Goal: Task Accomplishment & Management: Use online tool/utility

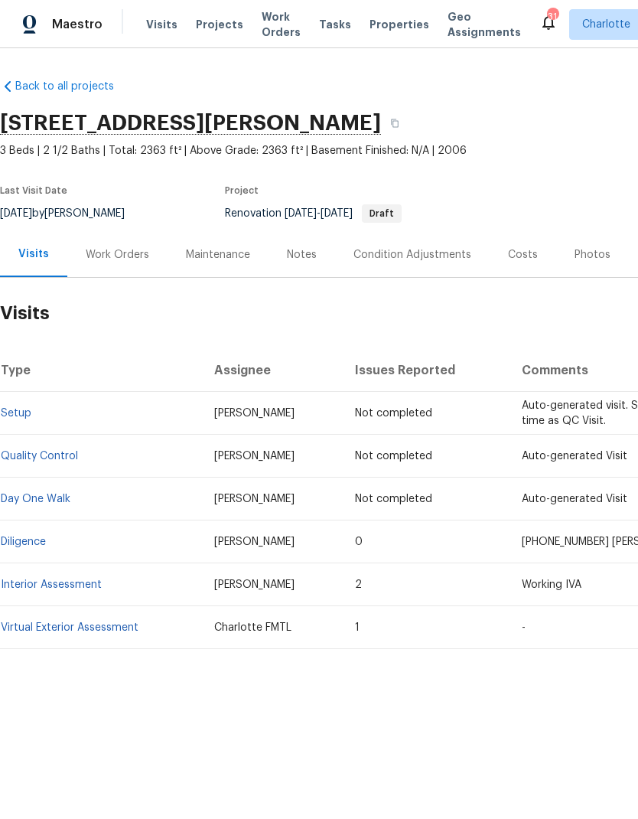
click at [21, 545] on link "Diligence" at bounding box center [23, 541] width 45 height 11
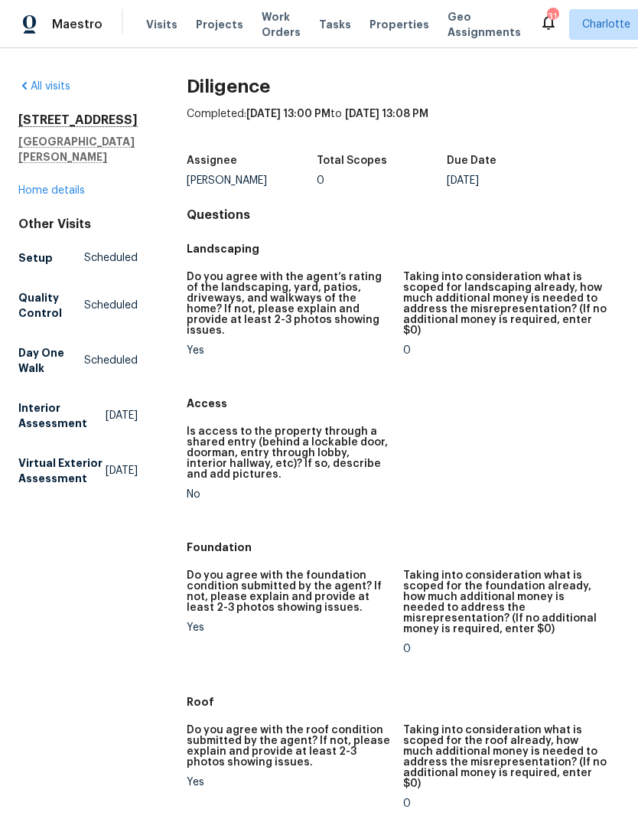
click at [47, 196] on link "Home details" at bounding box center [51, 190] width 67 height 11
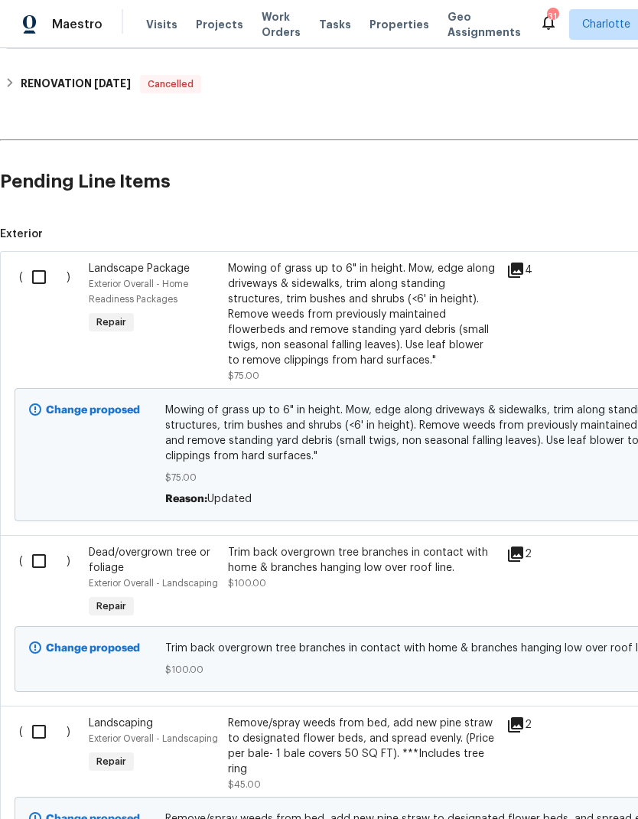
scroll to position [349, 0]
click at [37, 275] on input "checkbox" at bounding box center [45, 277] width 44 height 32
checkbox input "true"
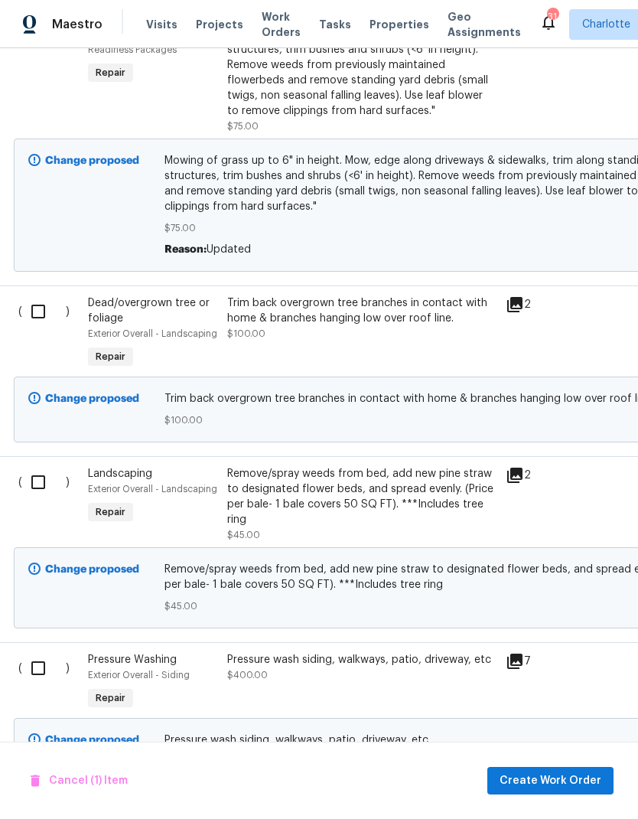
scroll to position [609, 2]
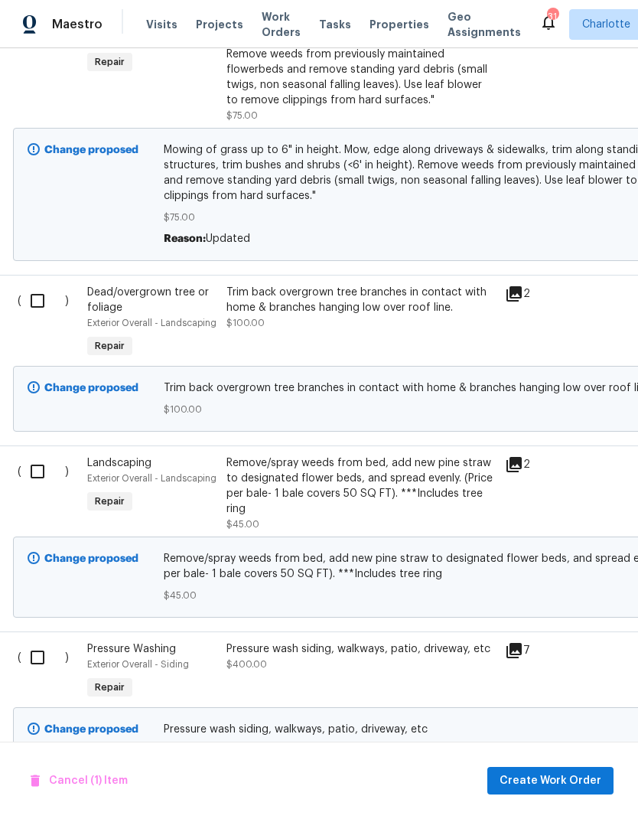
click at [31, 295] on input "checkbox" at bounding box center [43, 301] width 44 height 32
checkbox input "true"
click at [40, 479] on input "checkbox" at bounding box center [43, 471] width 44 height 32
checkbox input "true"
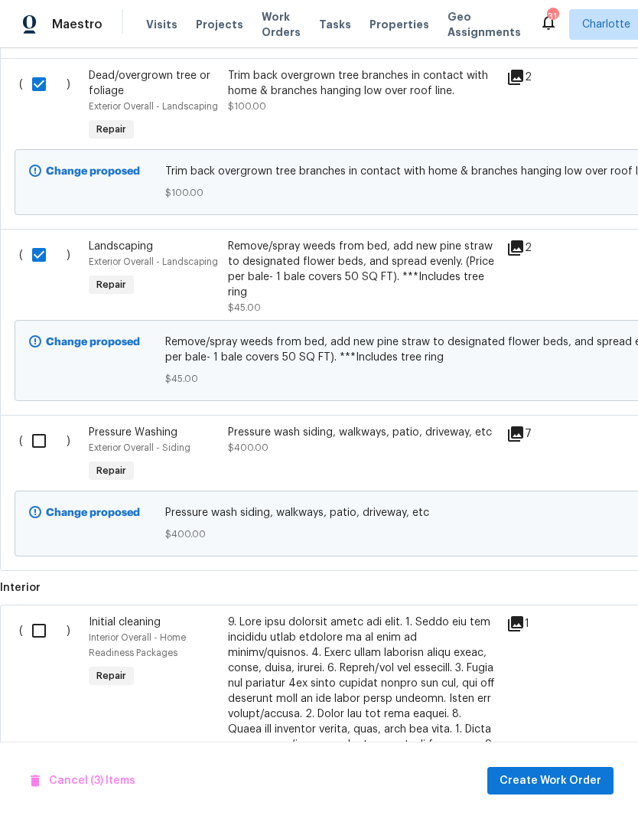
scroll to position [827, 0]
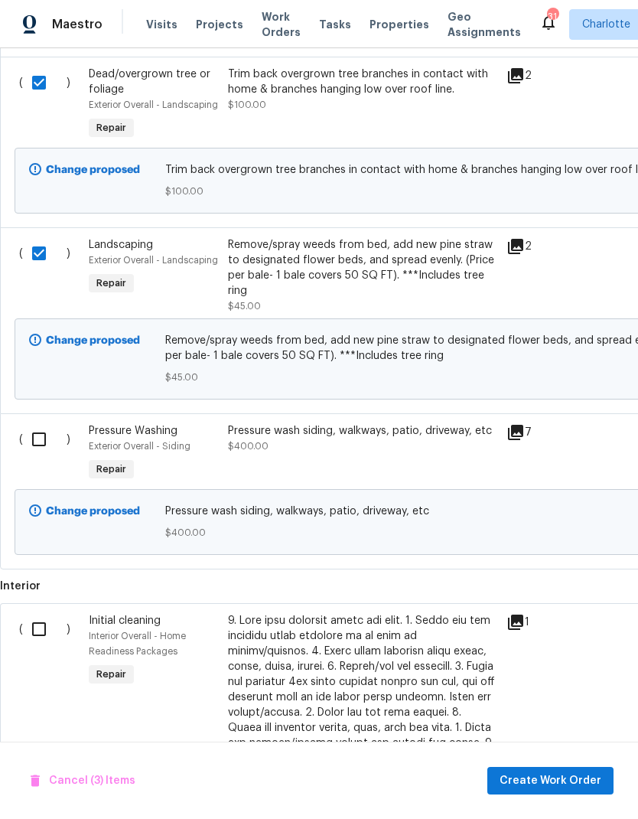
click at [39, 437] on input "checkbox" at bounding box center [45, 439] width 44 height 32
checkbox input "true"
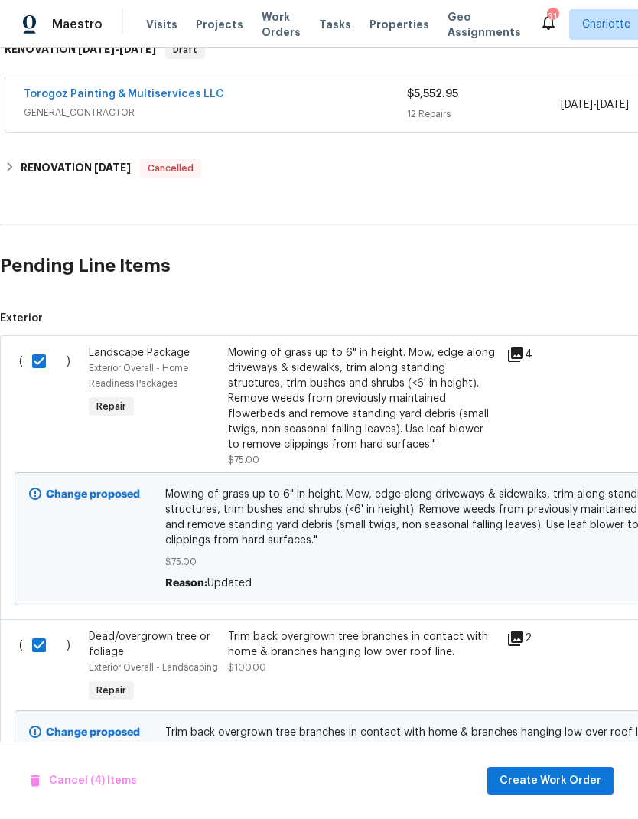
scroll to position [264, 0]
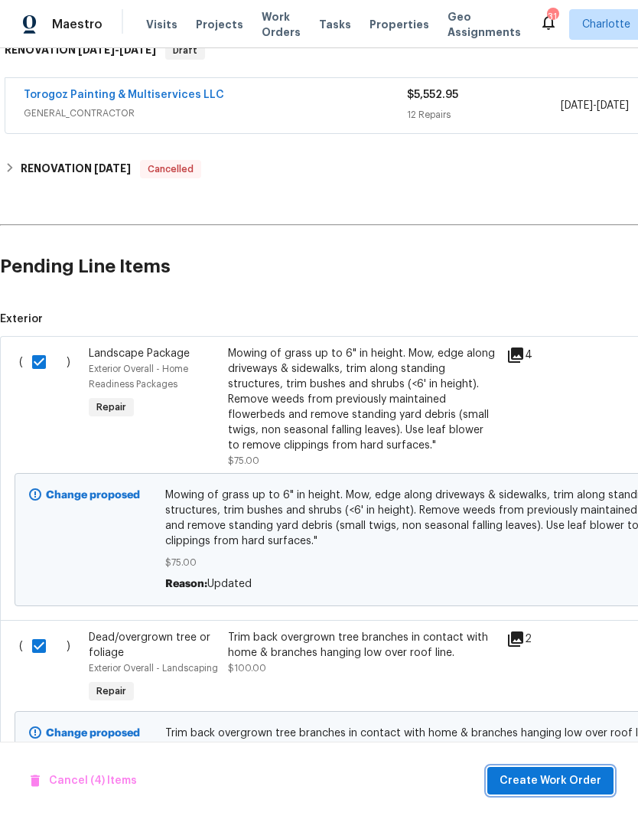
click at [551, 782] on span "Create Work Order" at bounding box center [551, 780] width 102 height 19
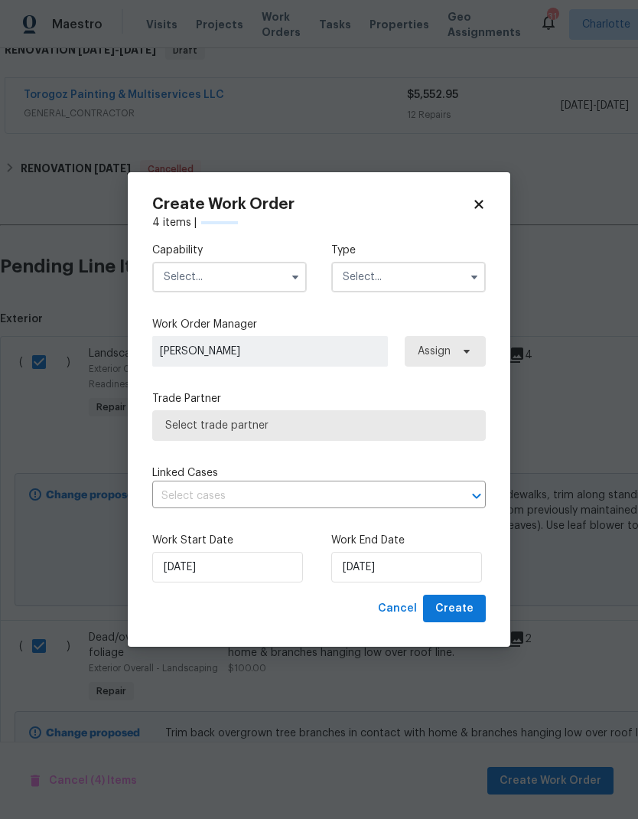
checkbox input "false"
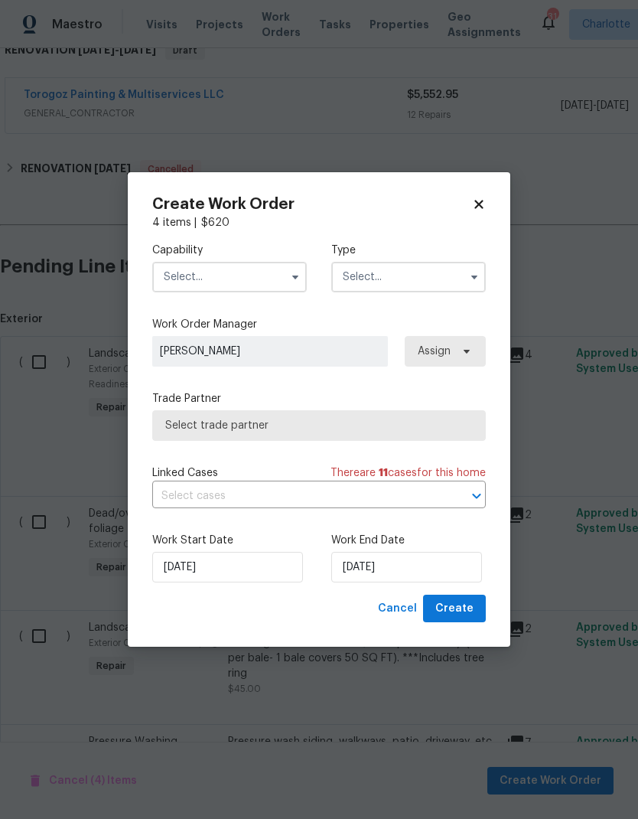
click at [282, 274] on input "text" at bounding box center [229, 277] width 155 height 31
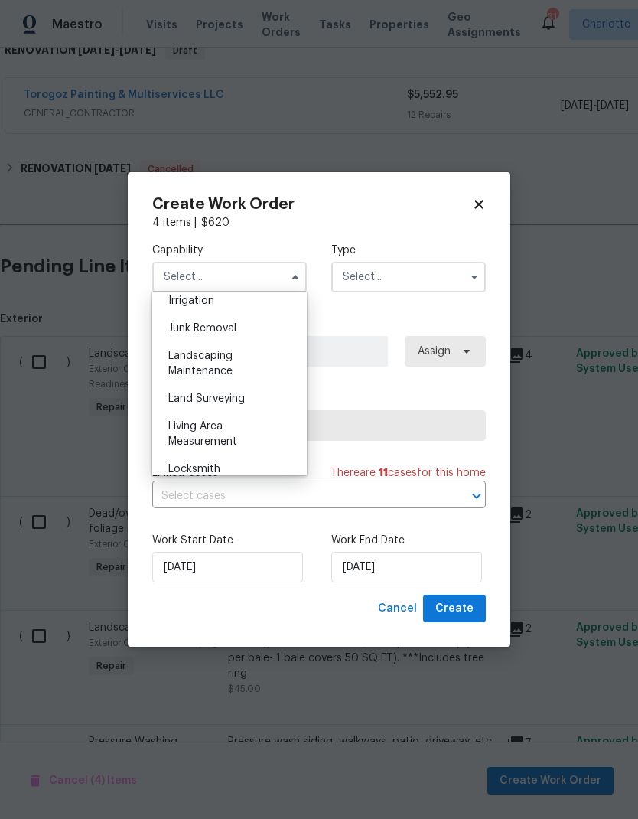
scroll to position [978, 0]
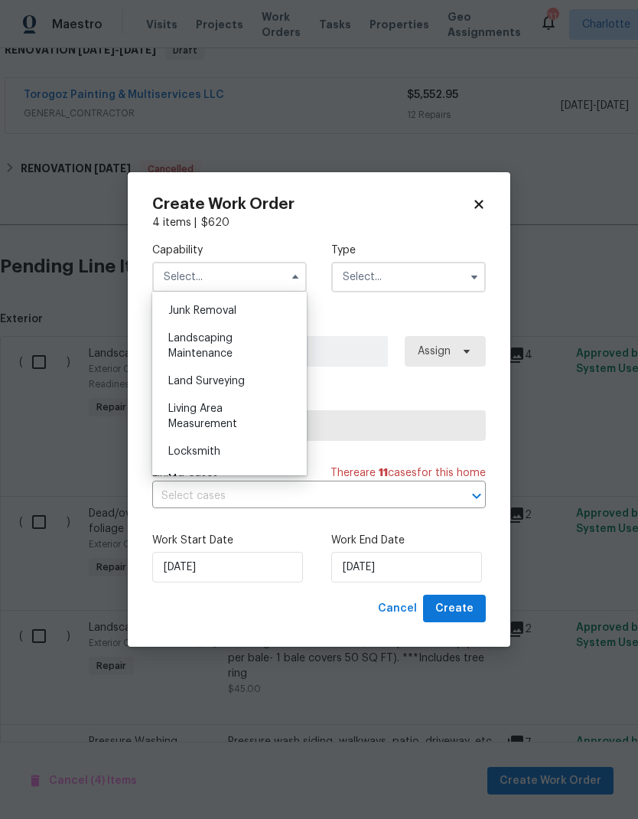
click at [236, 343] on div "Landscaping Maintenance" at bounding box center [229, 345] width 147 height 43
type input "Landscaping Maintenance"
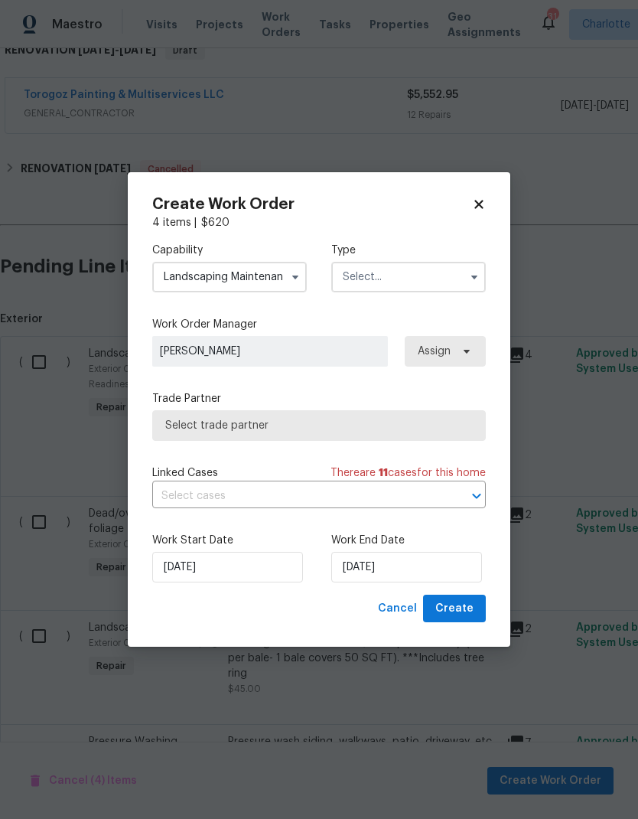
click at [421, 281] on input "text" at bounding box center [408, 277] width 155 height 31
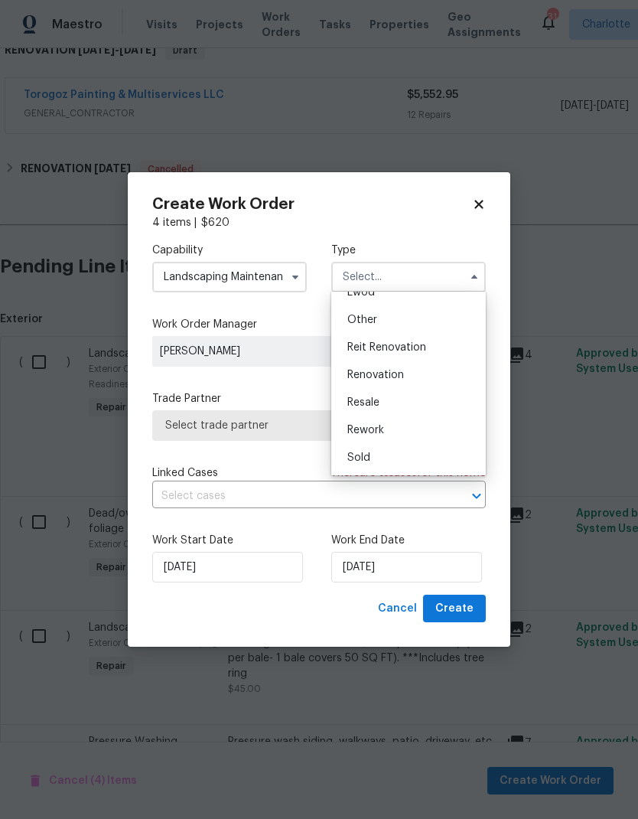
scroll to position [182, 0]
click at [393, 377] on span "Renovation" at bounding box center [375, 375] width 57 height 11
type input "Renovation"
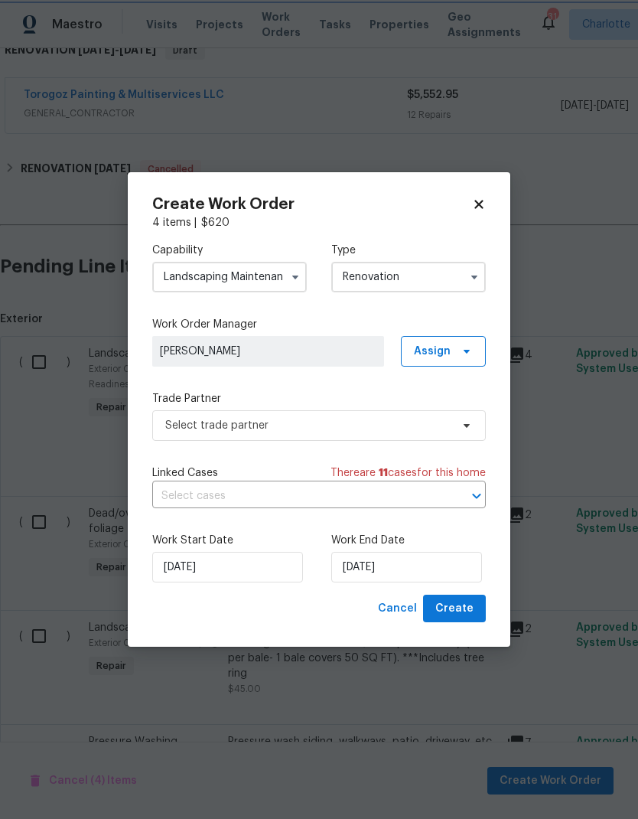
scroll to position [0, 0]
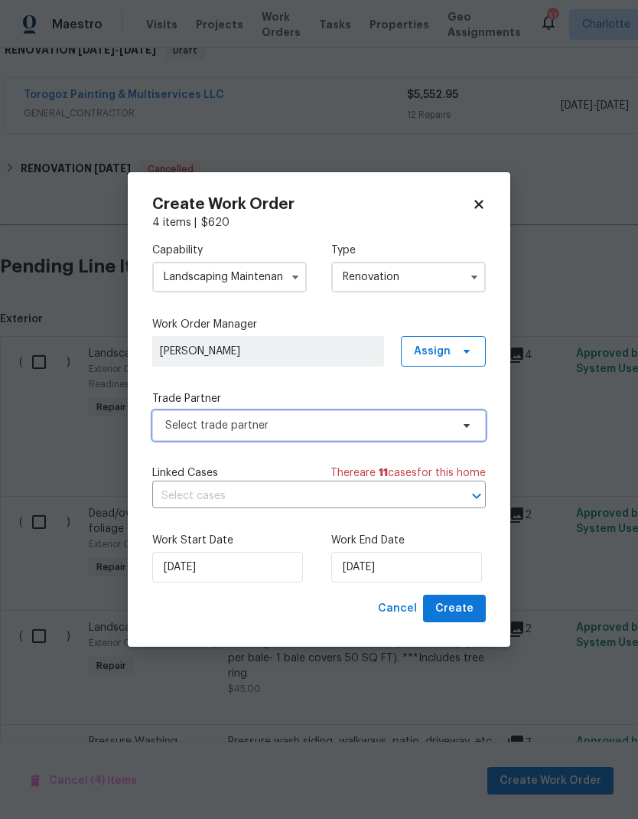
click at [452, 426] on span "Select trade partner" at bounding box center [319, 425] width 334 height 31
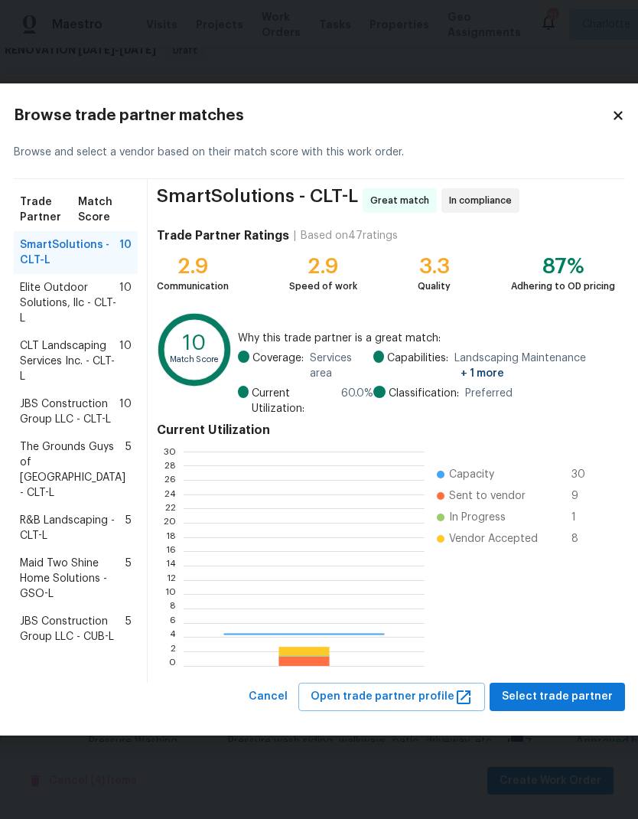
scroll to position [214, 240]
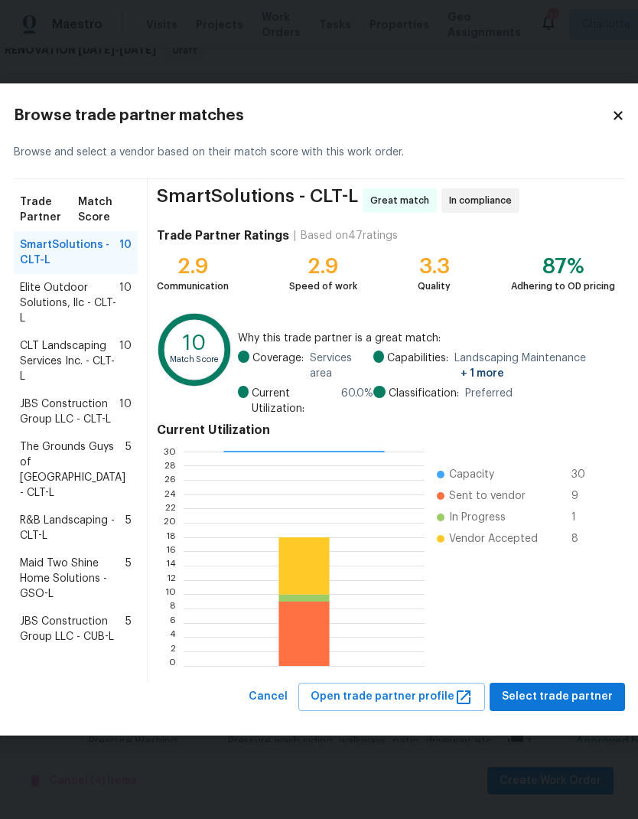
click at [37, 338] on span "CLT Landscaping Services Inc. - CLT-L" at bounding box center [69, 361] width 99 height 46
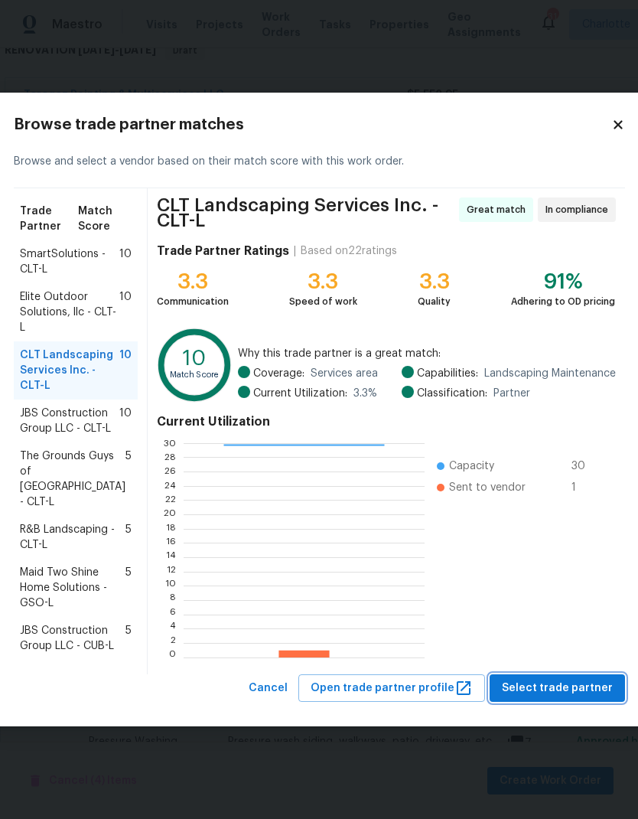
click at [572, 702] on button "Select trade partner" at bounding box center [557, 688] width 135 height 28
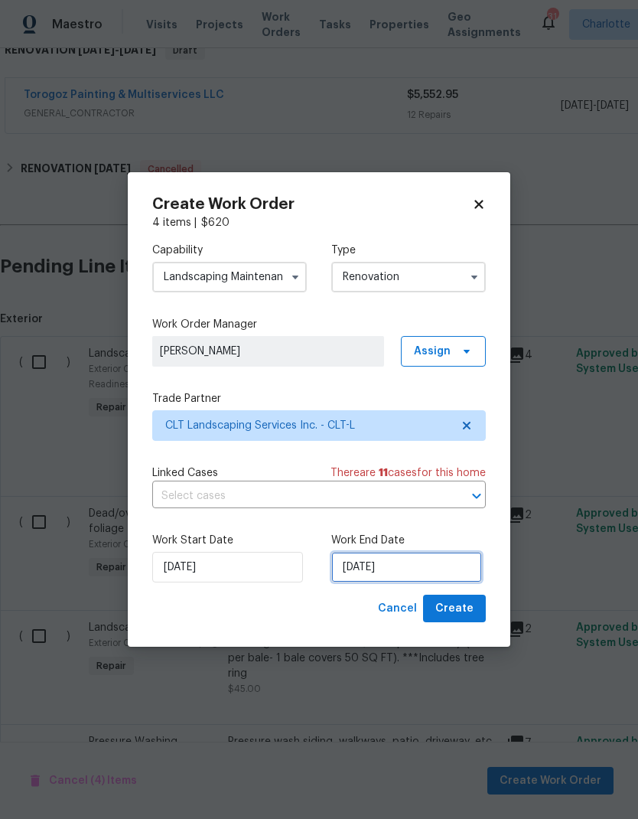
click at [409, 569] on input "[DATE]" at bounding box center [406, 567] width 151 height 31
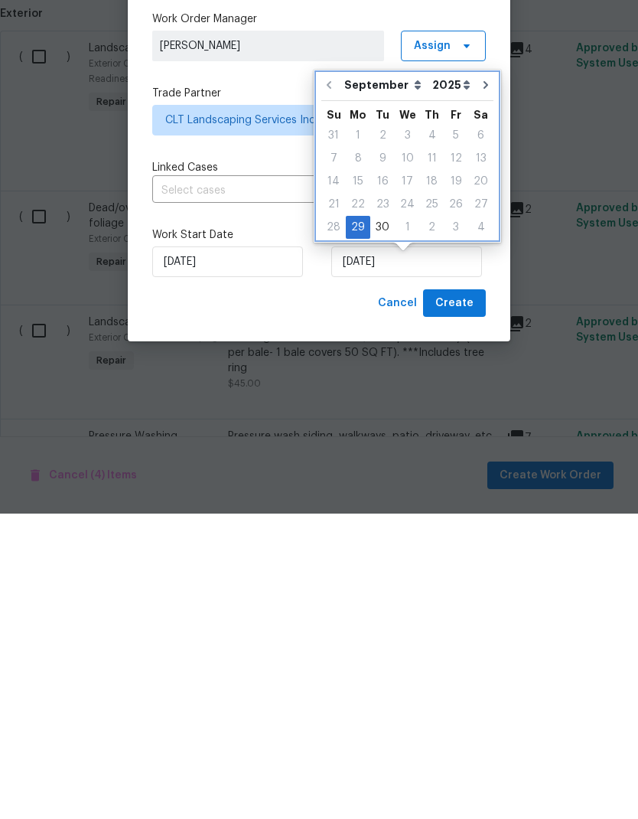
click at [484, 386] on icon "Go to next month" at bounding box center [486, 390] width 5 height 8
type input "10/29/2025"
select select "9"
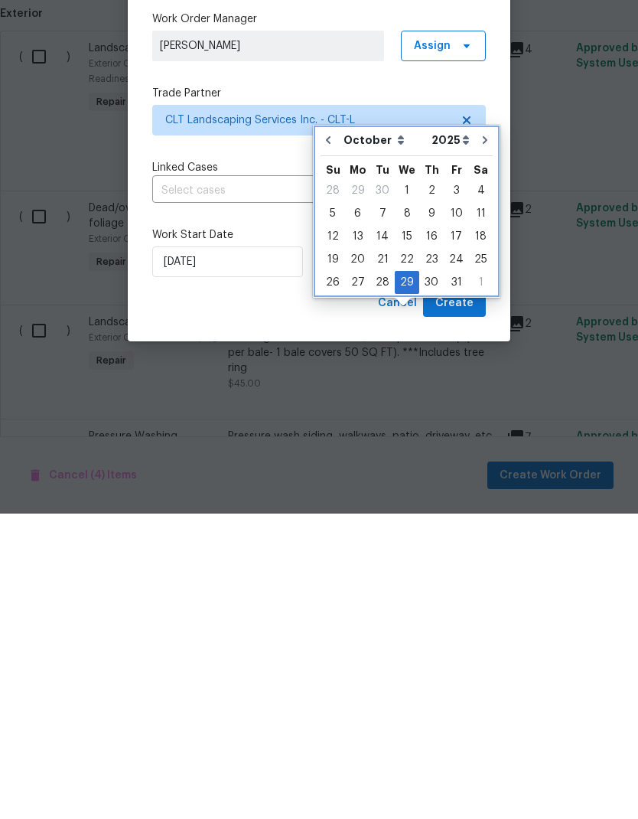
scroll to position [61, 0]
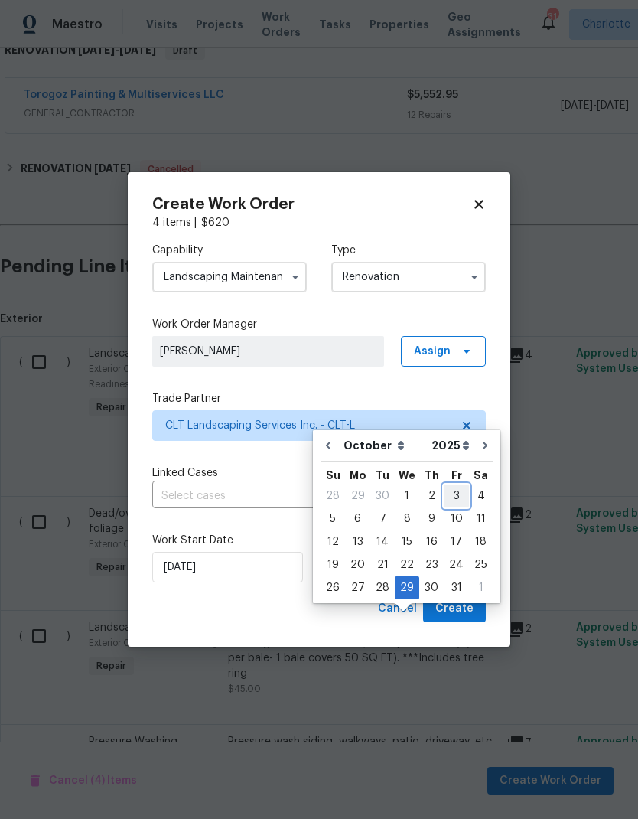
click at [455, 485] on div "3" at bounding box center [456, 495] width 25 height 21
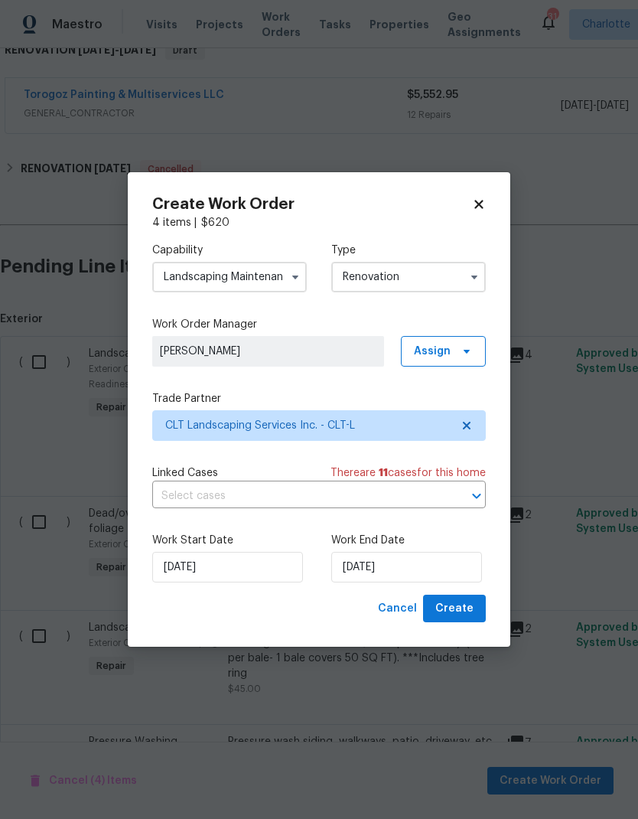
type input "[DATE]"
click at [467, 614] on span "Create" at bounding box center [454, 608] width 38 height 19
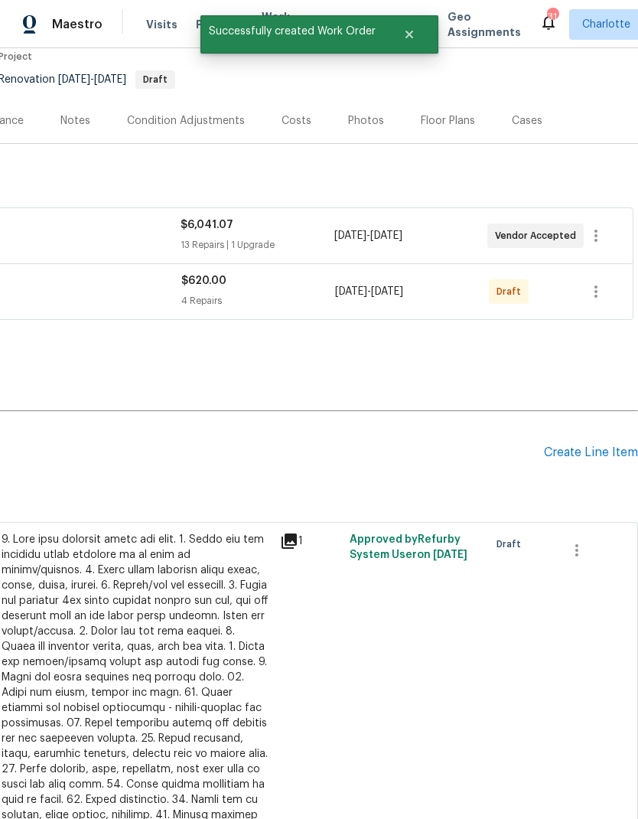
scroll to position [134, 226]
click at [598, 282] on icon "button" at bounding box center [596, 291] width 18 height 18
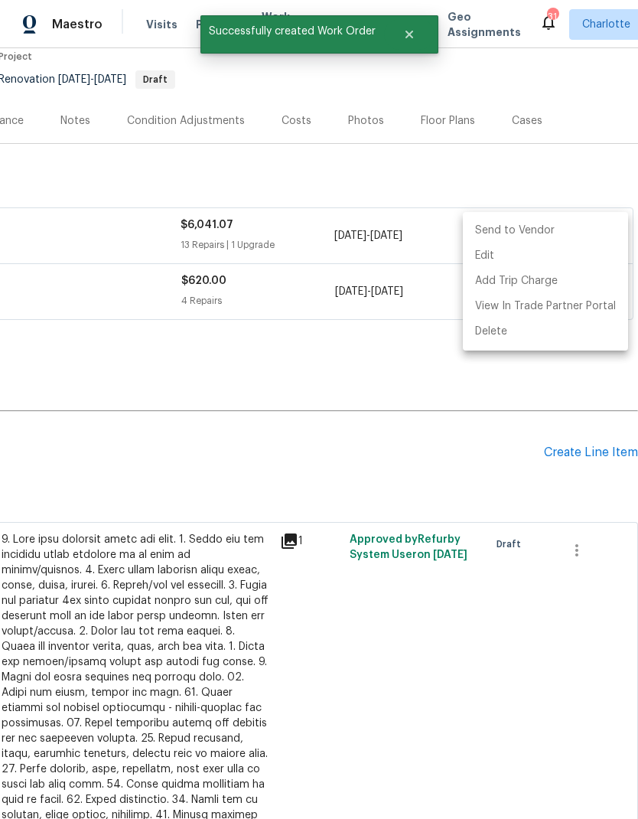
click at [540, 236] on li "Send to Vendor" at bounding box center [545, 230] width 165 height 25
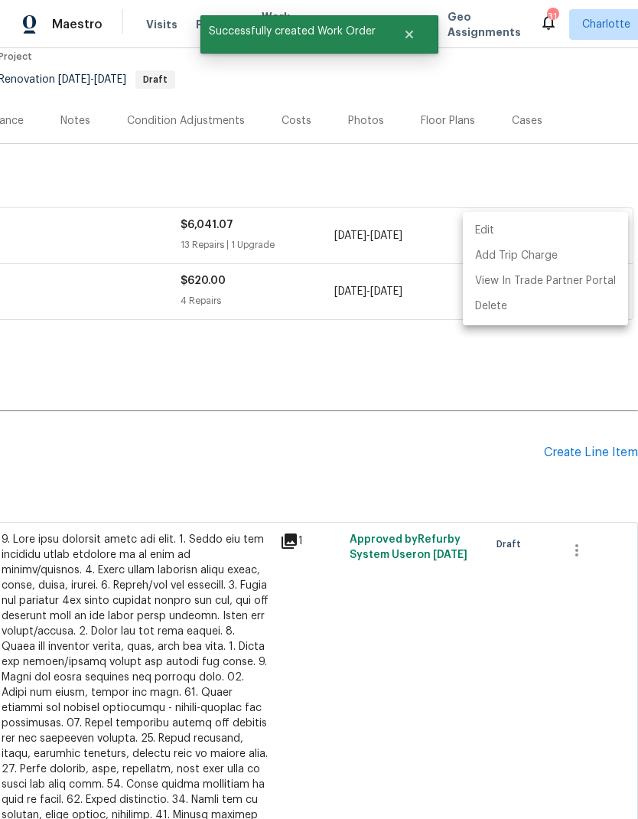
click at [486, 423] on div at bounding box center [319, 409] width 638 height 819
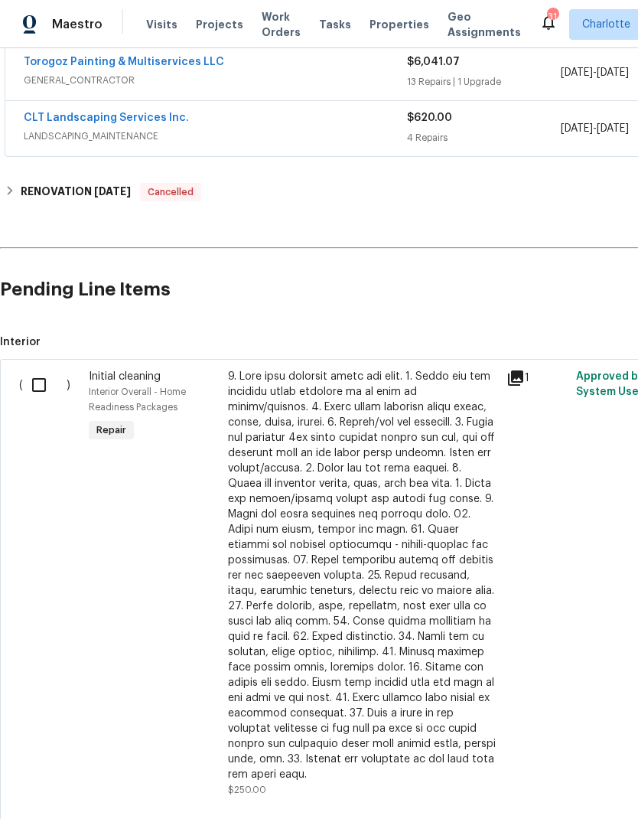
scroll to position [304, 0]
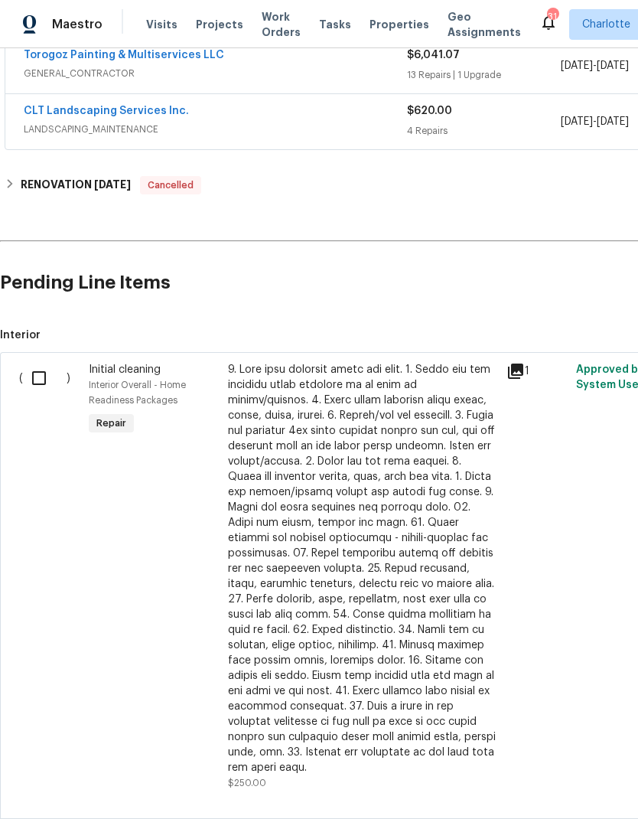
click at [35, 362] on input "checkbox" at bounding box center [45, 378] width 44 height 32
checkbox input "true"
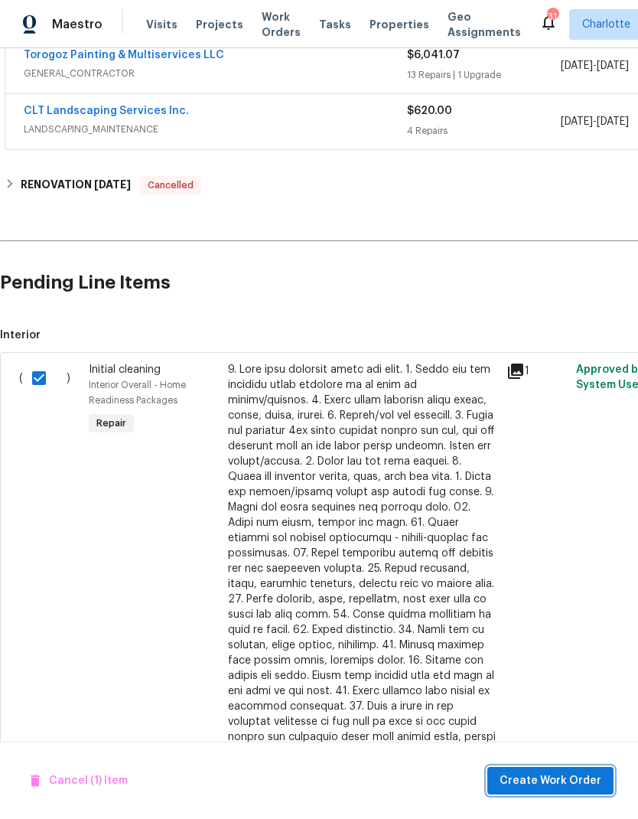
click at [554, 780] on span "Create Work Order" at bounding box center [551, 780] width 102 height 19
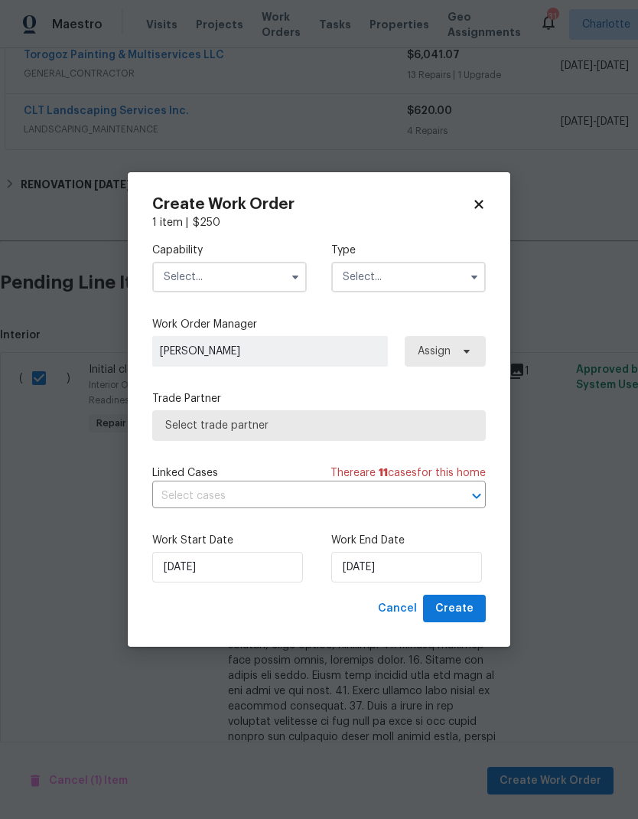
click at [283, 275] on input "text" at bounding box center [229, 277] width 155 height 31
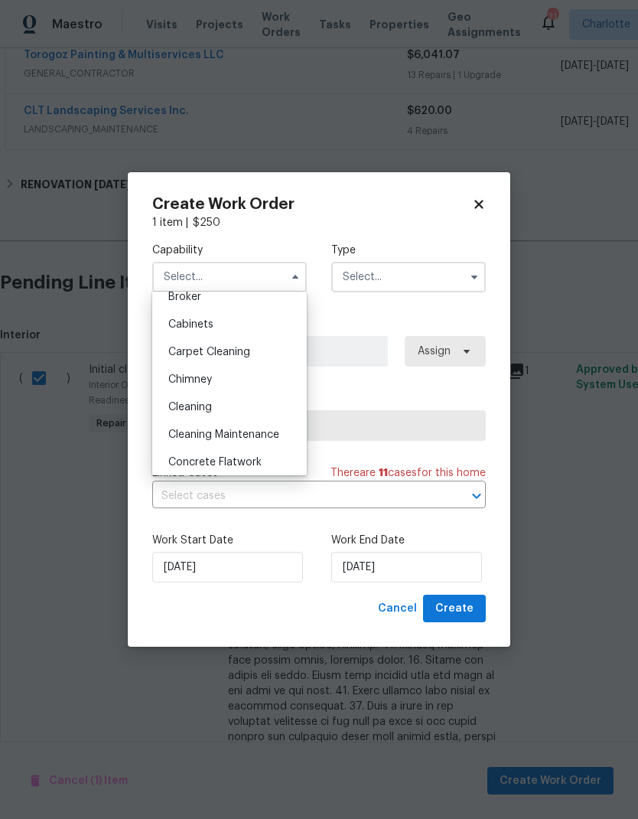
scroll to position [125, 0]
click at [205, 409] on span "Cleaning" at bounding box center [190, 404] width 44 height 11
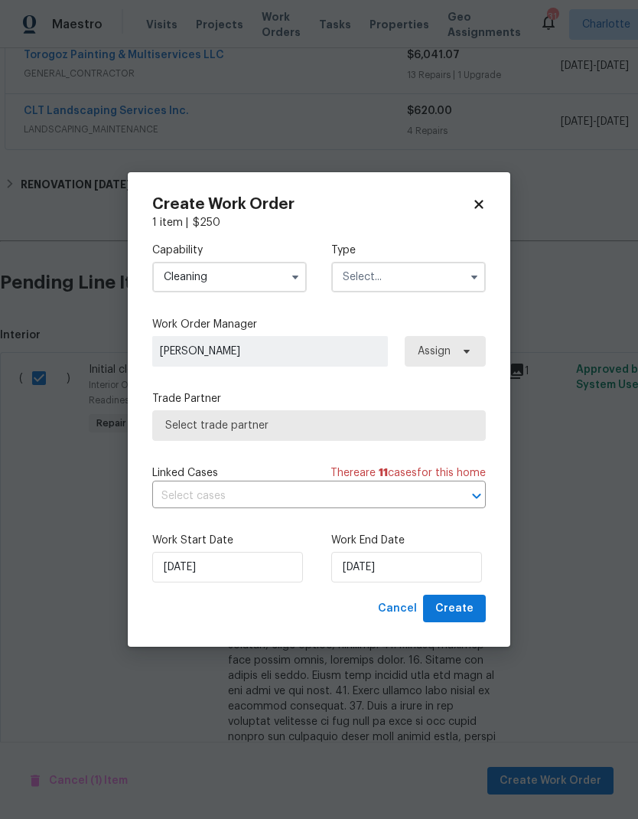
type input "Cleaning"
click at [441, 278] on input "text" at bounding box center [408, 277] width 155 height 31
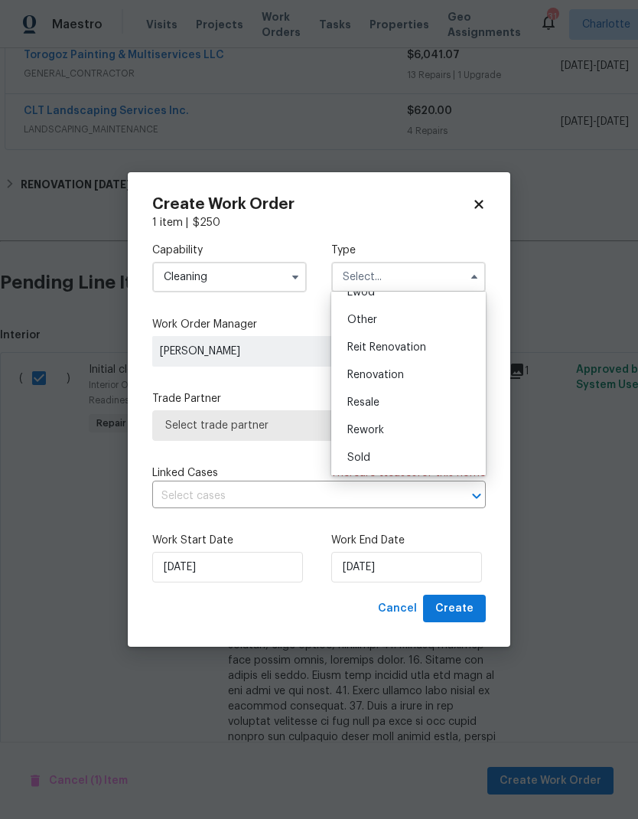
scroll to position [182, 0]
click at [376, 378] on span "Renovation" at bounding box center [375, 375] width 57 height 11
type input "Renovation"
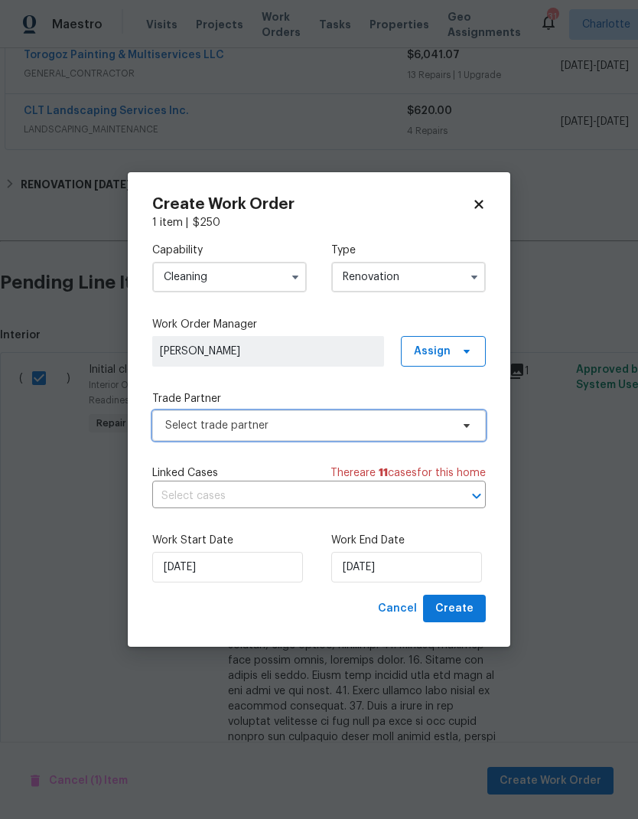
click at [457, 425] on span at bounding box center [464, 425] width 17 height 12
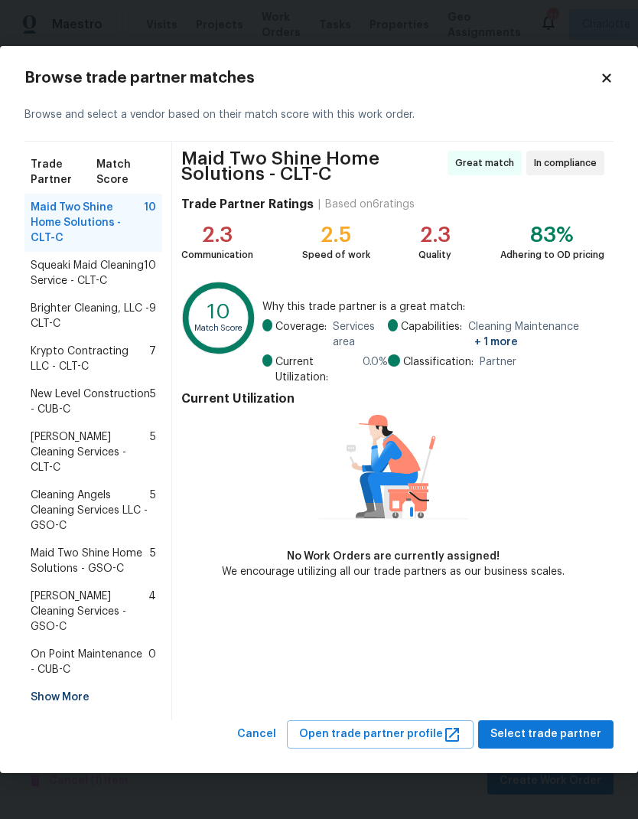
click at [31, 329] on span "Brighter Cleaning, LLC - CLT-C" at bounding box center [90, 316] width 119 height 31
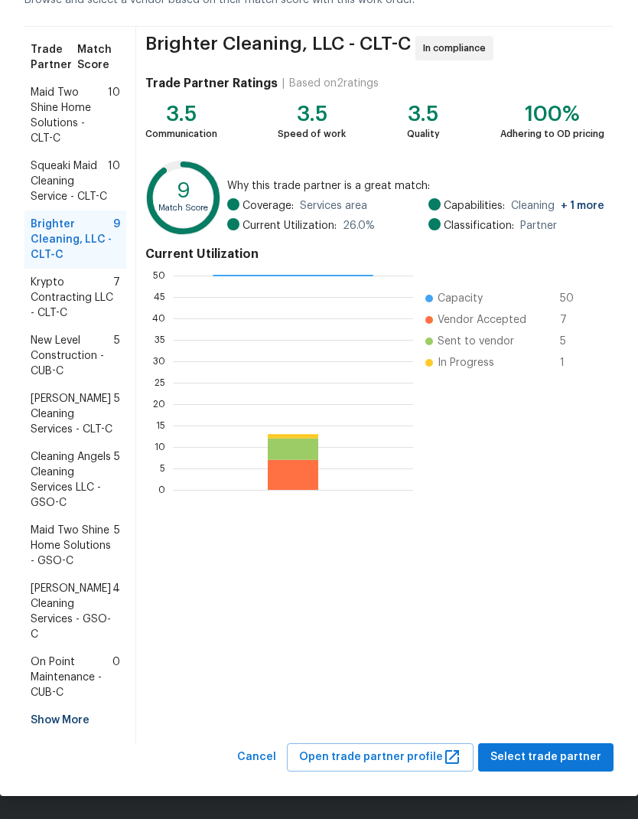
scroll to position [91, 0]
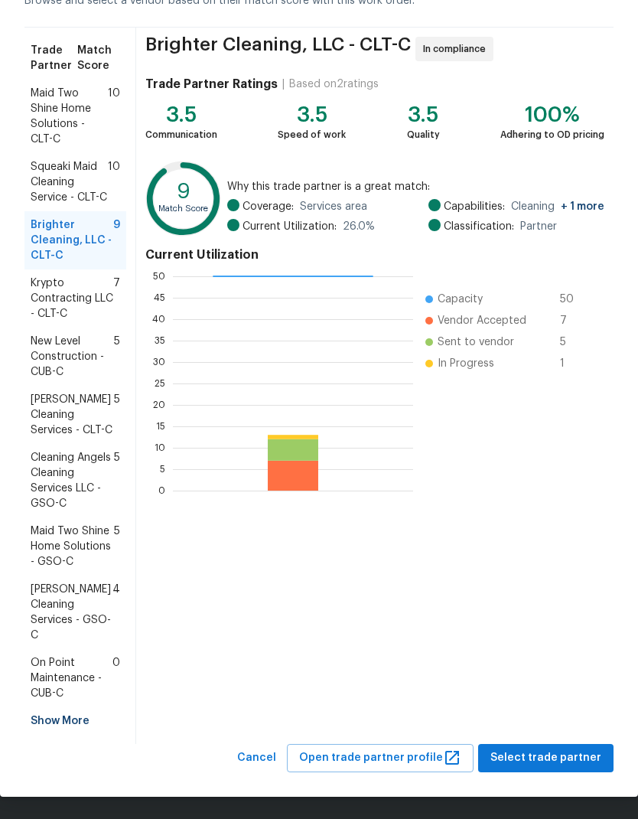
click at [46, 472] on span "Cleaning Angels Cleaning Services LLC - GSO-C" at bounding box center [72, 480] width 83 height 61
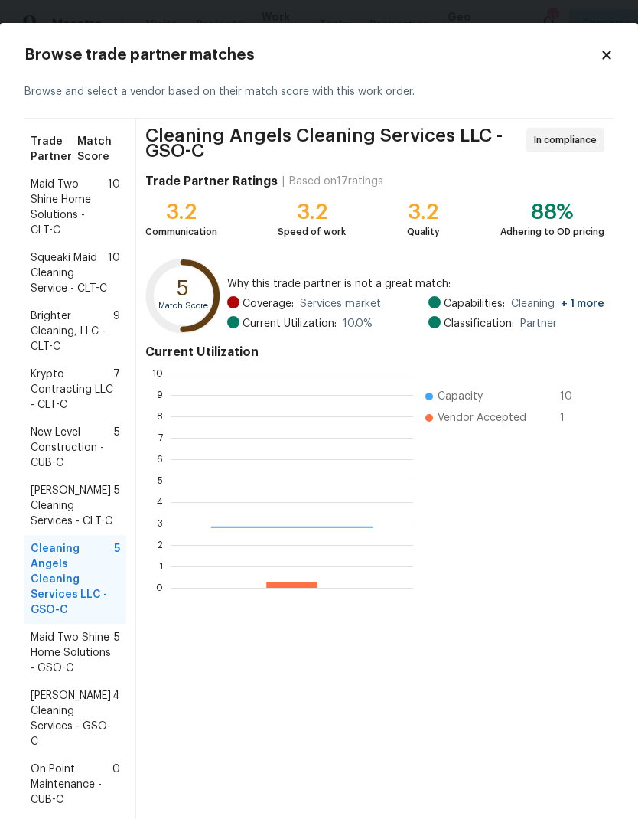
scroll to position [214, 243]
click at [34, 436] on span "New Level Construction - CUB-C" at bounding box center [72, 448] width 83 height 46
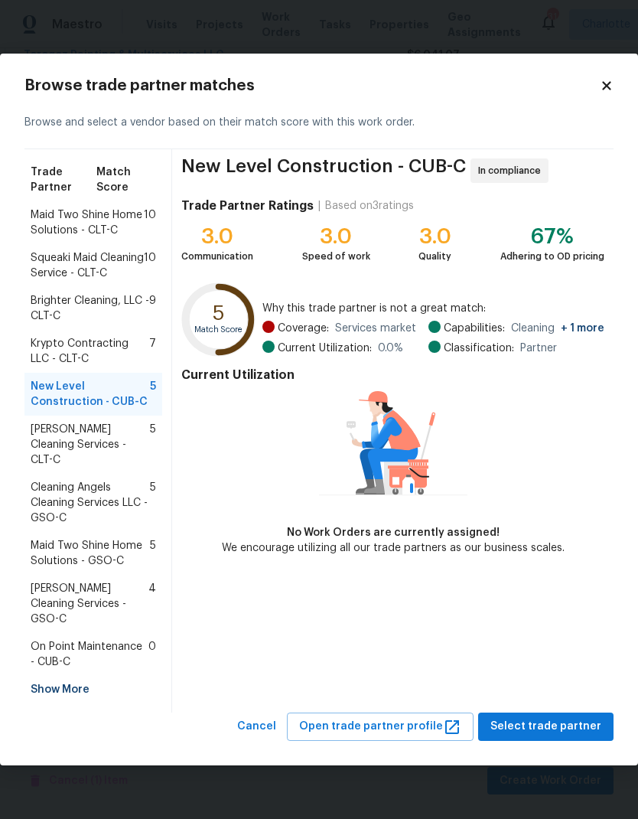
click at [33, 324] on span "Brighter Cleaning, LLC - CLT-C" at bounding box center [90, 308] width 119 height 31
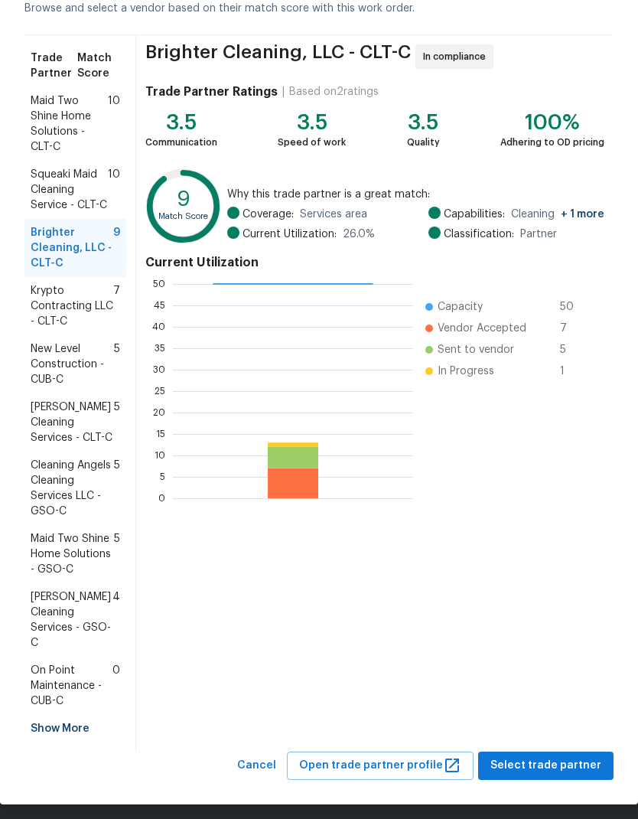
scroll to position [84, 0]
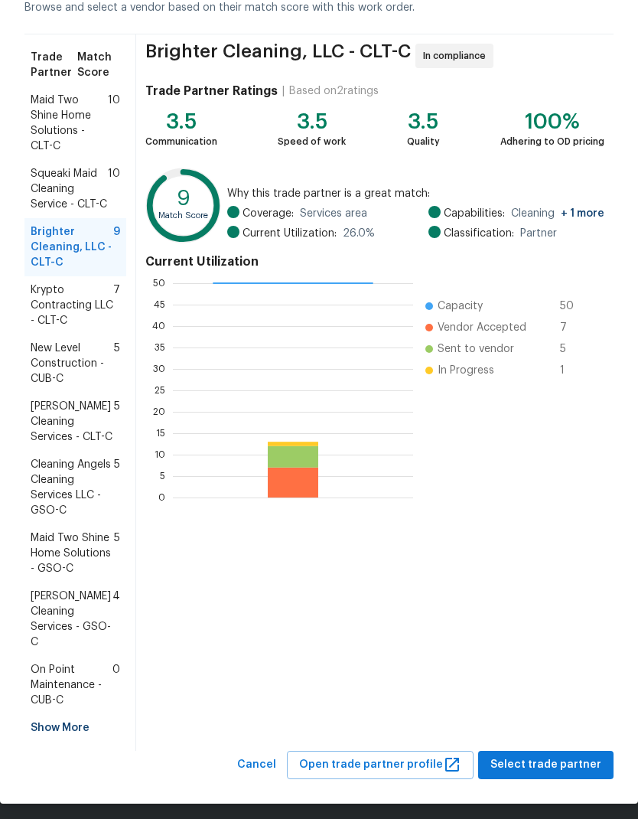
click at [41, 727] on div "Show More" at bounding box center [75, 728] width 102 height 28
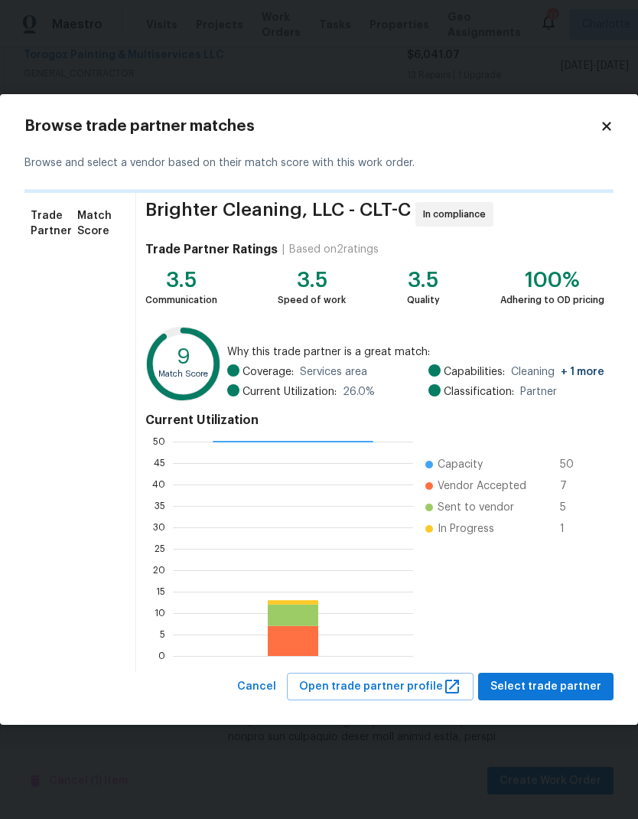
scroll to position [0, 0]
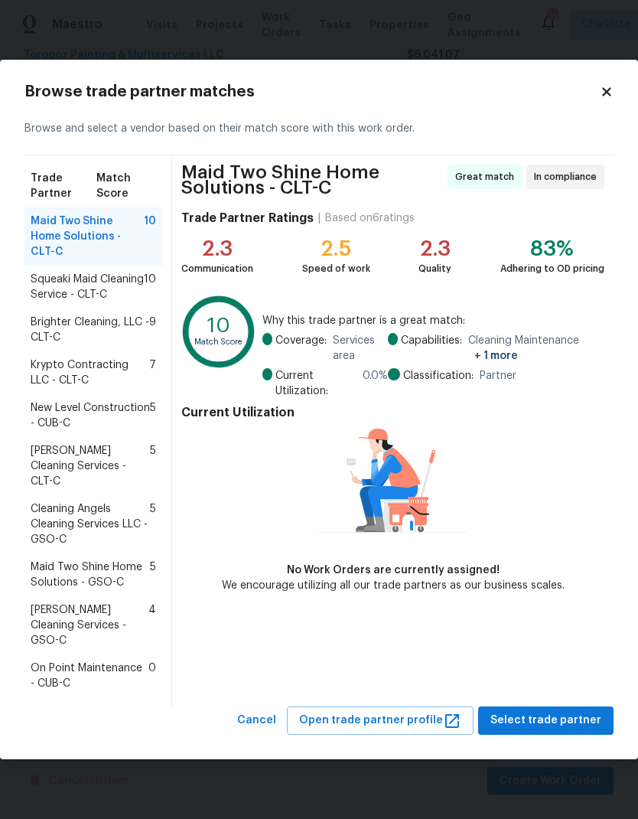
click at [36, 284] on span "Squeaki Maid Cleaning Service - CLT-C" at bounding box center [87, 287] width 113 height 31
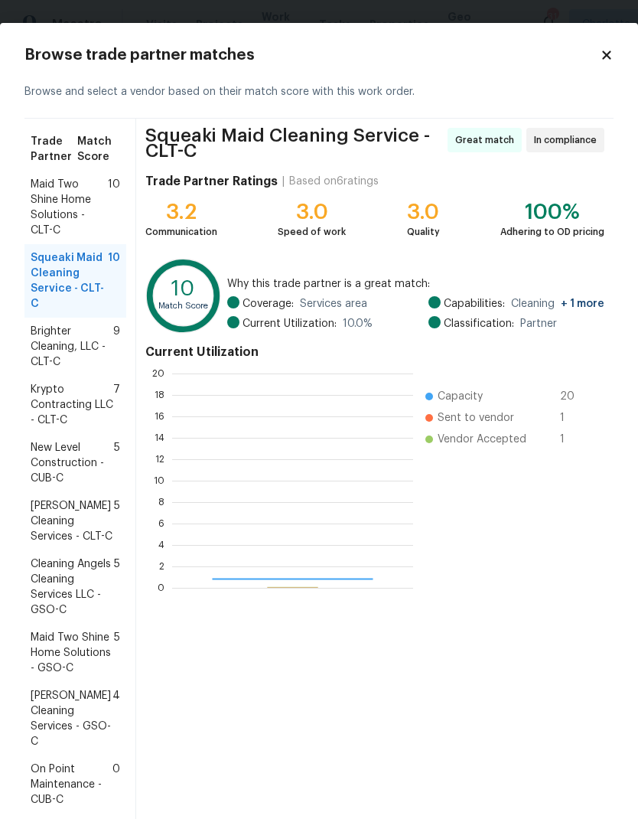
scroll to position [214, 241]
click at [31, 347] on span "Brighter Cleaning, LLC - CLT-C" at bounding box center [72, 347] width 83 height 46
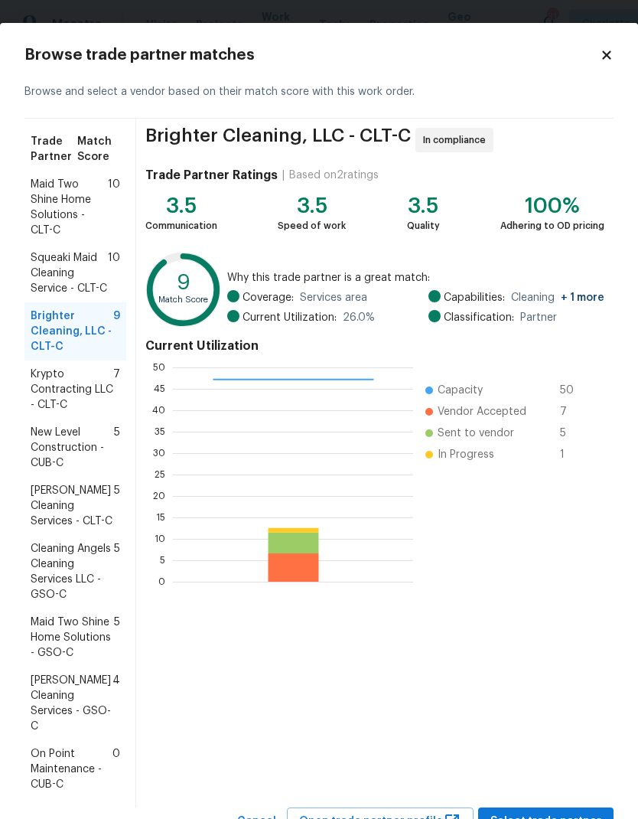
click at [34, 386] on span "Krypto Contracting LLC - CLT-C" at bounding box center [72, 389] width 83 height 46
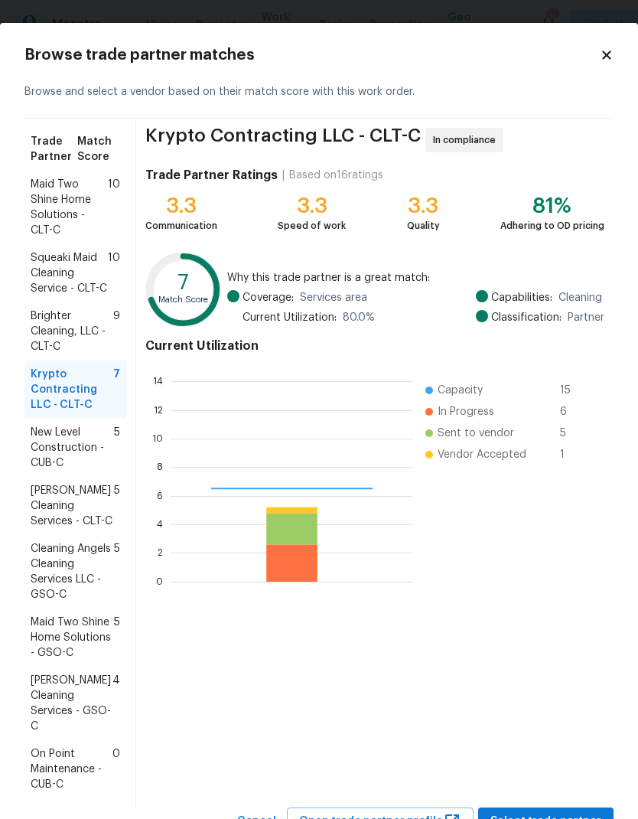
scroll to position [214, 243]
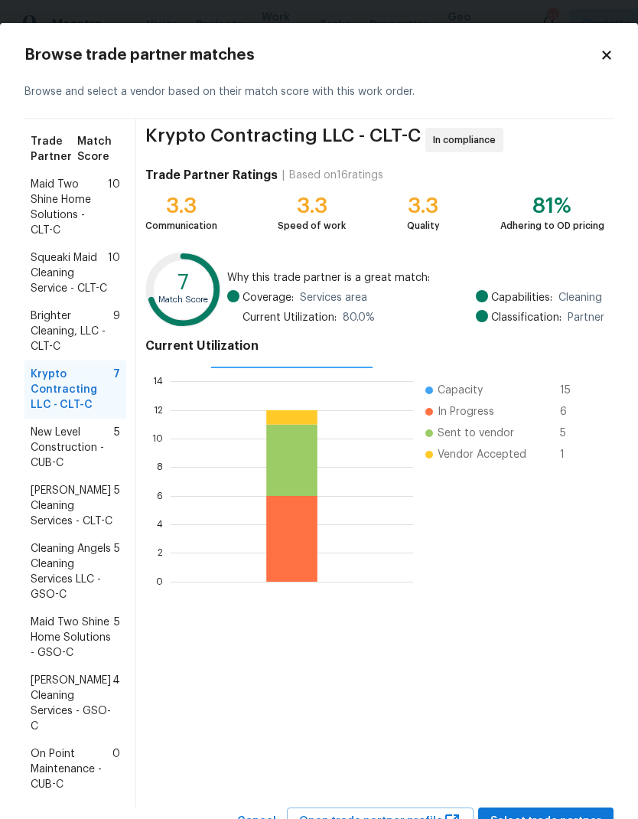
click at [31, 332] on span "Brighter Cleaning, LLC - CLT-C" at bounding box center [72, 331] width 83 height 46
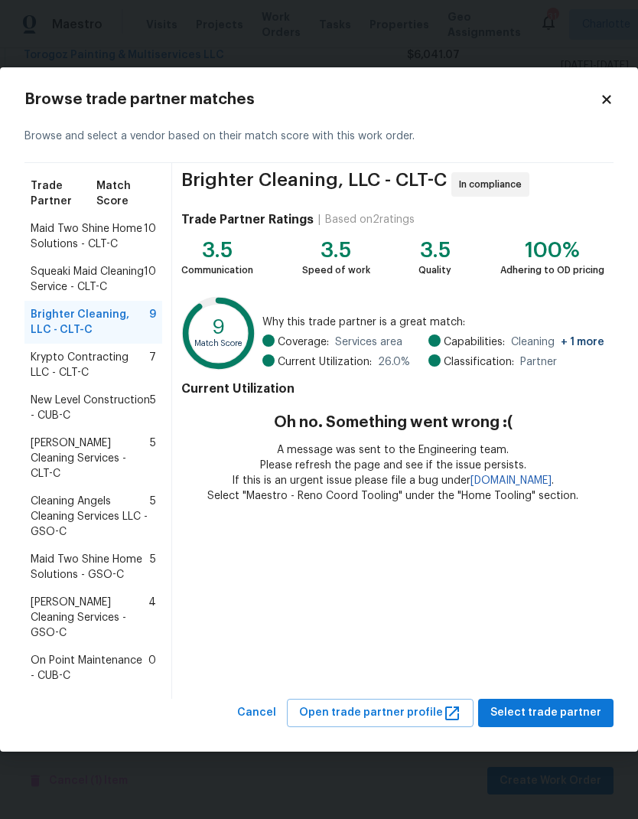
click at [51, 380] on span "Krypto Contracting LLC - CLT-C" at bounding box center [90, 365] width 119 height 31
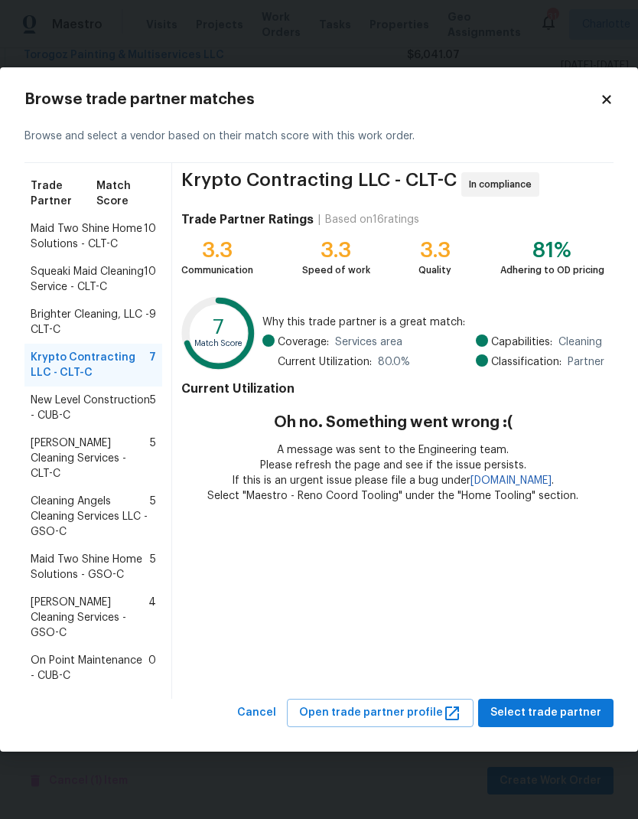
click at [43, 337] on span "Brighter Cleaning, LLC - CLT-C" at bounding box center [90, 322] width 119 height 31
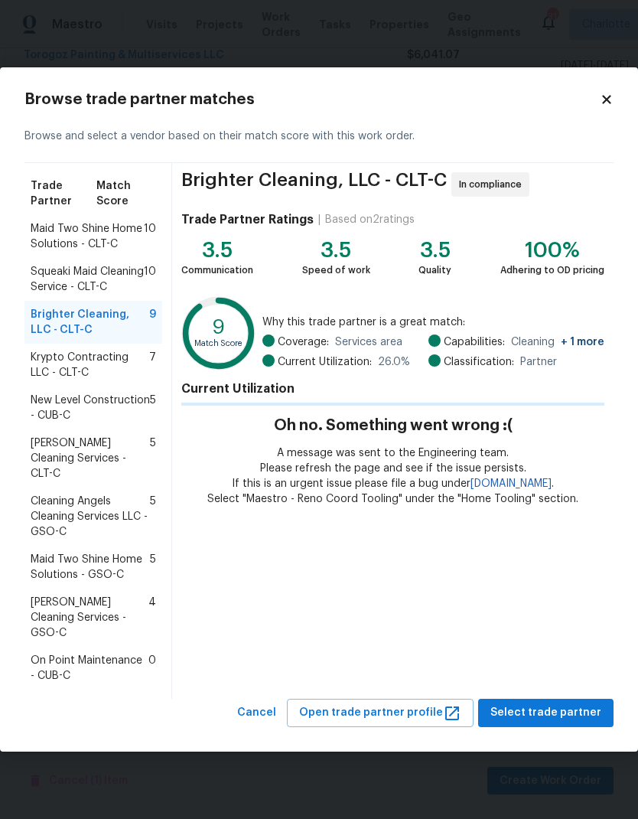
click at [607, 102] on icon at bounding box center [607, 100] width 14 height 14
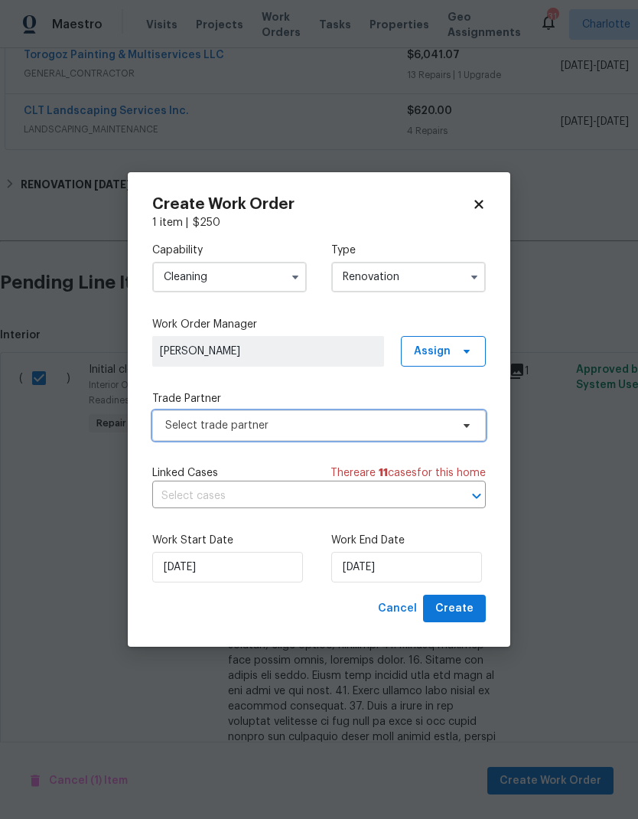
click at [454, 425] on span "Select trade partner" at bounding box center [319, 425] width 334 height 31
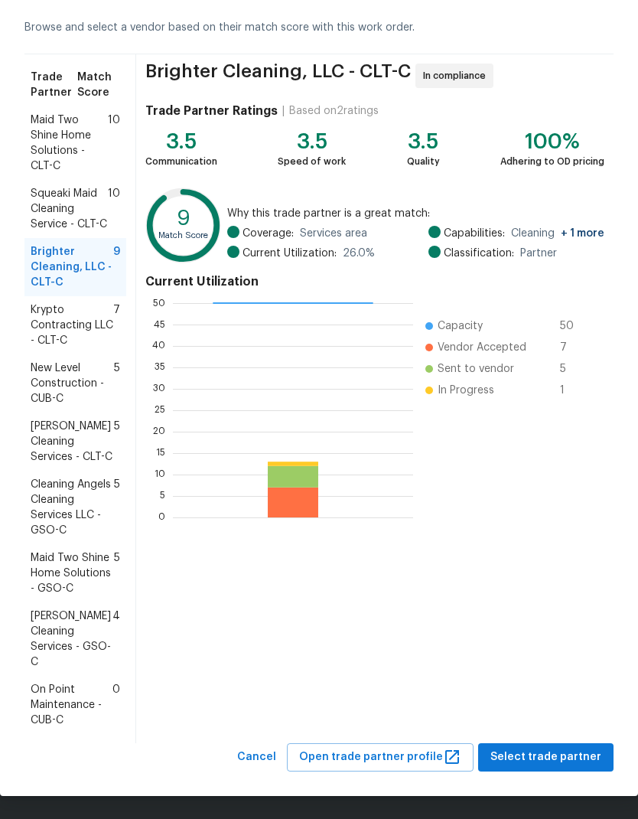
scroll to position [64, 0]
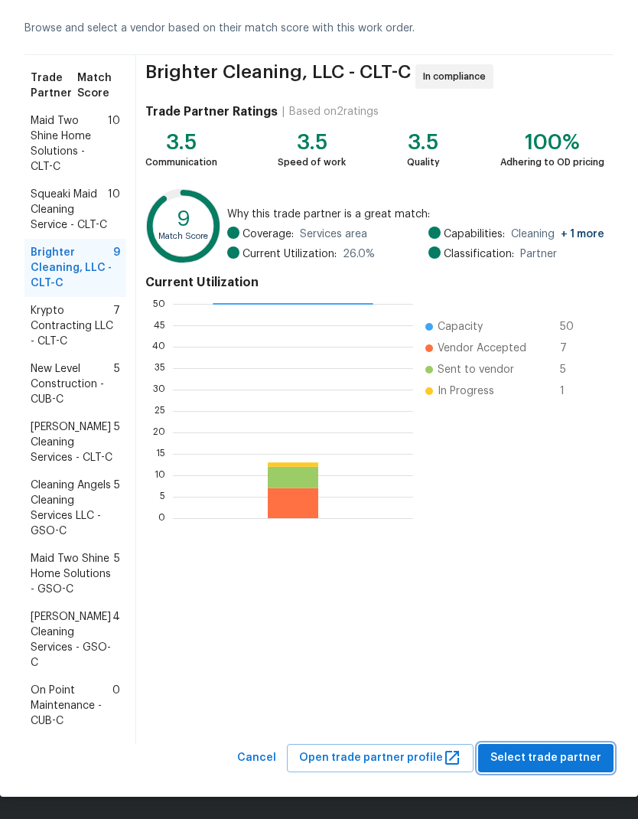
click at [541, 757] on span "Select trade partner" at bounding box center [545, 757] width 111 height 19
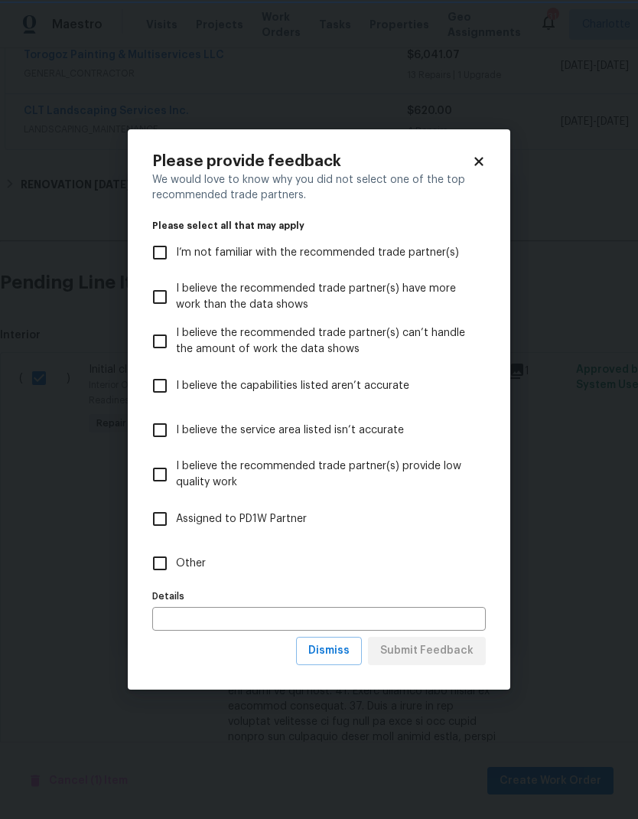
scroll to position [0, 0]
click at [346, 657] on span "Dismiss" at bounding box center [328, 650] width 41 height 19
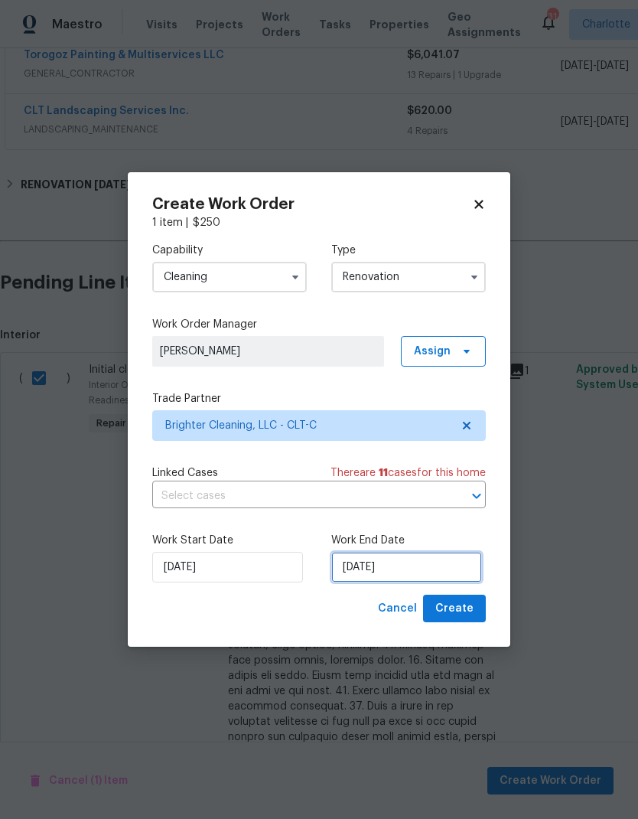
click at [420, 565] on input "[DATE]" at bounding box center [406, 567] width 151 height 31
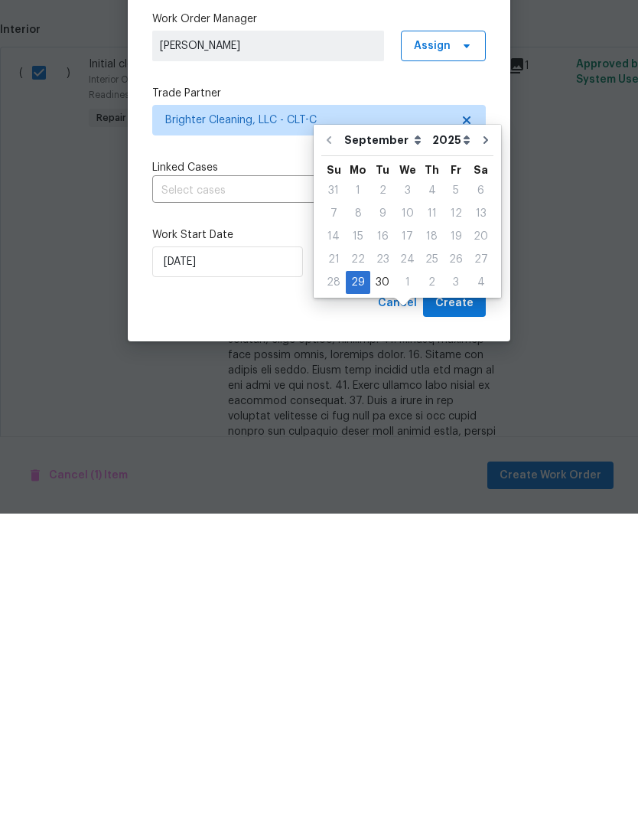
scroll to position [61, 0]
click at [480, 439] on icon "Go to next month" at bounding box center [486, 445] width 12 height 12
type input "10/29/2025"
select select "9"
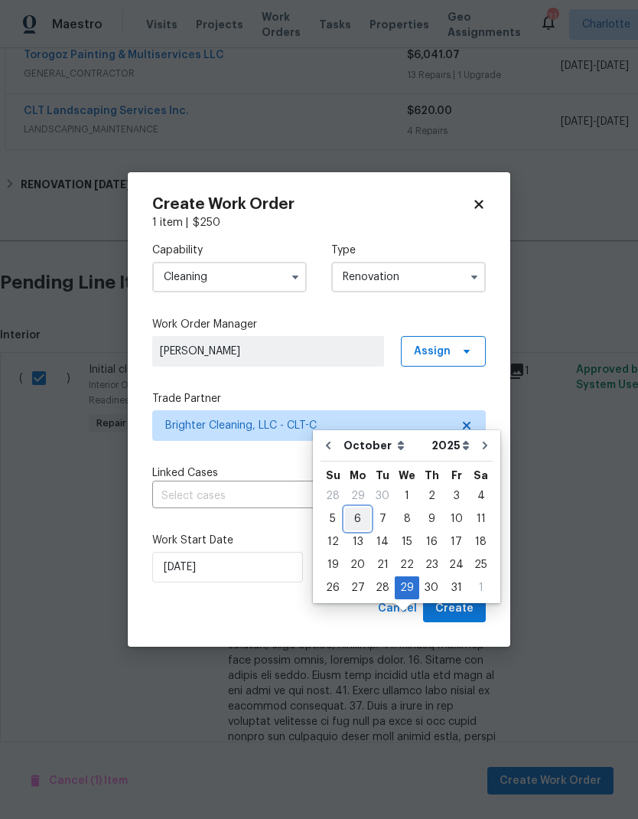
click at [364, 508] on div "6" at bounding box center [357, 518] width 25 height 21
type input "[DATE]"
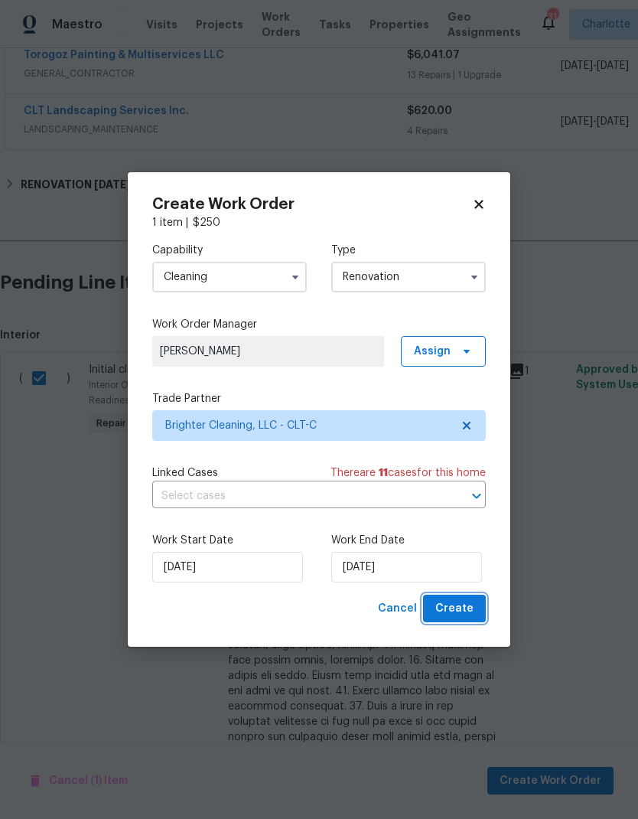
click at [463, 607] on span "Create" at bounding box center [454, 608] width 38 height 19
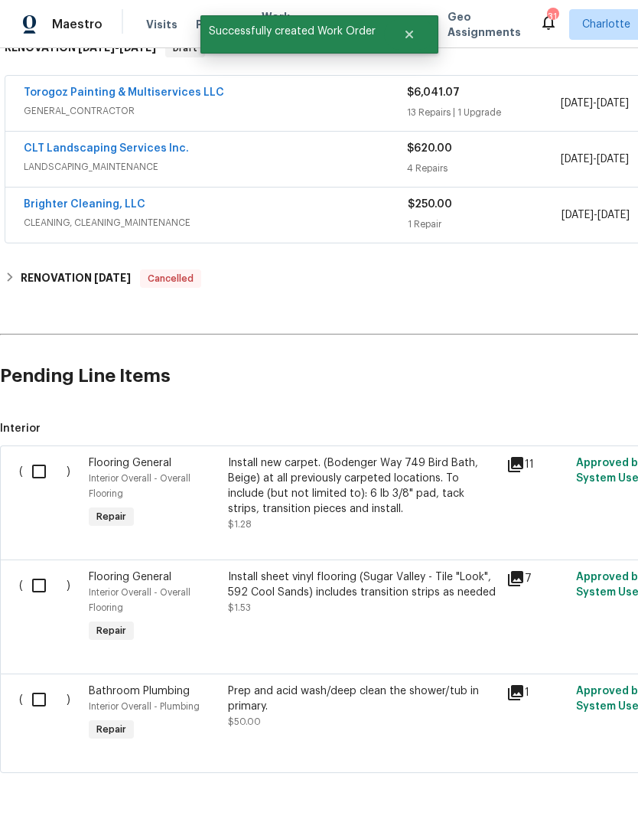
scroll to position [266, 0]
click at [31, 467] on input "checkbox" at bounding box center [45, 471] width 44 height 32
checkbox input "true"
click at [31, 581] on input "checkbox" at bounding box center [45, 585] width 44 height 32
checkbox input "true"
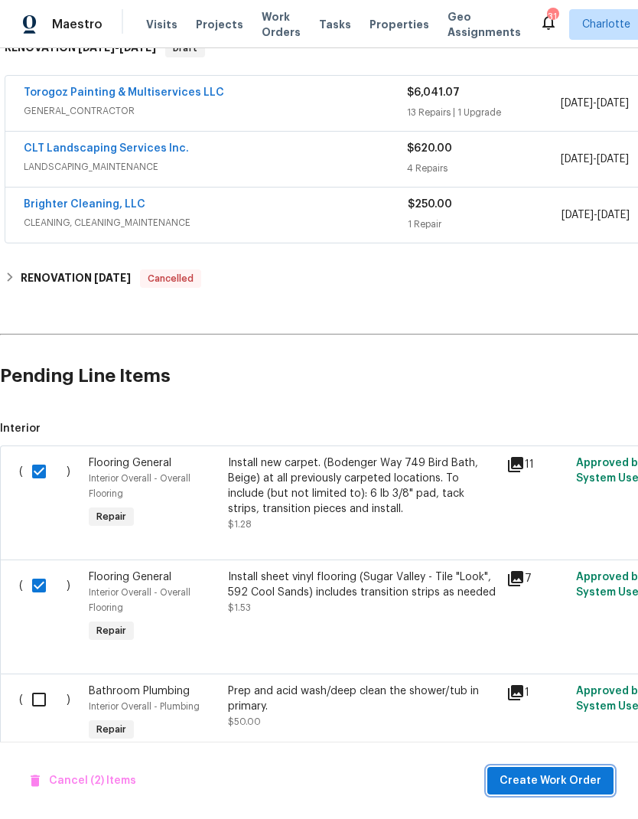
click at [554, 787] on span "Create Work Order" at bounding box center [551, 780] width 102 height 19
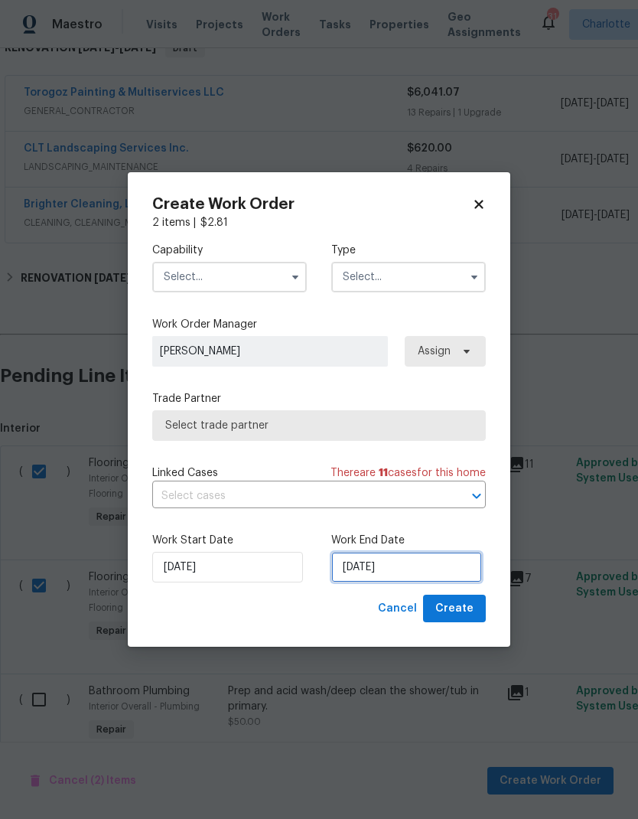
click at [447, 562] on input "[DATE]" at bounding box center [406, 567] width 151 height 31
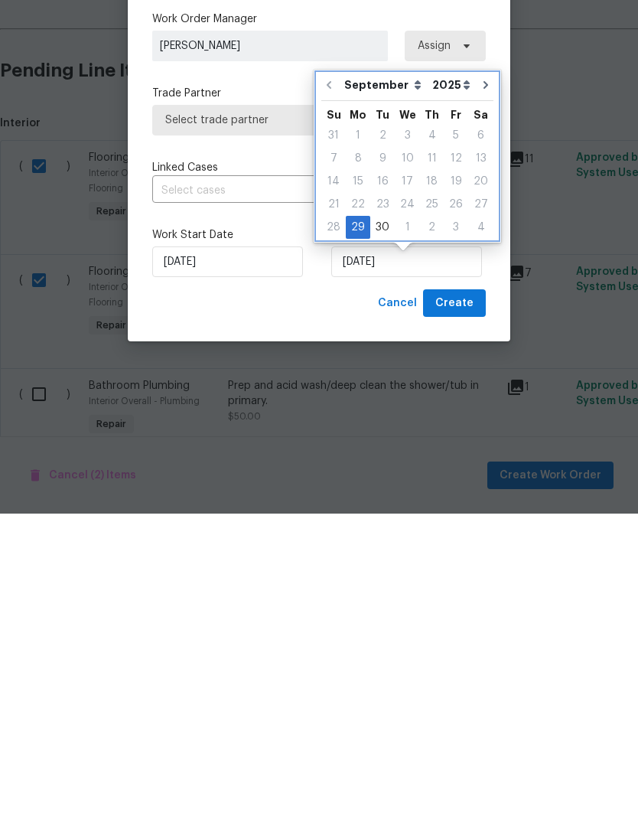
click at [480, 384] on icon "Go to next month" at bounding box center [486, 390] width 12 height 12
type input "10/29/2025"
select select "9"
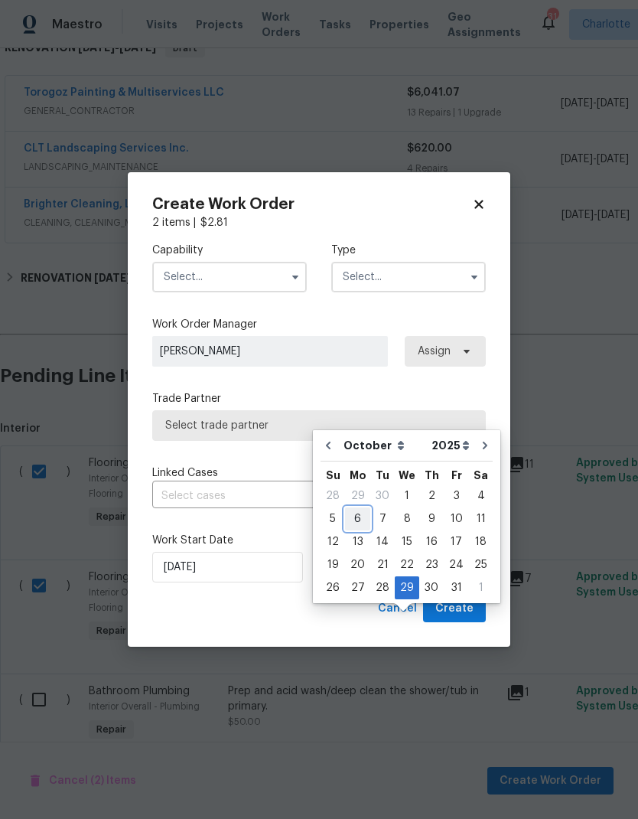
click at [355, 508] on div "6" at bounding box center [357, 518] width 25 height 21
type input "[DATE]"
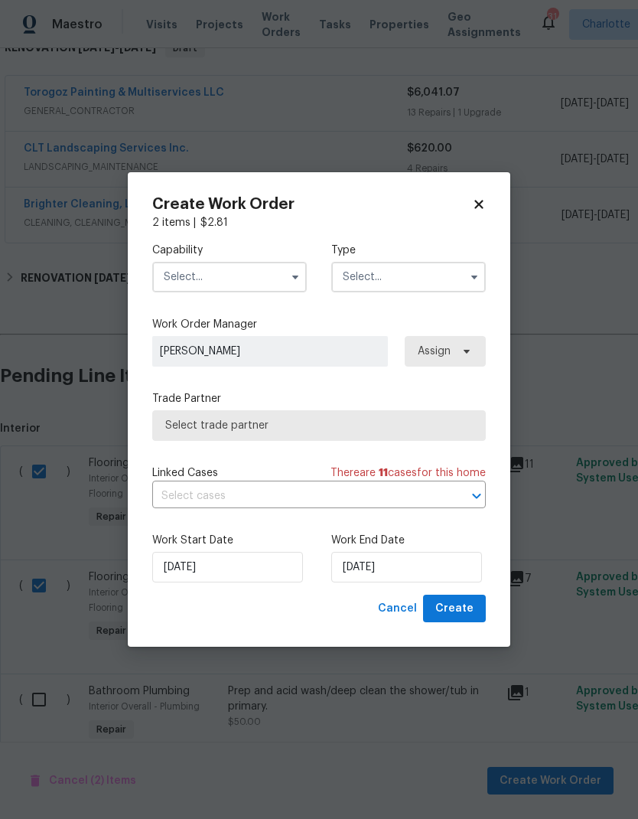
click at [298, 274] on icon "button" at bounding box center [295, 277] width 12 height 12
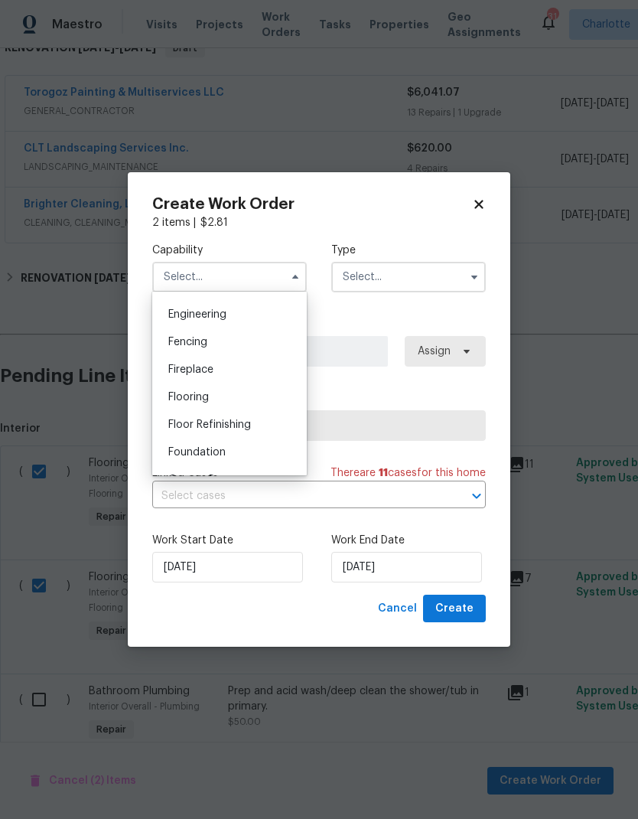
scroll to position [506, 0]
click at [253, 402] on div "Flooring" at bounding box center [229, 397] width 147 height 28
type input "Flooring"
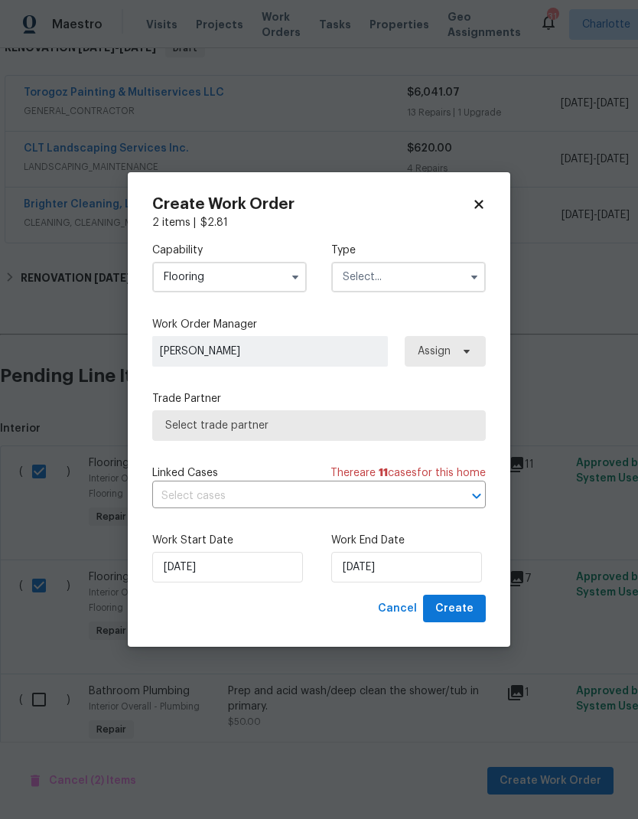
click at [453, 276] on input "text" at bounding box center [408, 277] width 155 height 31
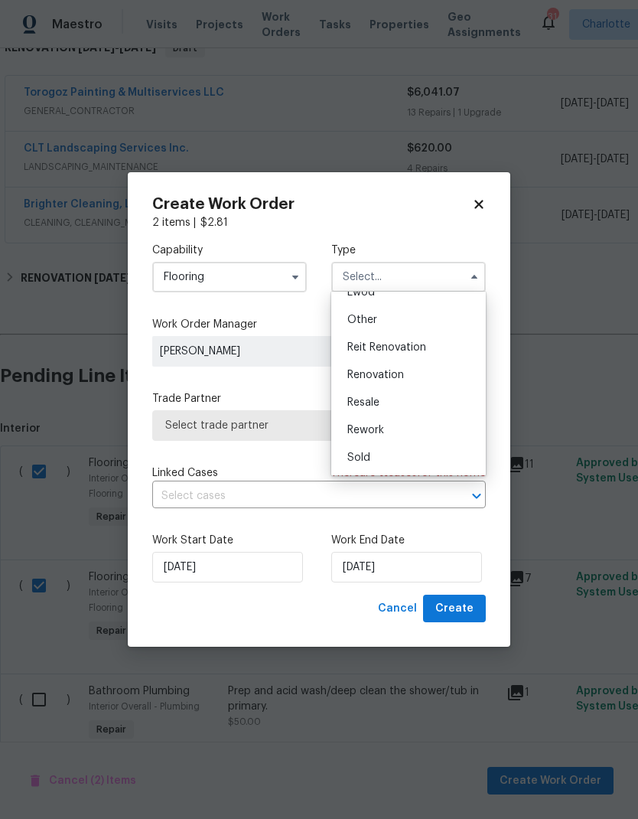
scroll to position [182, 0]
click at [379, 376] on span "Renovation" at bounding box center [375, 375] width 57 height 11
type input "Renovation"
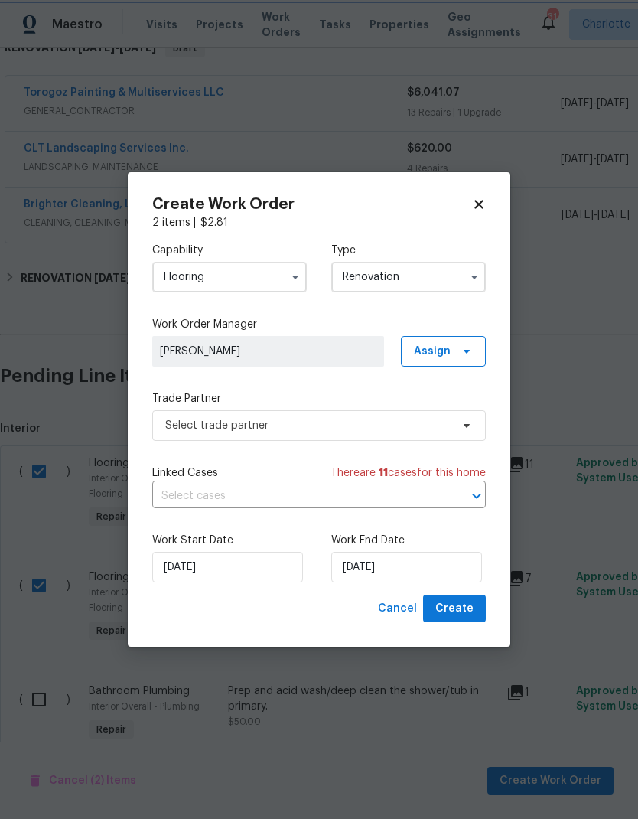
scroll to position [0, 0]
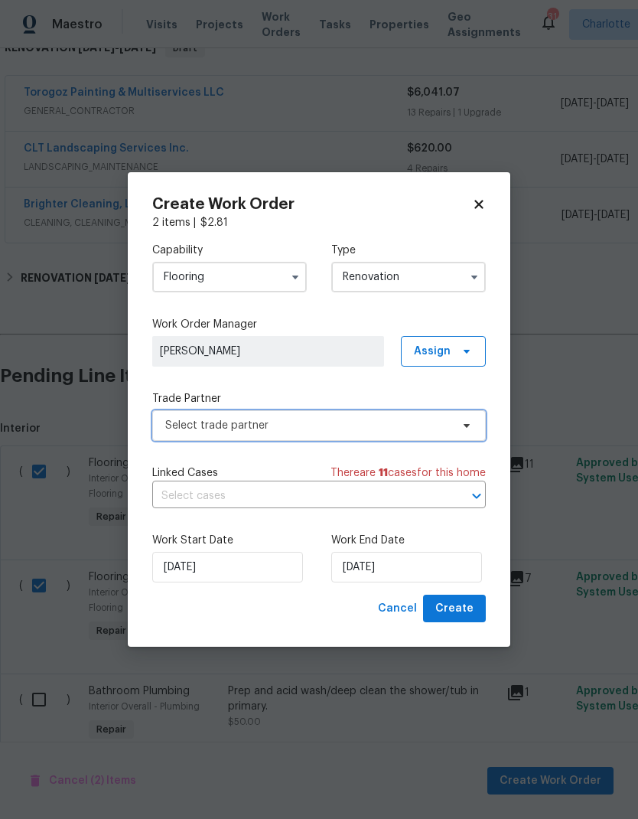
click at [467, 428] on icon at bounding box center [467, 425] width 12 height 12
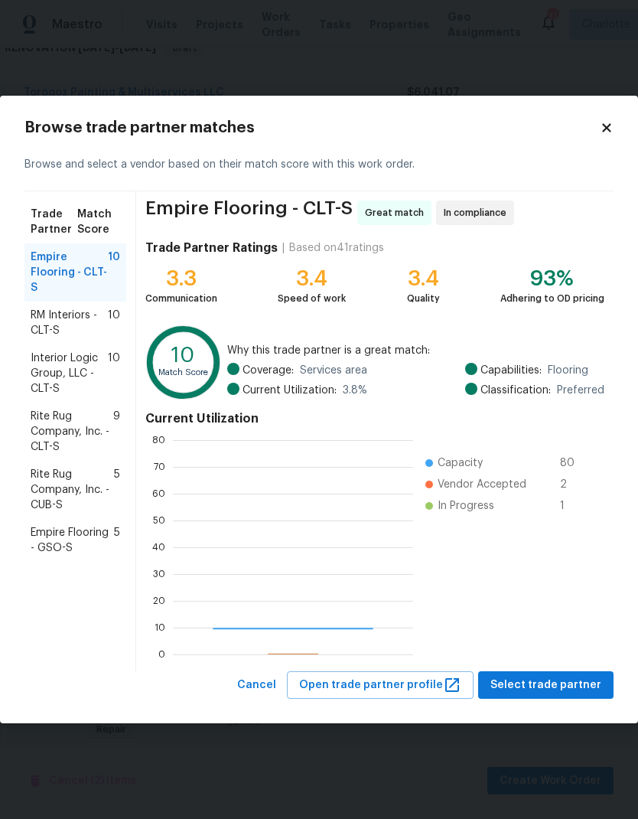
scroll to position [214, 240]
click at [40, 428] on span "Rite Rug Company, Inc. - CLT-S" at bounding box center [72, 432] width 83 height 46
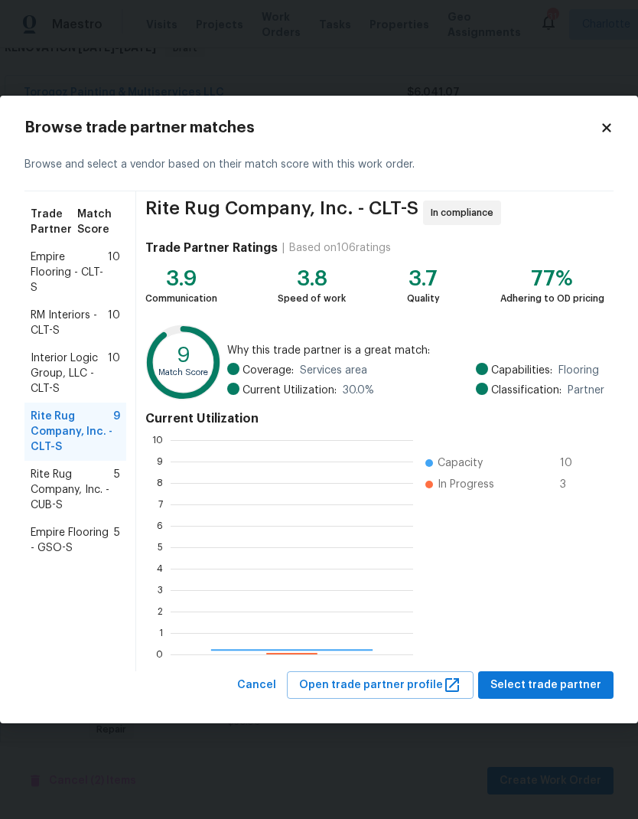
scroll to position [214, 243]
click at [34, 375] on span "Interior Logic Group, LLC - CLT-S" at bounding box center [69, 373] width 77 height 46
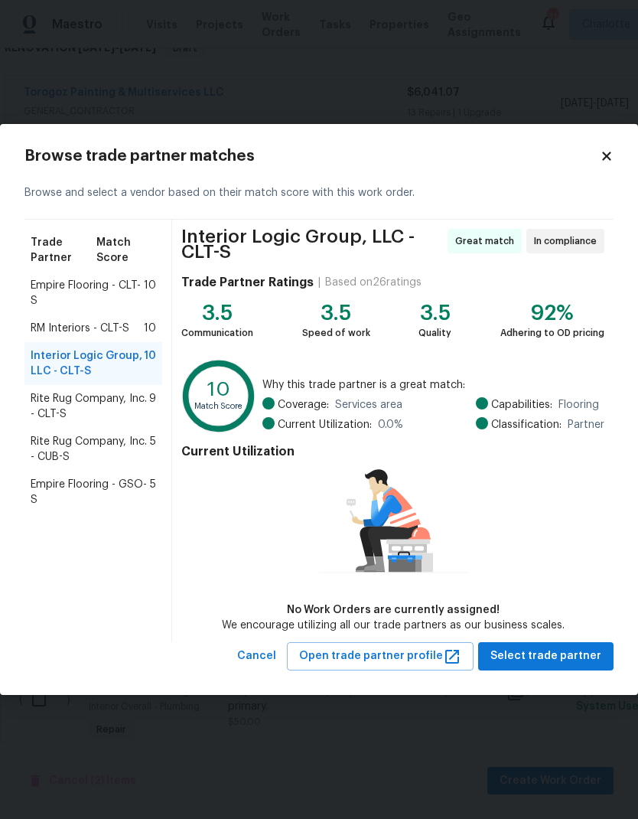
click at [41, 318] on div "RM Interiors - CLT-S 10" at bounding box center [93, 328] width 138 height 28
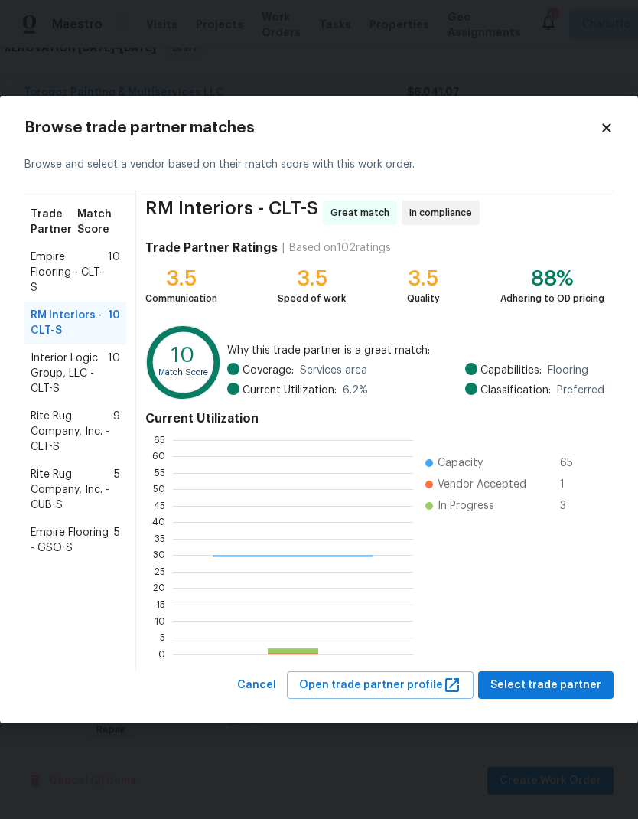
scroll to position [214, 240]
click at [42, 256] on span "Empire Flooring - CLT-S" at bounding box center [69, 272] width 77 height 46
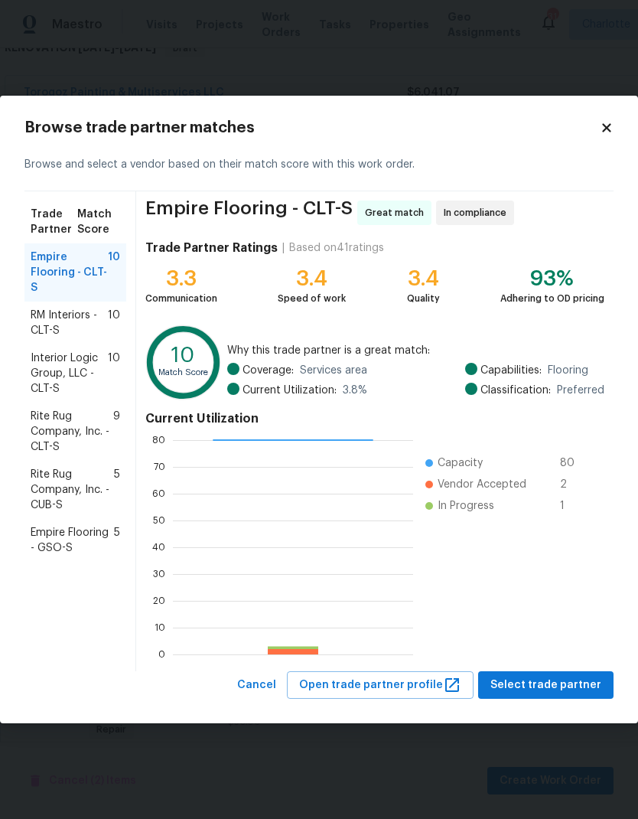
click at [43, 425] on span "Rite Rug Company, Inc. - CLT-S" at bounding box center [72, 432] width 83 height 46
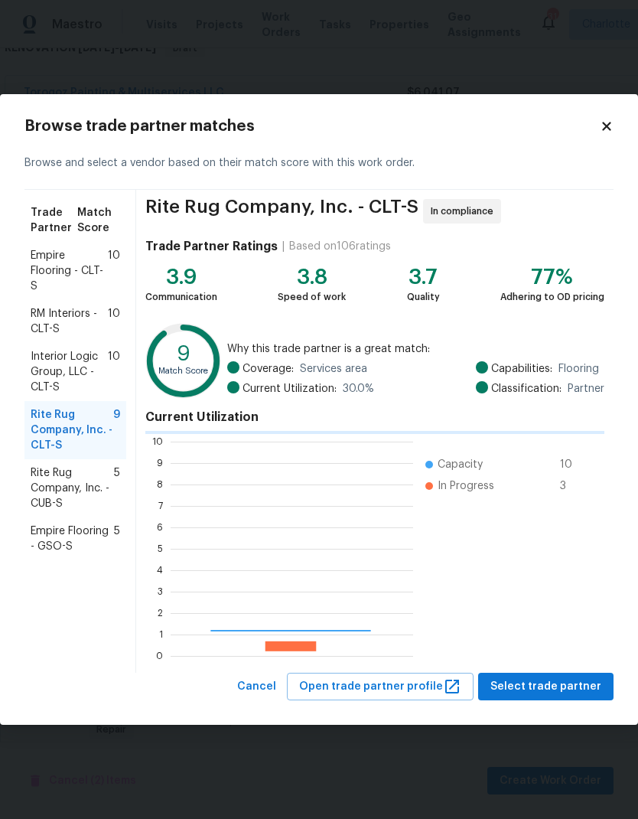
scroll to position [214, 243]
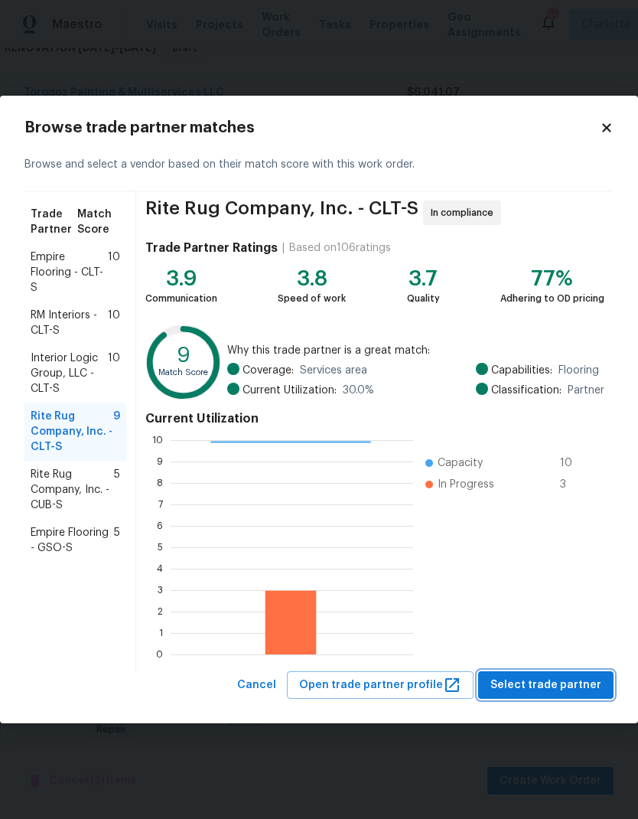
click at [568, 689] on span "Select trade partner" at bounding box center [545, 685] width 111 height 19
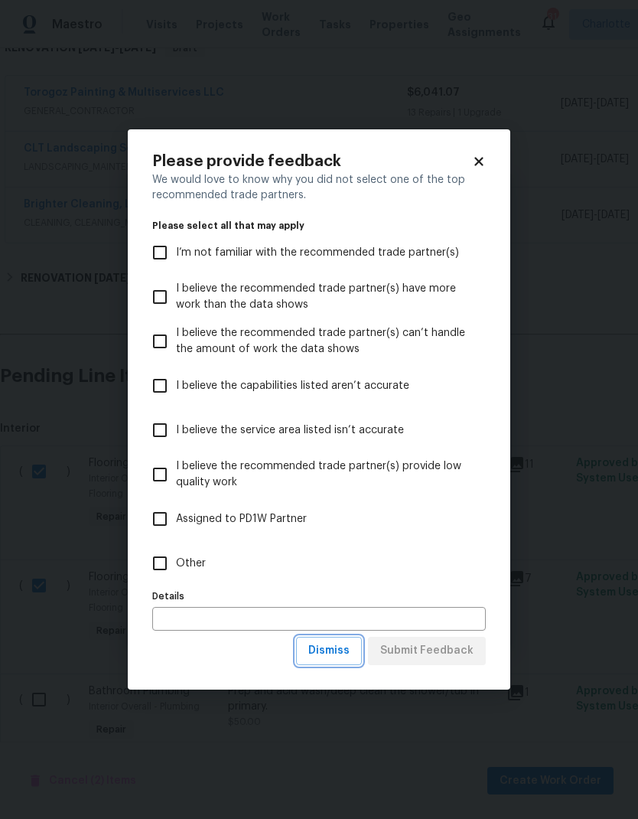
click at [343, 655] on span "Dismiss" at bounding box center [328, 650] width 41 height 19
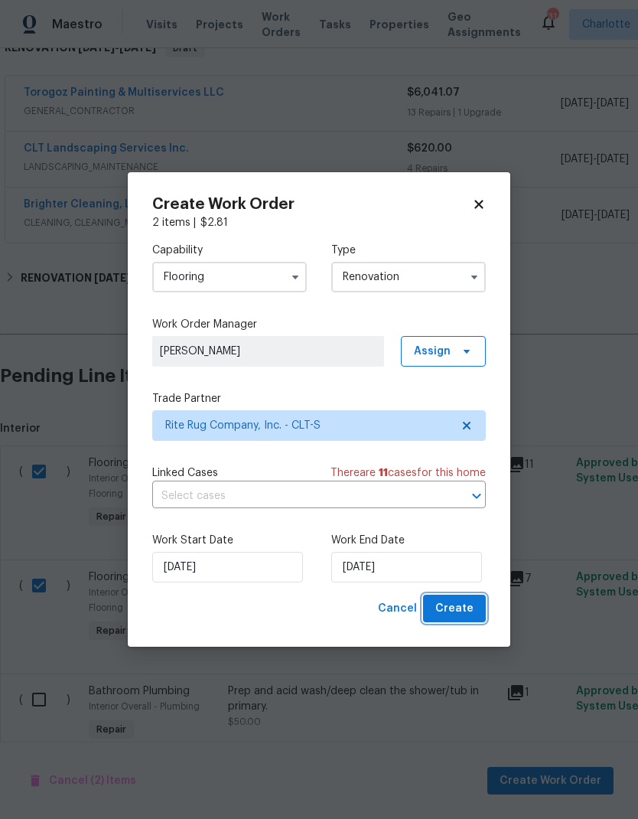
click at [461, 617] on span "Create" at bounding box center [454, 608] width 38 height 19
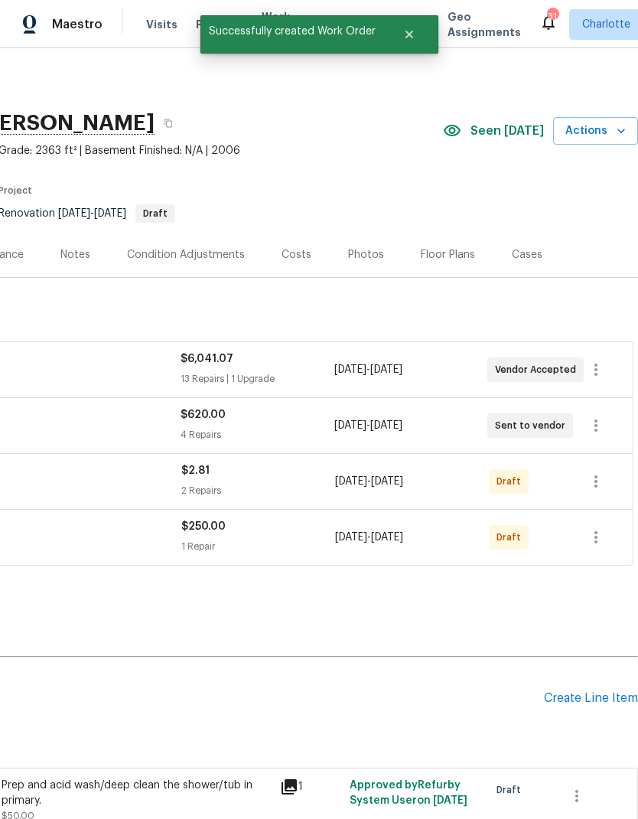
scroll to position [0, 226]
click at [595, 528] on icon "button" at bounding box center [596, 537] width 18 height 18
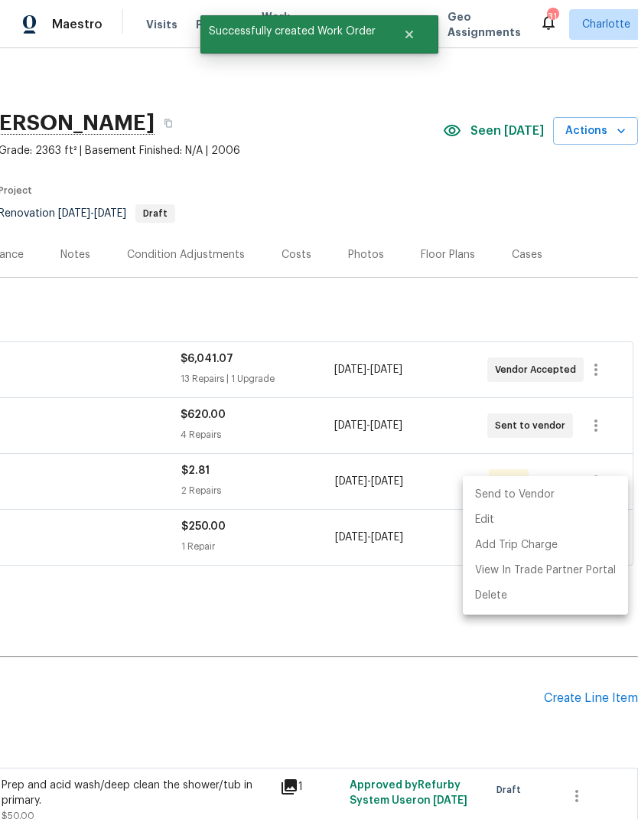
click at [552, 498] on li "Send to Vendor" at bounding box center [545, 494] width 165 height 25
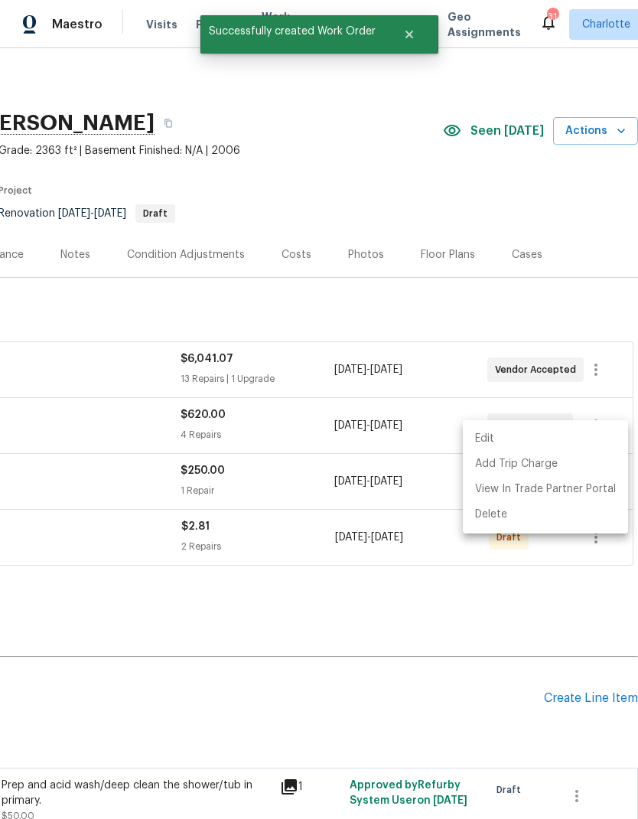
click at [600, 568] on div at bounding box center [319, 409] width 638 height 819
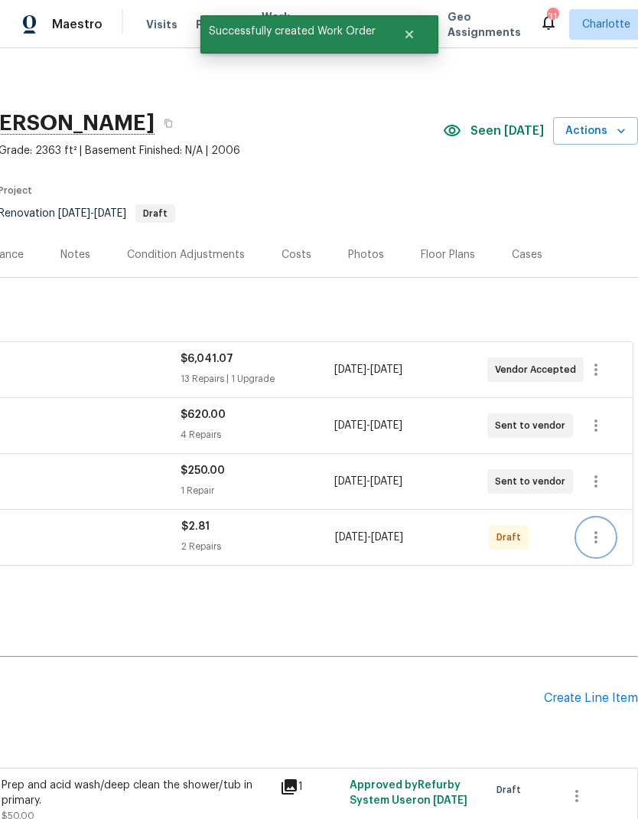
click at [603, 528] on icon "button" at bounding box center [596, 537] width 18 height 18
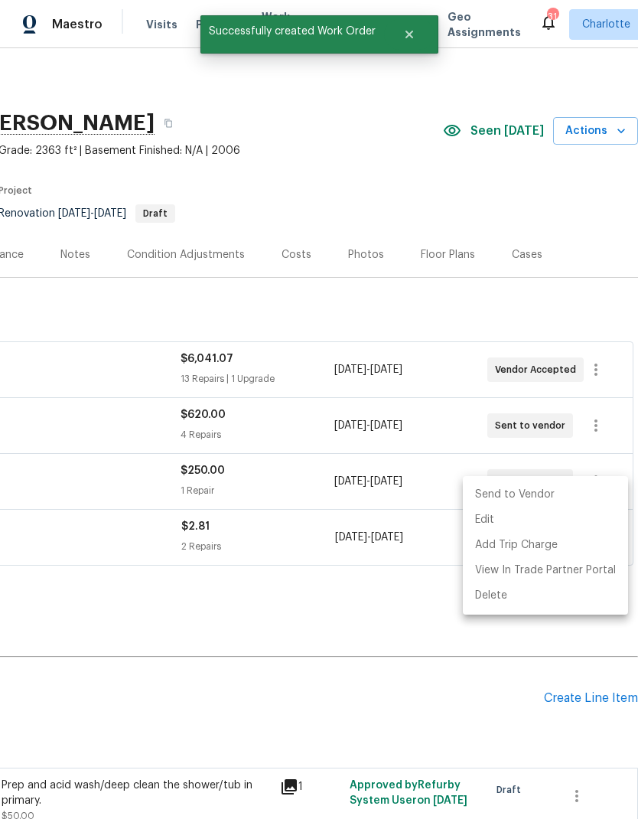
click at [546, 503] on li "Send to Vendor" at bounding box center [545, 494] width 165 height 25
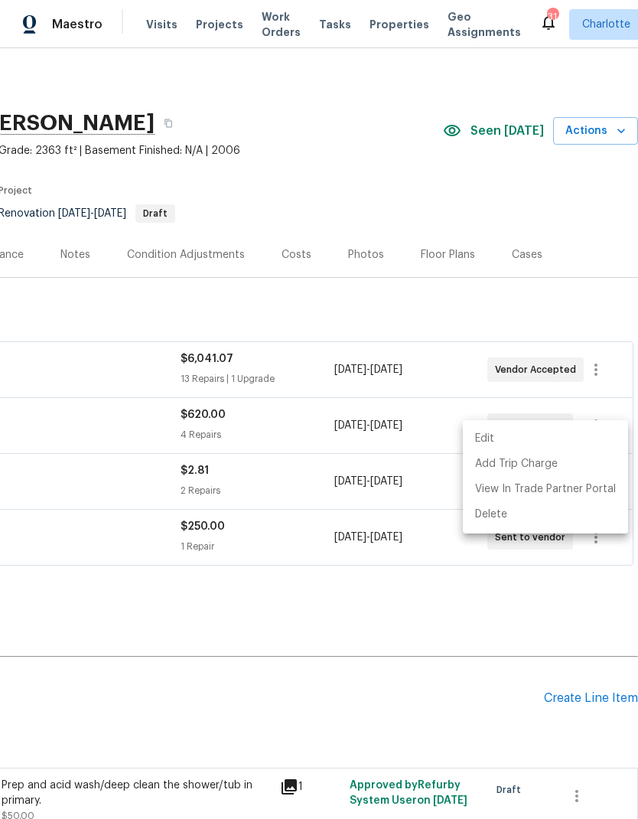
click at [507, 656] on div at bounding box center [319, 409] width 638 height 819
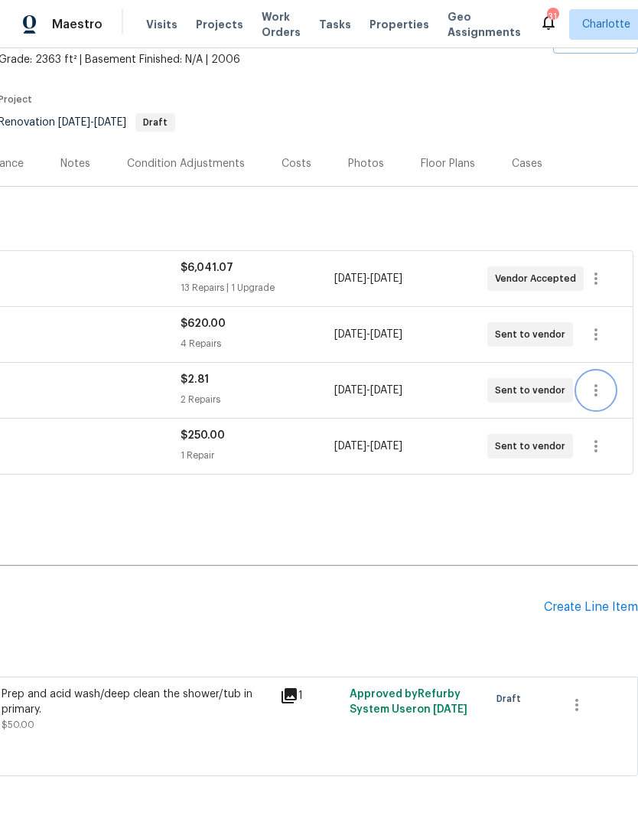
scroll to position [91, 226]
click at [579, 695] on icon "button" at bounding box center [577, 704] width 18 height 18
click at [588, 660] on li "Cancel" at bounding box center [588, 661] width 59 height 25
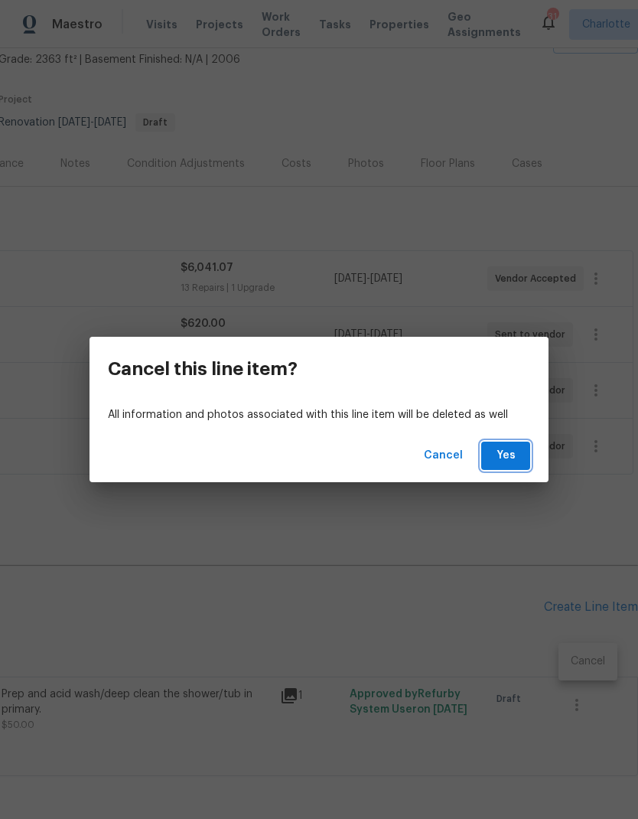
click at [519, 457] on button "Yes" at bounding box center [505, 455] width 49 height 28
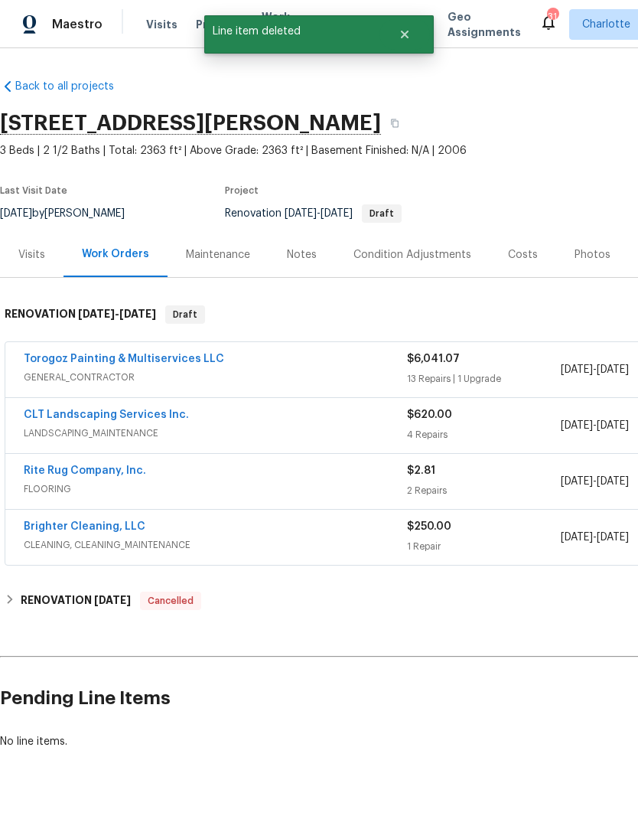
scroll to position [0, 0]
click at [43, 521] on link "Brighter Cleaning, LLC" at bounding box center [85, 526] width 122 height 11
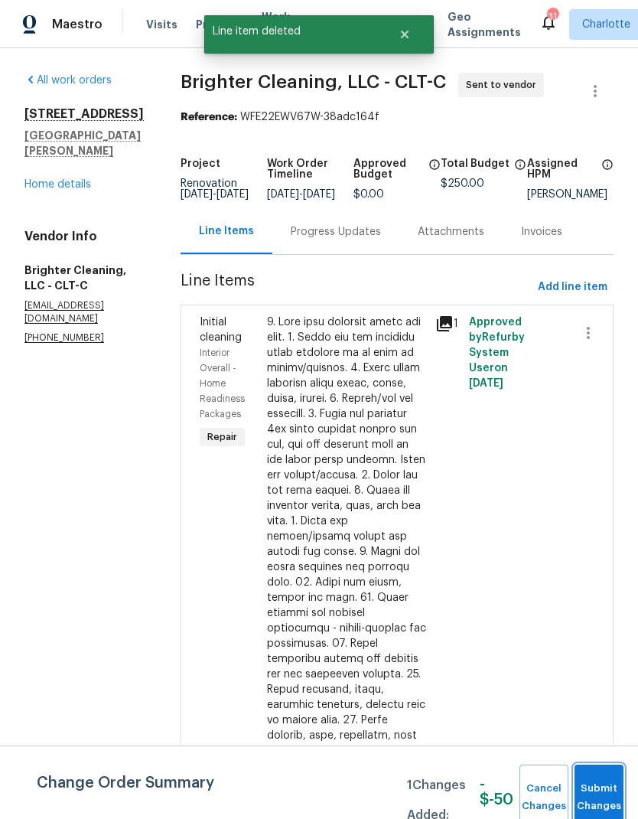
click at [593, 792] on button "Submit Changes" at bounding box center [599, 797] width 49 height 66
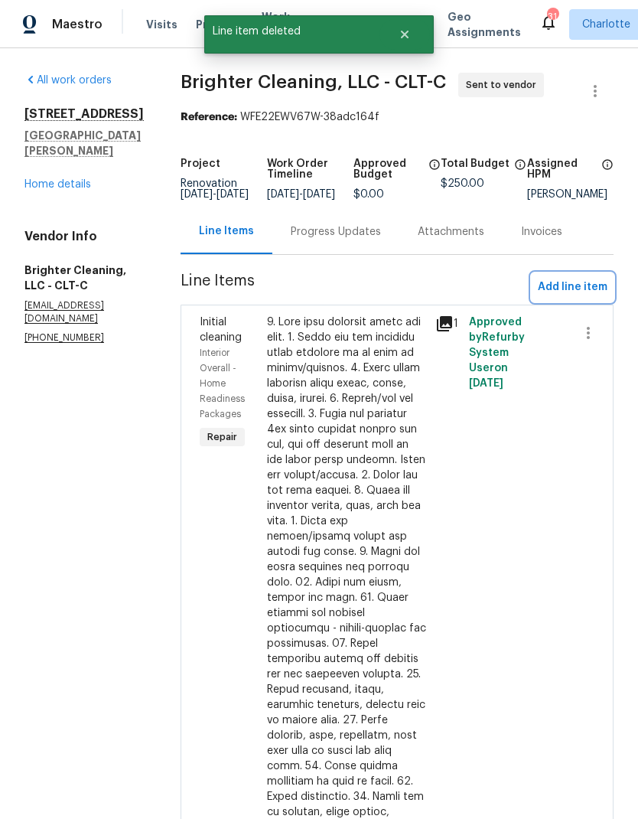
click at [582, 293] on span "Add line item" at bounding box center [573, 287] width 70 height 19
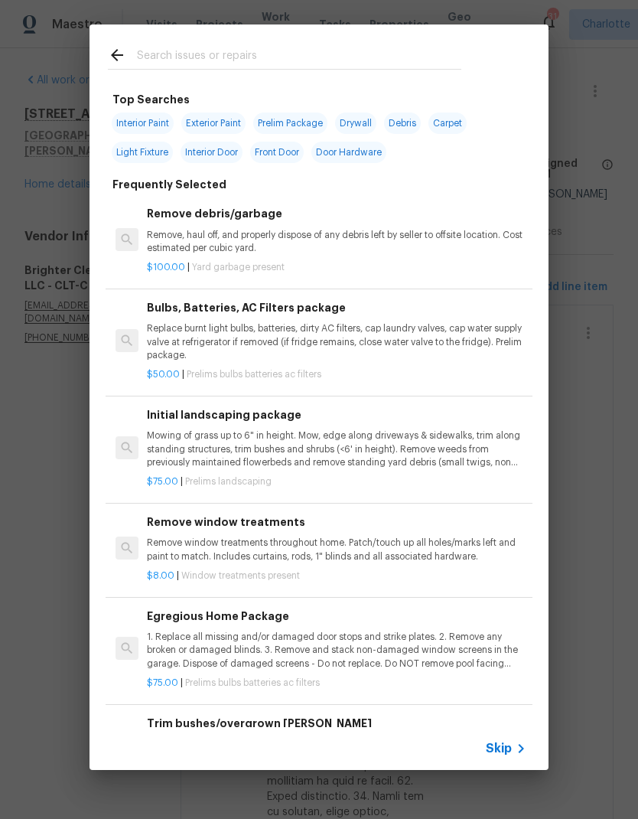
click at [282, 54] on input "text" at bounding box center [299, 57] width 324 height 23
type input "Acid"
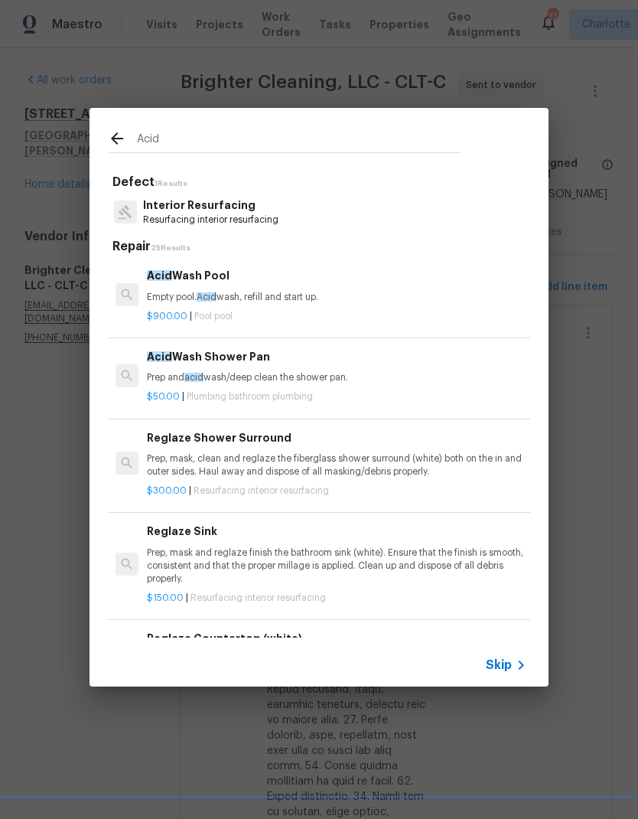
click at [347, 367] on div "Acid Wash Shower Pan Prep and acid wash/deep clean the shower pan." at bounding box center [336, 366] width 379 height 37
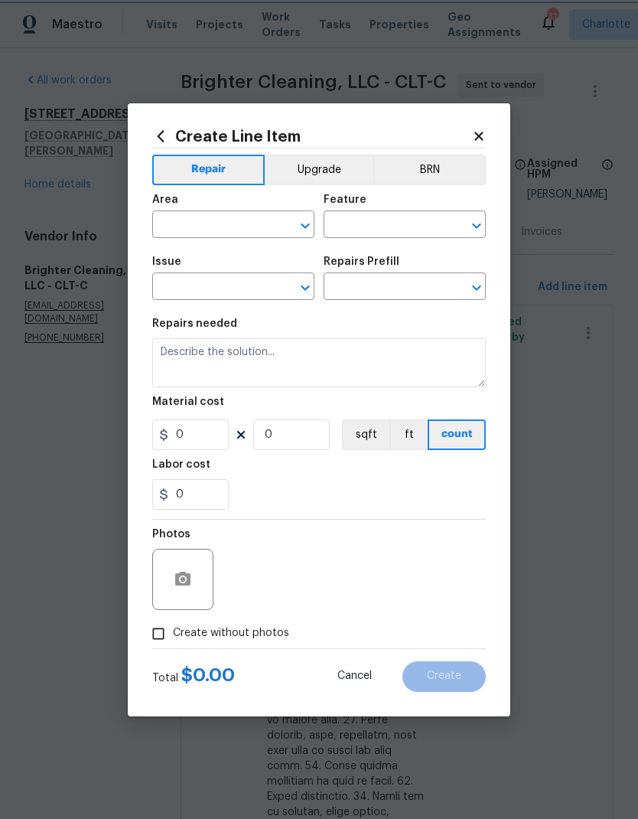
type input "Plumbing"
type input "Bathroom Plumbing"
type input "Acid Wash Shower Pan $50.00"
type textarea "Prep and acid wash/deep clean the shower pan."
type input "50"
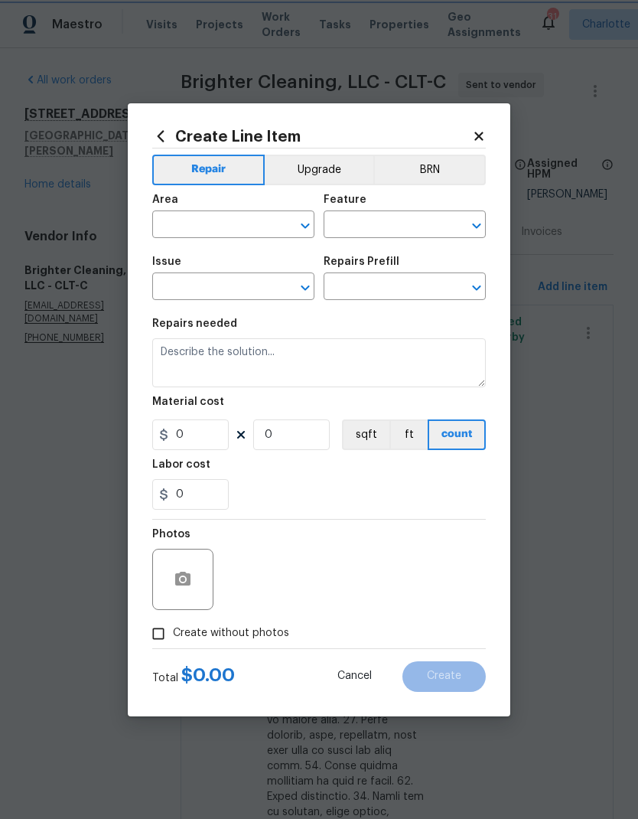
type input "1"
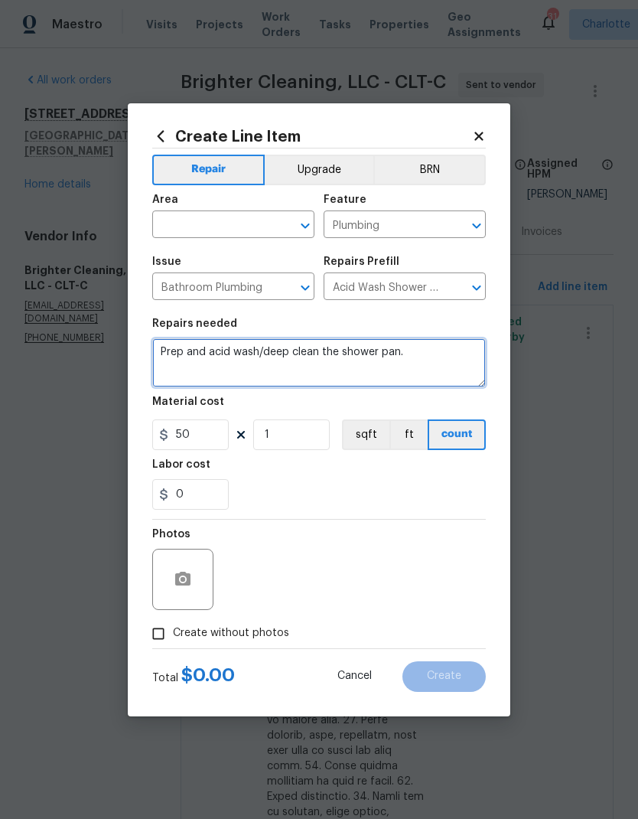
click at [347, 366] on textarea "Prep and acid wash/deep clean the shower pan." at bounding box center [319, 362] width 334 height 49
click at [388, 353] on textarea "Prep and acid wash/deep clean the shower pan." at bounding box center [319, 362] width 334 height 49
click at [454, 373] on textarea "Prep and acid wash/deep clean the shower pan." at bounding box center [319, 362] width 334 height 49
click at [281, 218] on icon "Clear" at bounding box center [285, 225] width 15 height 15
type textarea "Prep and acid wash/deep clean the shower/tub"
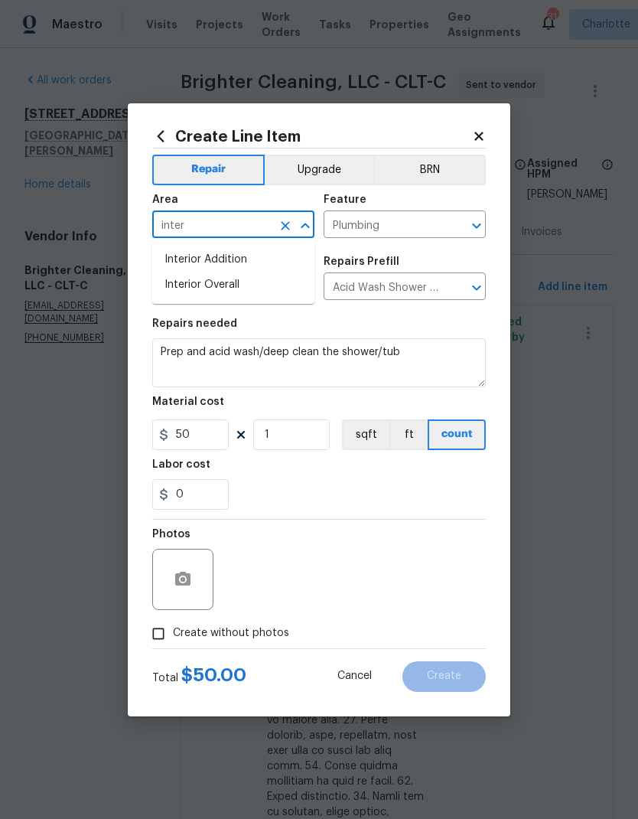
click at [171, 286] on li "Interior Overall" at bounding box center [233, 284] width 162 height 25
type input "Interior Overall"
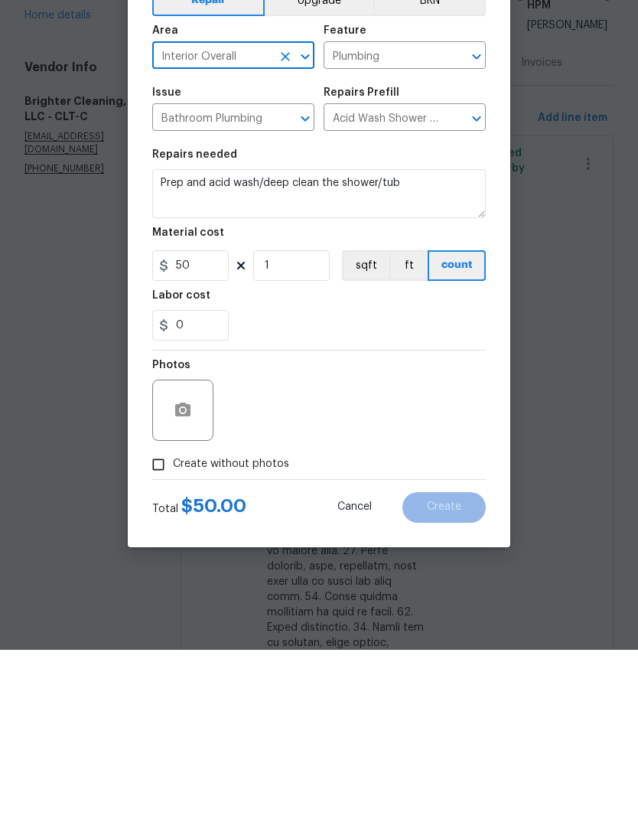
click at [278, 625] on span "Create without photos" at bounding box center [231, 633] width 116 height 16
click at [173, 619] on input "Create without photos" at bounding box center [158, 633] width 29 height 29
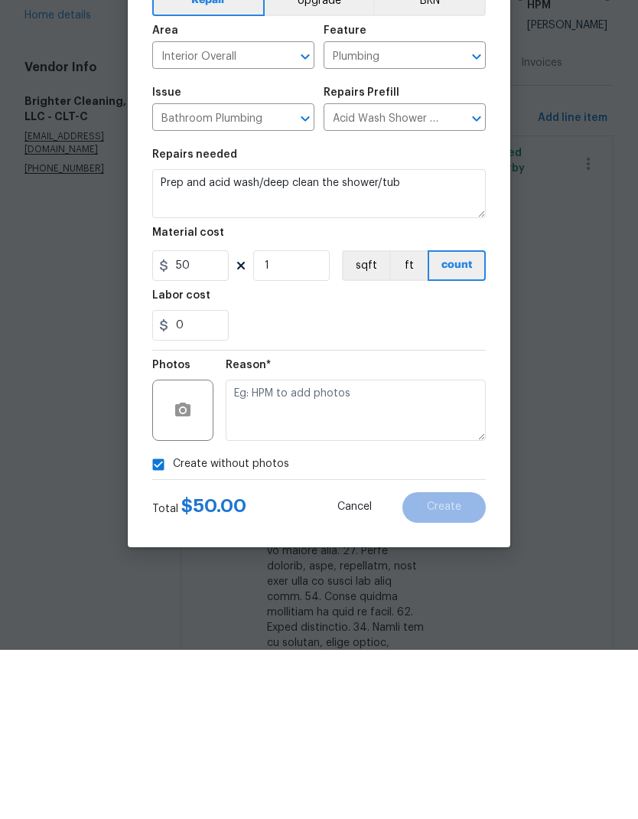
scroll to position [61, 0]
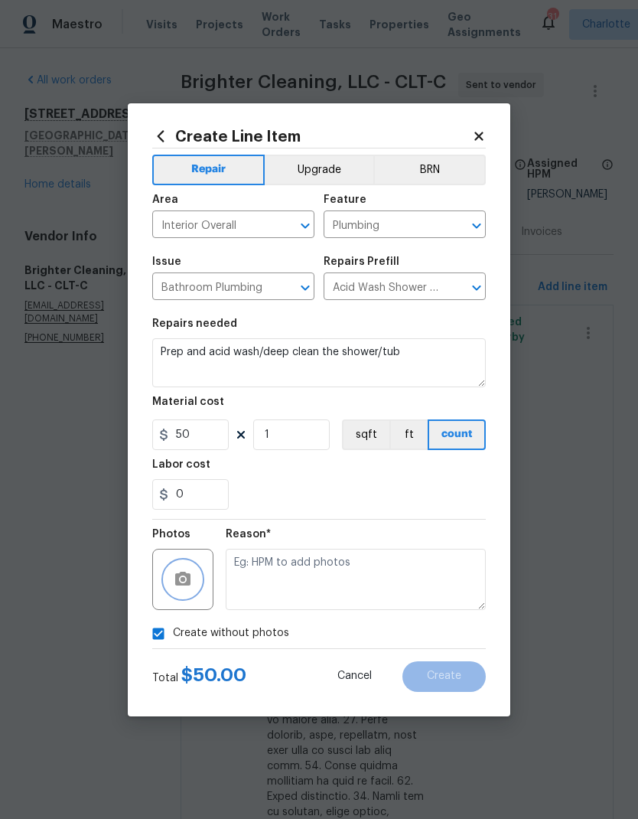
click at [193, 572] on button "button" at bounding box center [182, 579] width 37 height 37
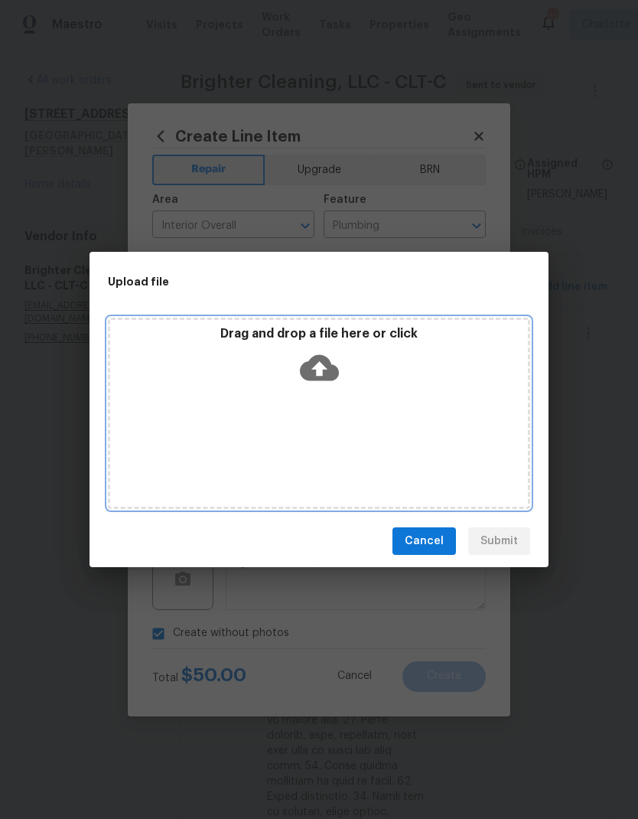
click at [314, 366] on icon at bounding box center [319, 368] width 39 height 26
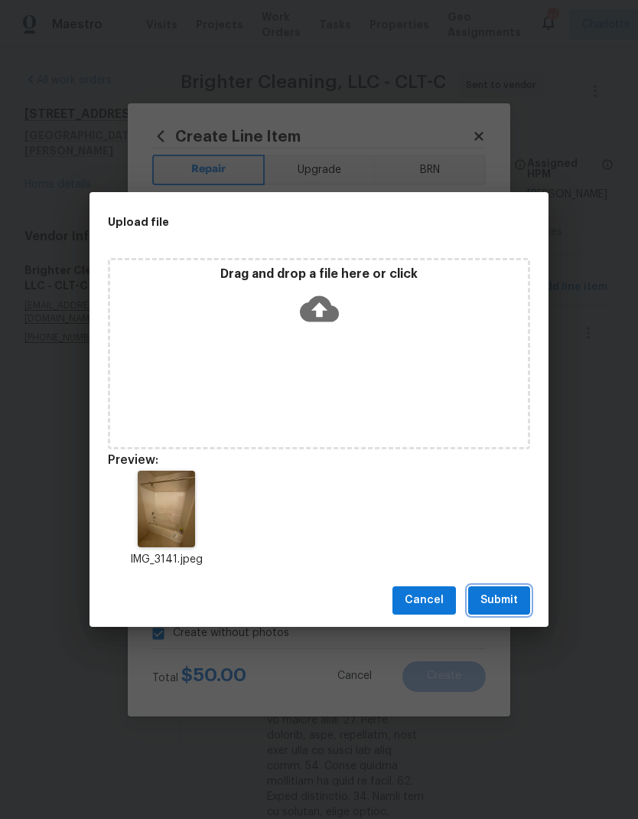
click at [505, 599] on span "Submit" at bounding box center [498, 600] width 37 height 19
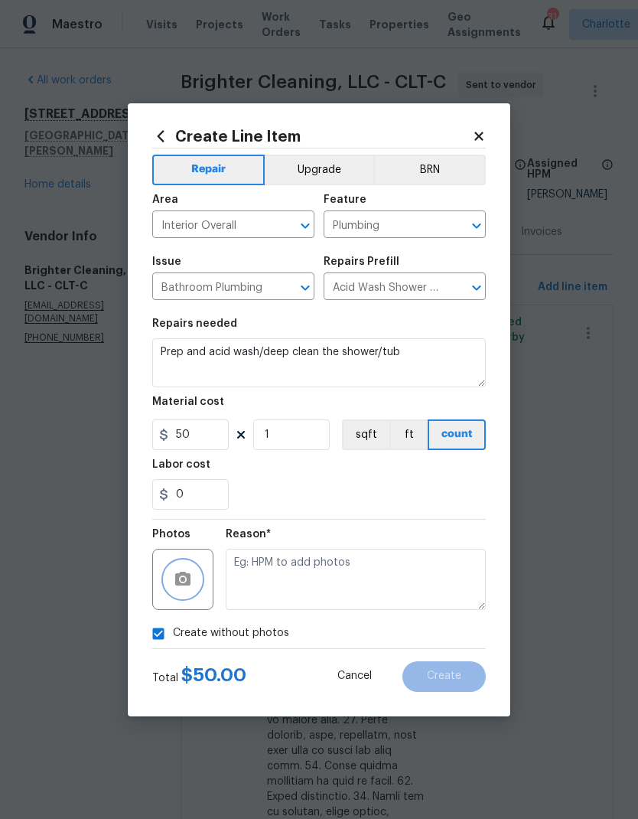
checkbox input "false"
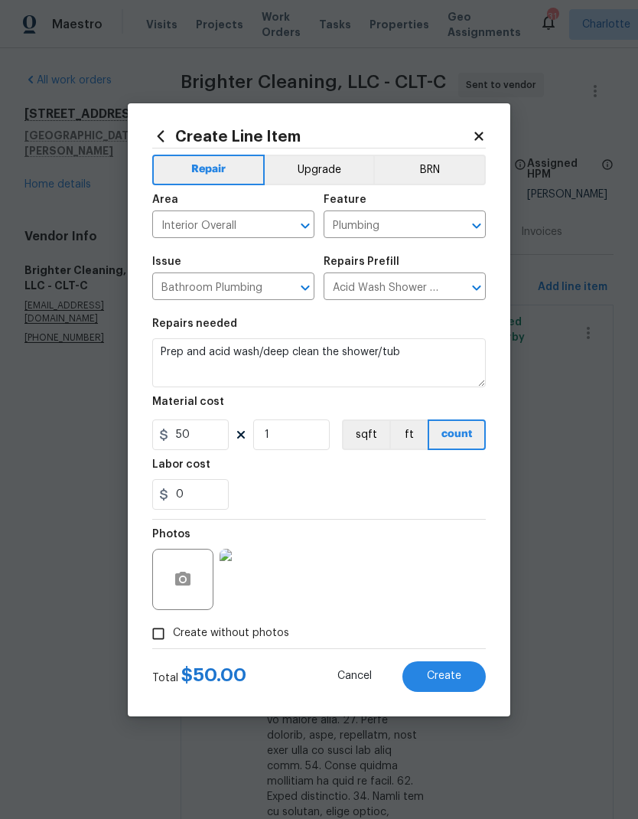
click at [464, 676] on button "Create" at bounding box center [443, 676] width 83 height 31
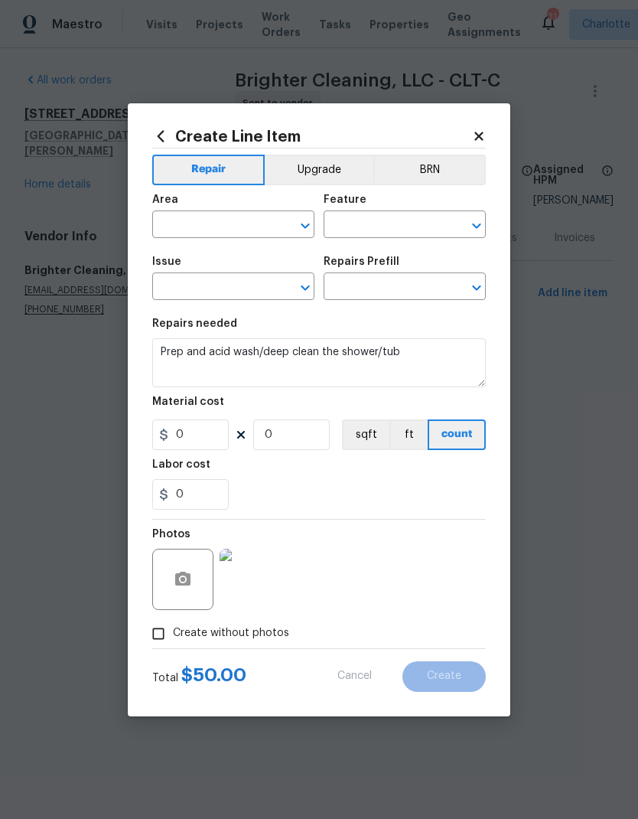
scroll to position [0, 0]
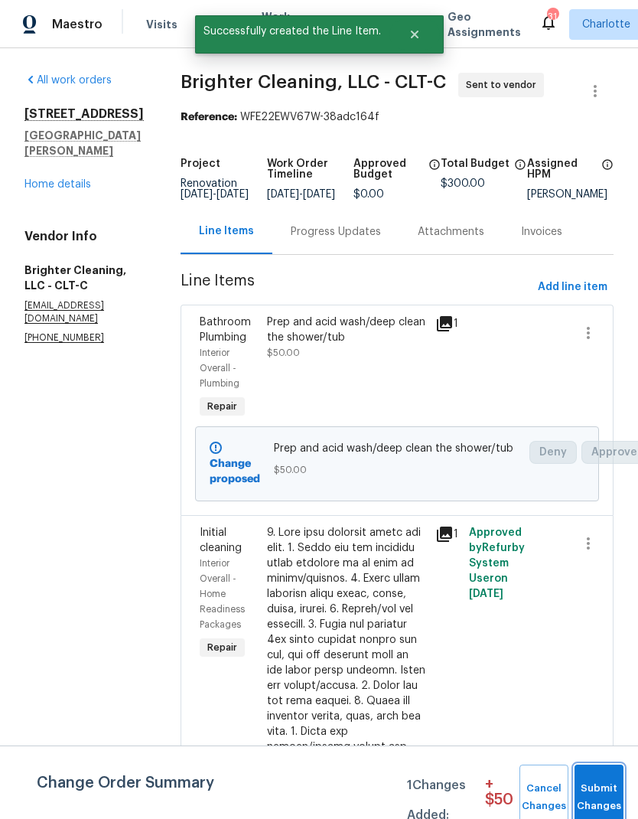
click at [595, 786] on span "Submit Changes" at bounding box center [599, 797] width 34 height 35
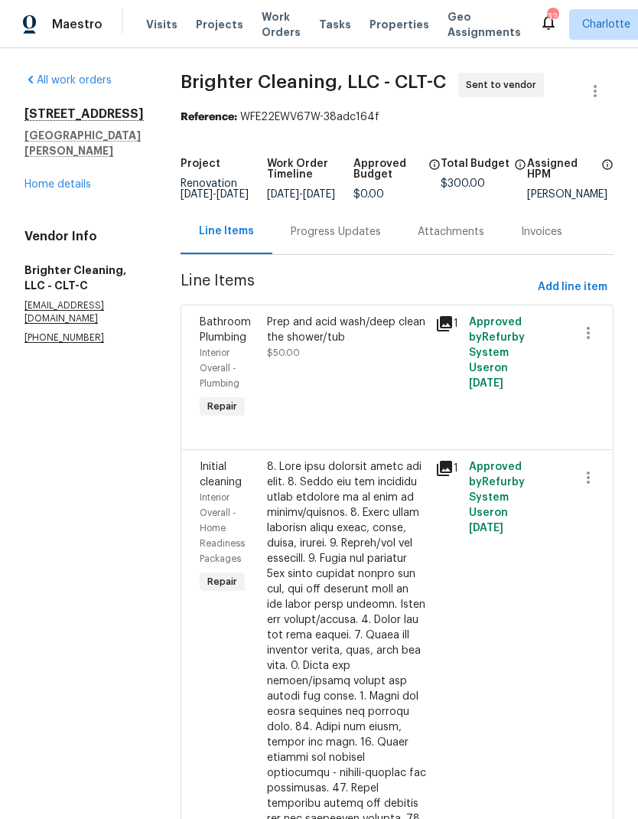
click at [39, 190] on link "Home details" at bounding box center [57, 184] width 67 height 11
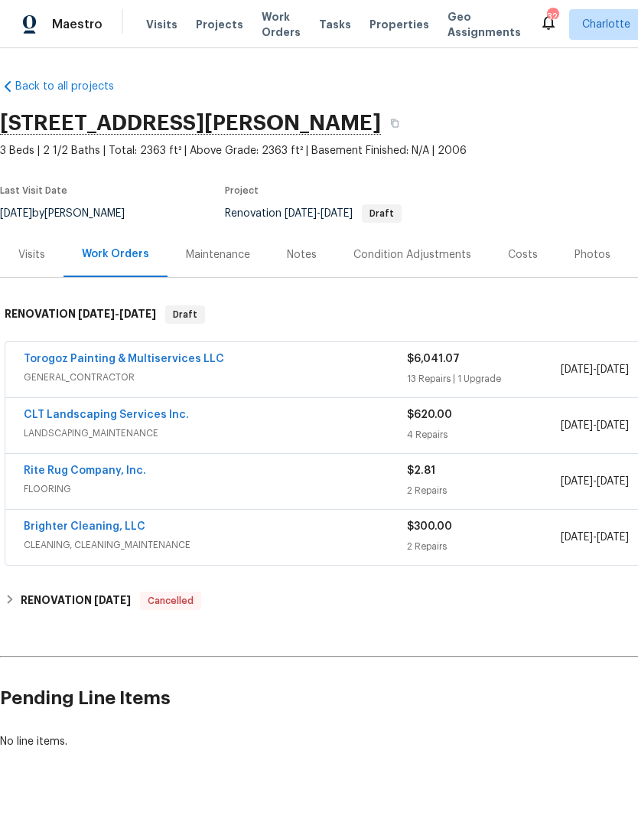
click at [212, 20] on span "Projects" at bounding box center [219, 24] width 47 height 15
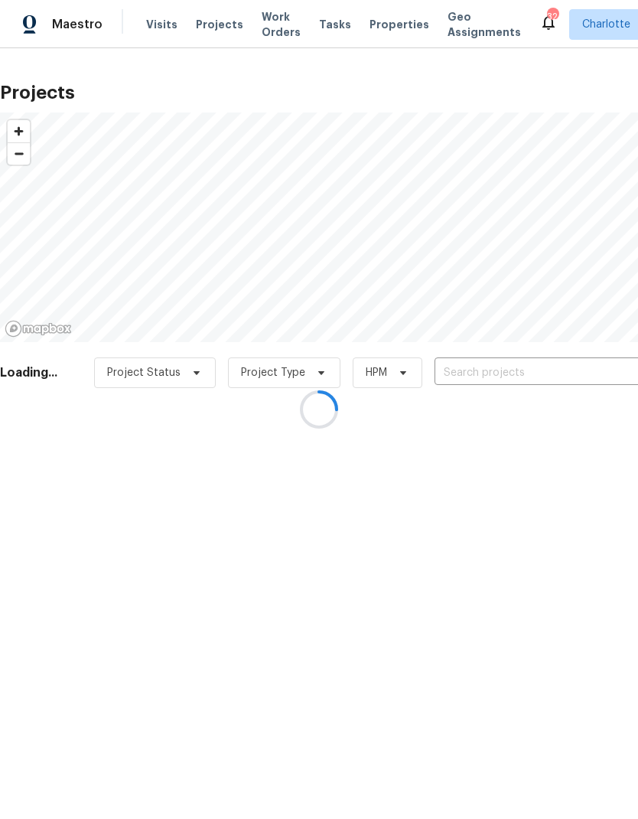
click at [555, 375] on div at bounding box center [319, 409] width 638 height 819
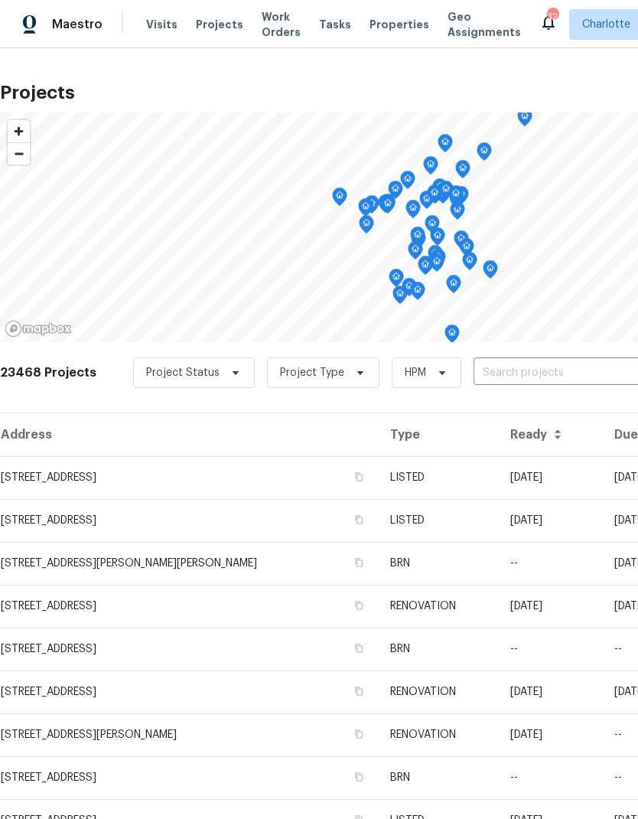
click at [562, 370] on input "text" at bounding box center [561, 373] width 175 height 24
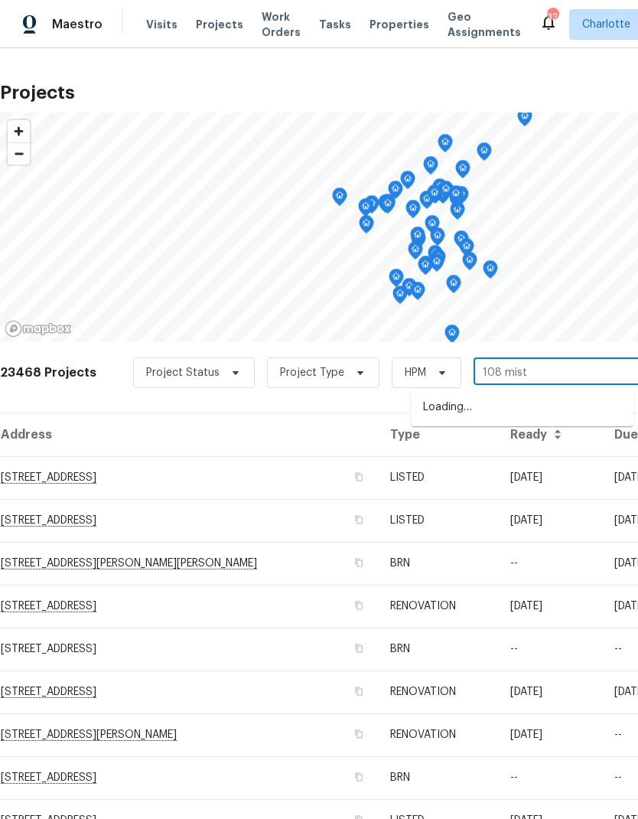
type input "108 misty"
click at [571, 411] on li "108 Mistywood Dr, Mount Holly, NC 28120" at bounding box center [522, 407] width 223 height 25
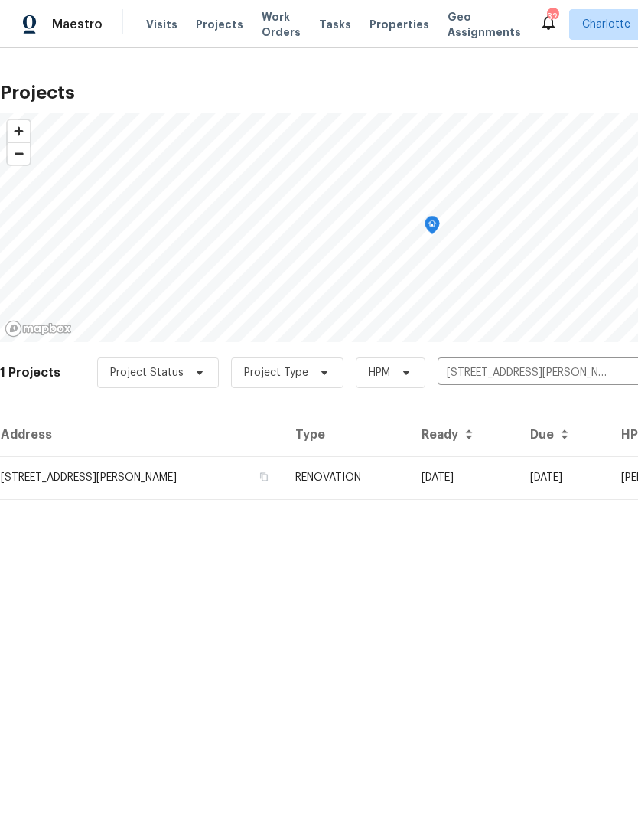
click at [23, 480] on td "108 Mistywood Dr, Mount Holly, NC 28120" at bounding box center [141, 477] width 283 height 43
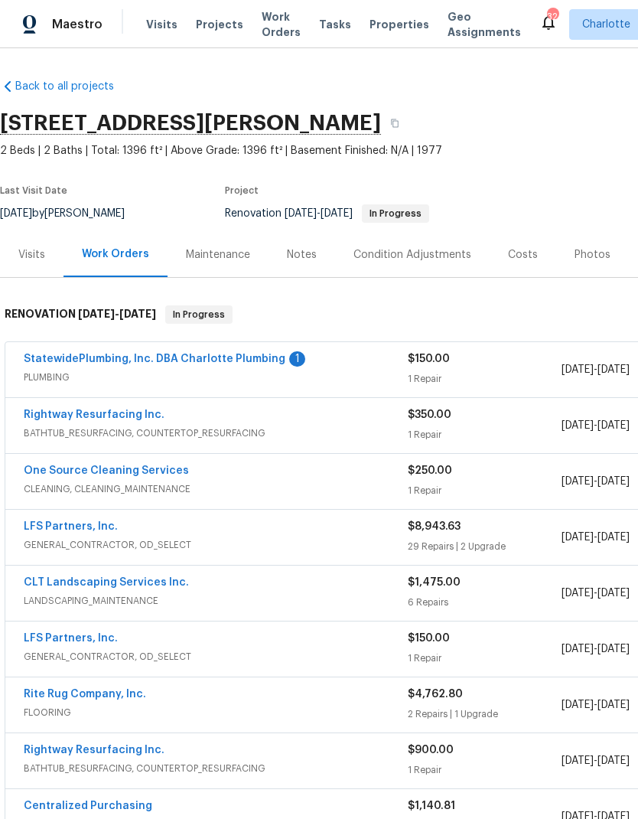
click at [37, 363] on link "StatewidePlumbing, Inc. DBA Charlotte Plumbing" at bounding box center [155, 358] width 262 height 11
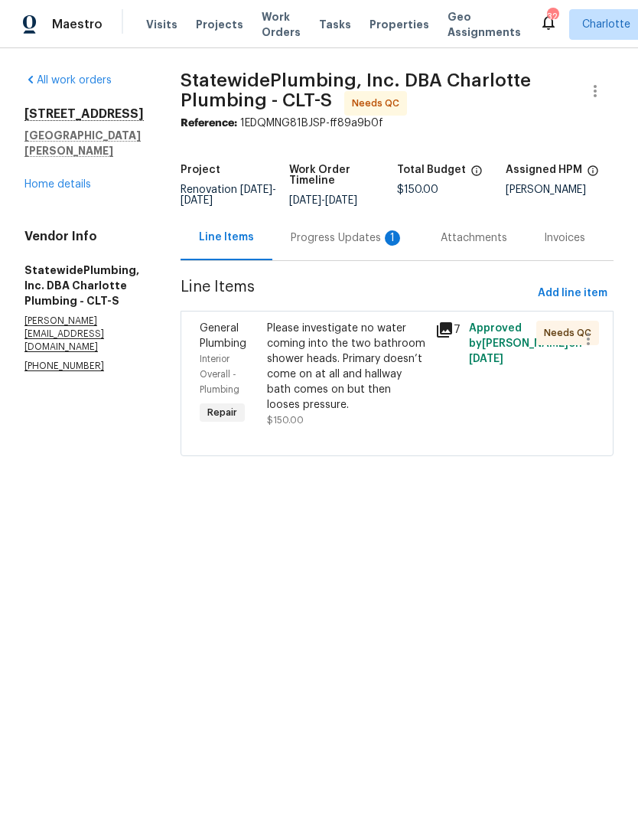
click at [344, 246] on div "Progress Updates 1" at bounding box center [347, 237] width 113 height 15
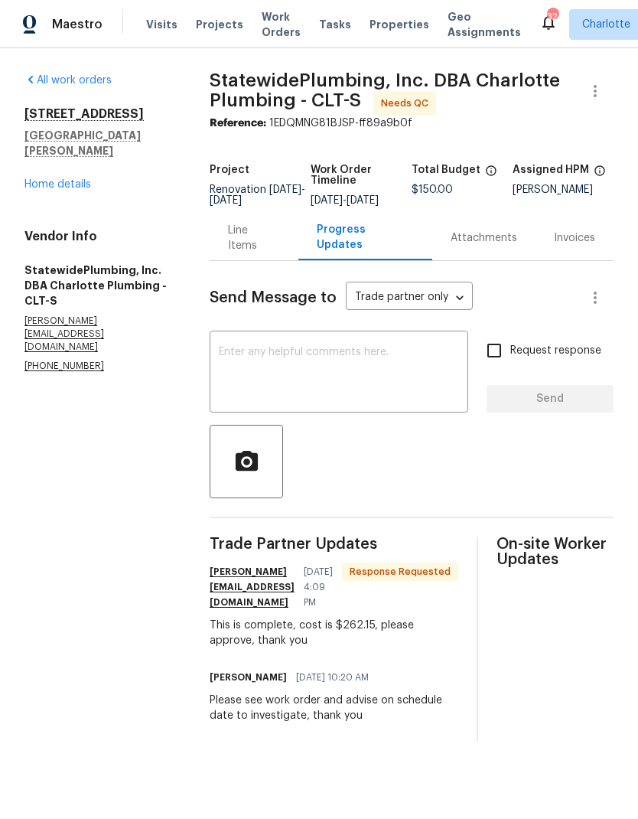
click at [308, 378] on textarea at bounding box center [339, 374] width 240 height 54
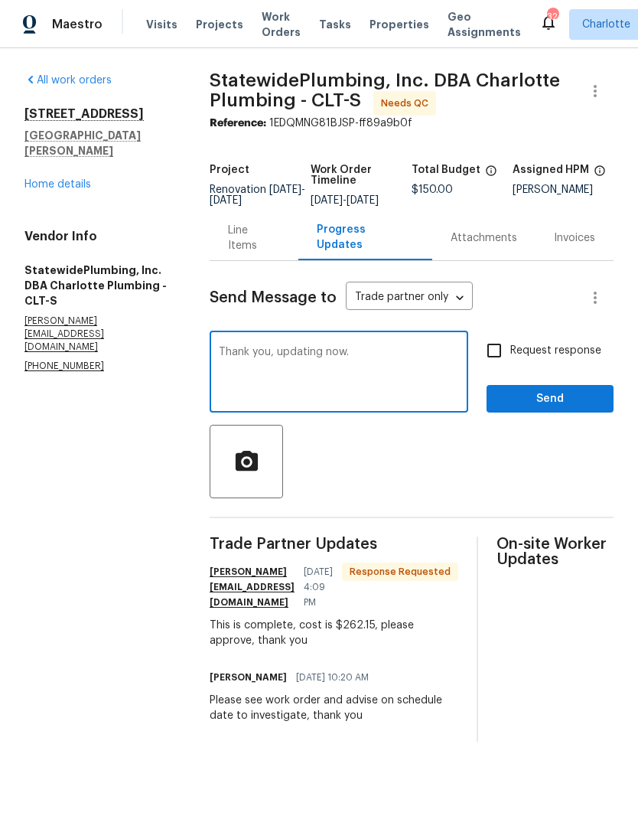
type textarea "Thank you, updating now."
click at [498, 366] on input "Request response" at bounding box center [494, 350] width 32 height 32
checkbox input "true"
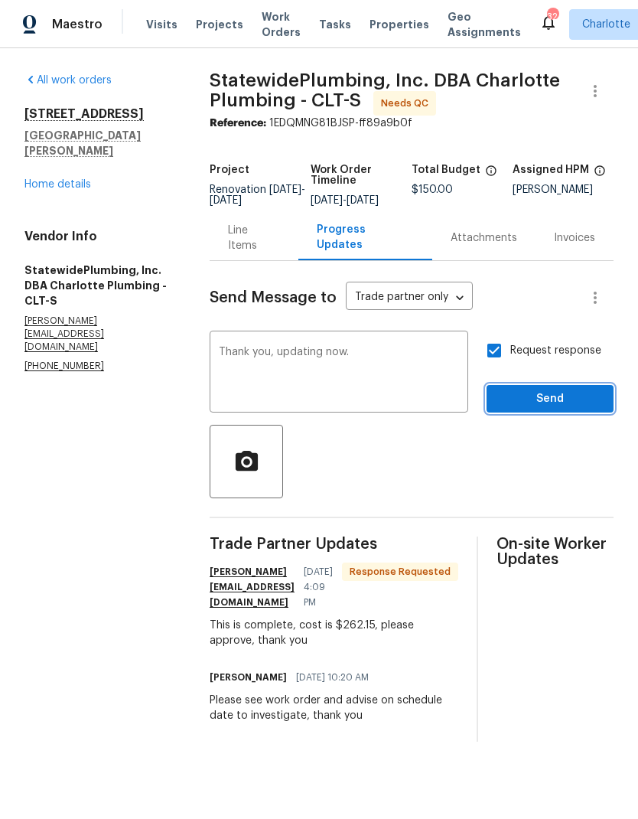
click at [564, 409] on span "Send" at bounding box center [550, 398] width 103 height 19
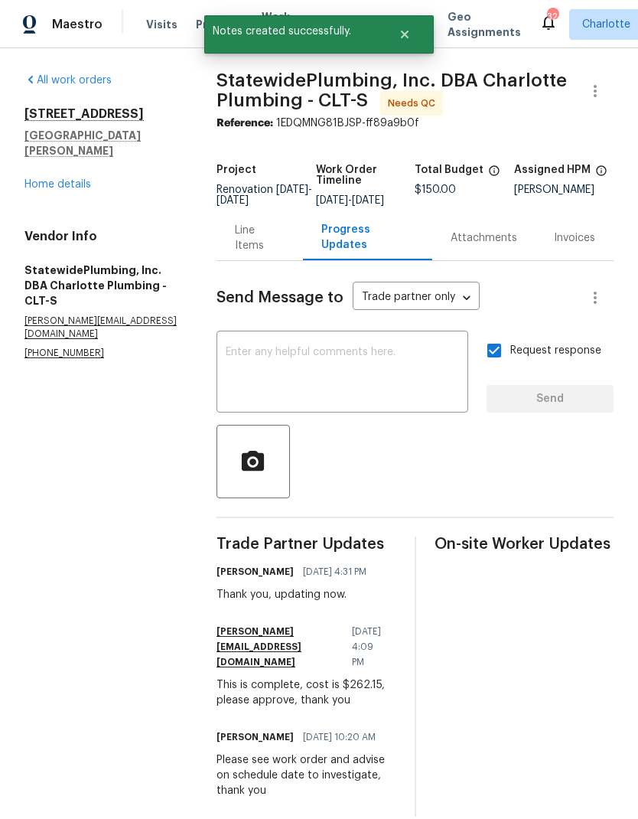
click at [280, 252] on div "Line Items" at bounding box center [260, 238] width 50 height 31
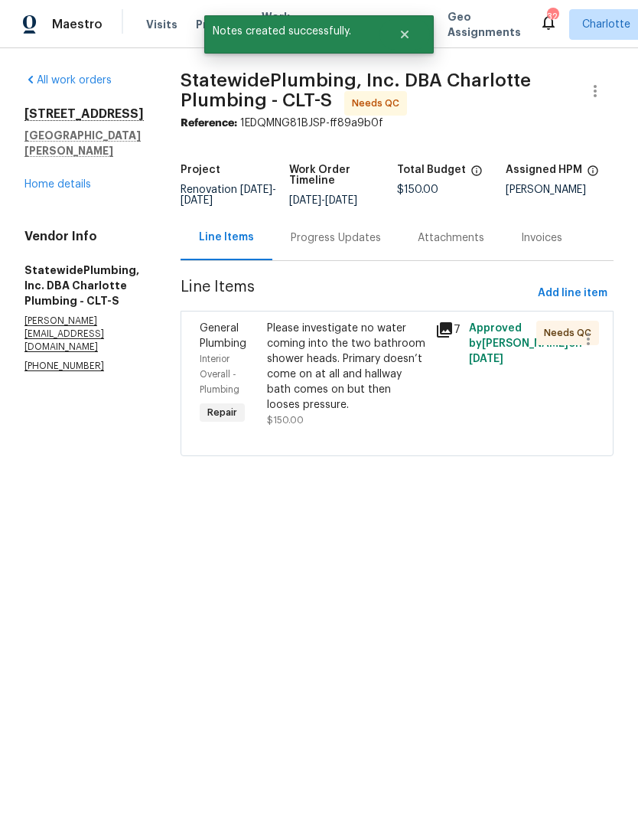
click at [363, 376] on div "Please investigate no water coming into the two bathroom shower heads. Primary …" at bounding box center [346, 367] width 159 height 92
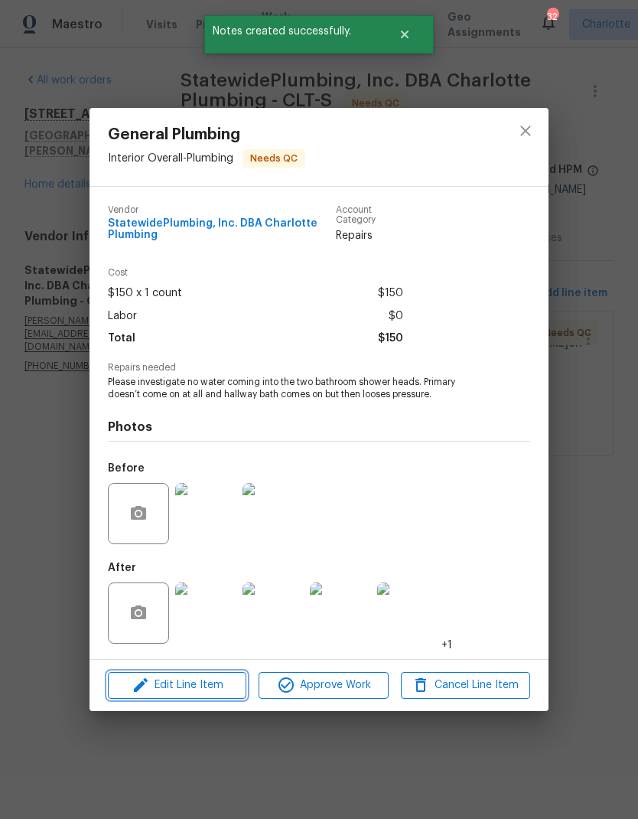
click at [184, 686] on span "Edit Line Item" at bounding box center [176, 685] width 129 height 19
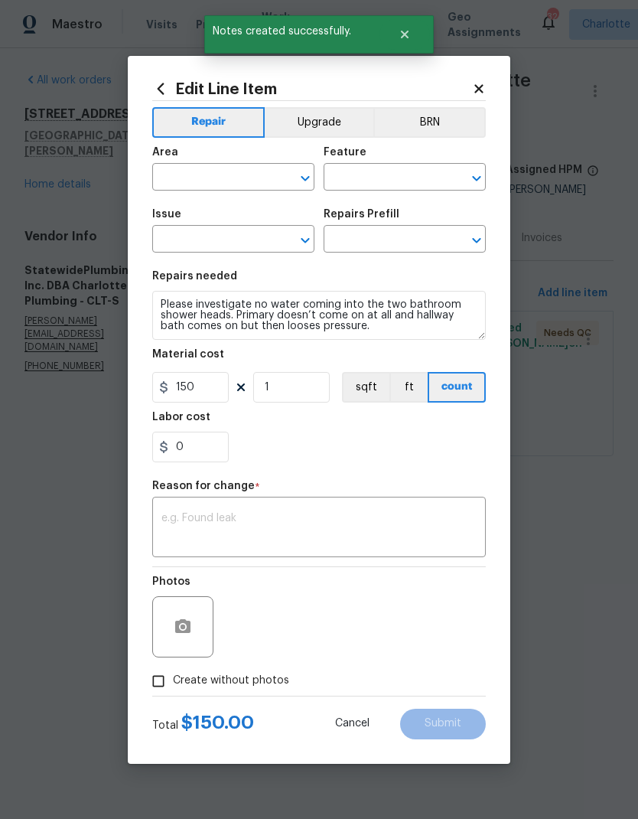
type input "Interior Overall"
type input "Plumbing"
type input "General Plumbing"
type input "Add a Task $1.00"
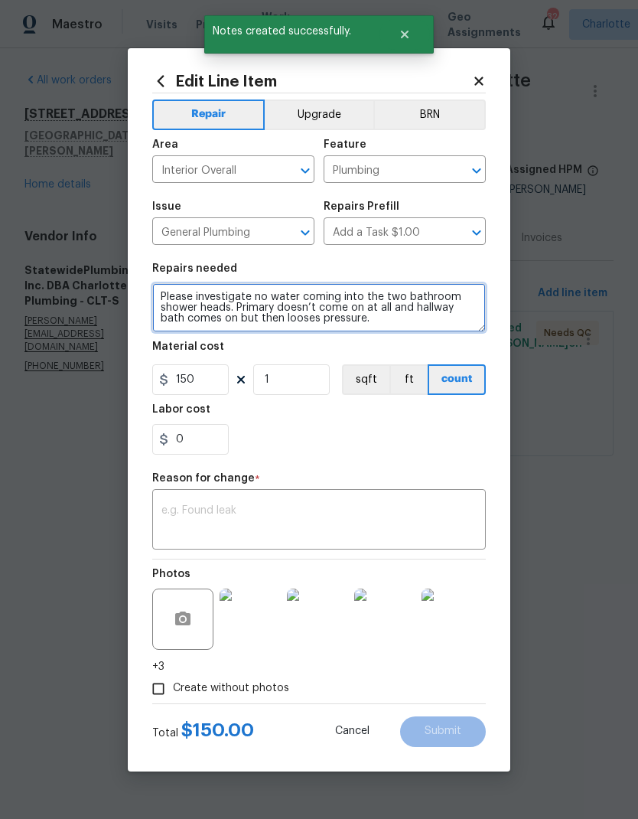
click at [409, 324] on textarea "Please investigate no water coming into the two bathroom shower heads. Primary …" at bounding box center [319, 307] width 334 height 49
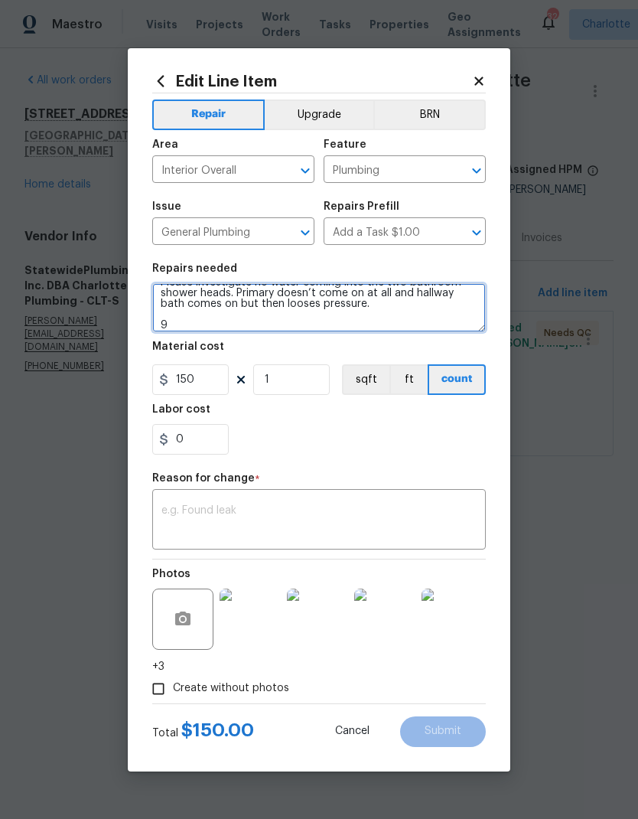
scroll to position [15, 0]
click at [297, 332] on textarea "Please investigate no water coming into the two bathroom shower heads. Primary …" at bounding box center [319, 307] width 334 height 49
paste textarea "Cold w a ter feed to the w a ter he a ter w as shut oﬀ w a ter in the house w a…"
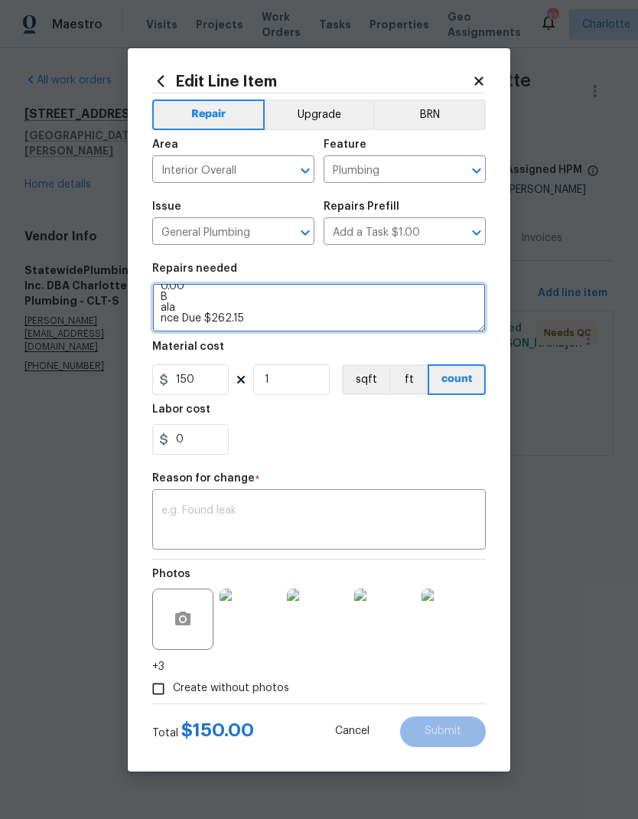
scroll to position [589, 0]
type textarea "Please investigate no water coming into the two bathroom shower heads. Primary …"
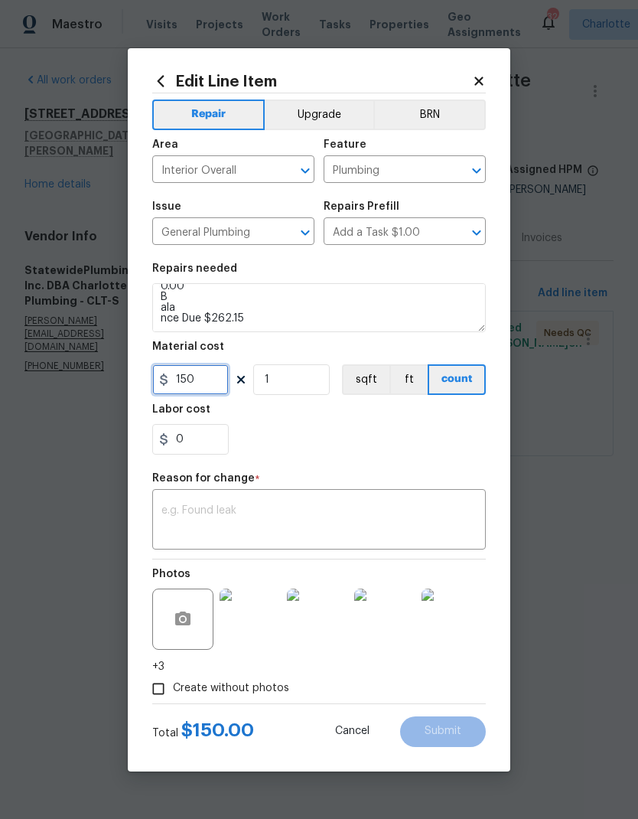
click at [219, 376] on input "150" at bounding box center [190, 379] width 77 height 31
type input "262.15"
click at [372, 469] on div "Repair Upgrade BRN Area Interior Overall ​ Feature Plumbing ​ Issue General Plu…" at bounding box center [319, 398] width 334 height 610
click at [392, 516] on textarea at bounding box center [318, 521] width 315 height 32
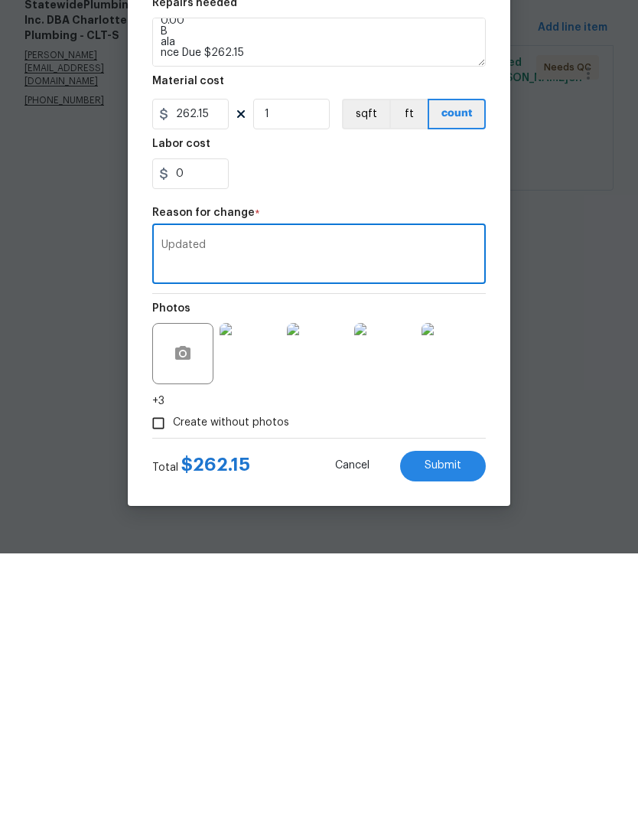
type textarea "Updated"
click at [458, 725] on span "Submit" at bounding box center [443, 730] width 37 height 11
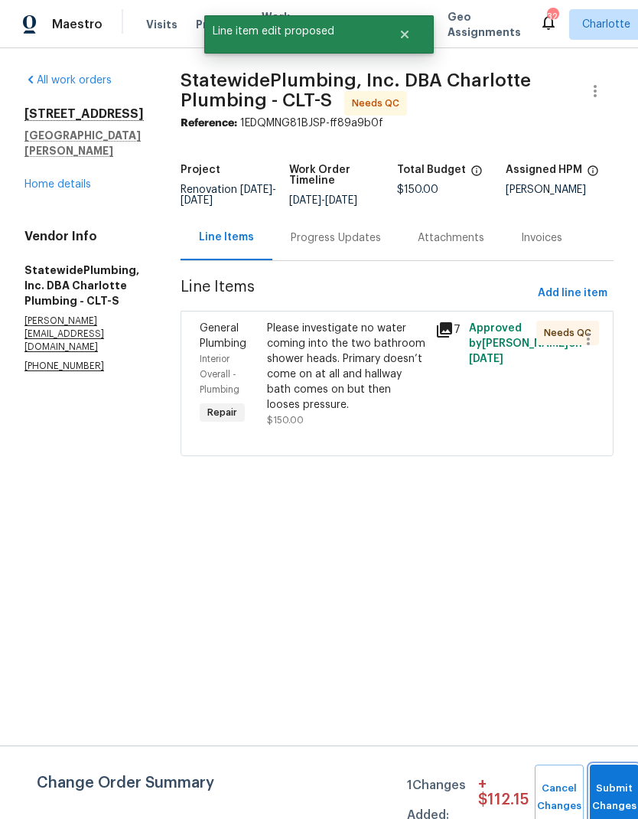
click at [613, 790] on button "Submit Changes" at bounding box center [614, 797] width 49 height 66
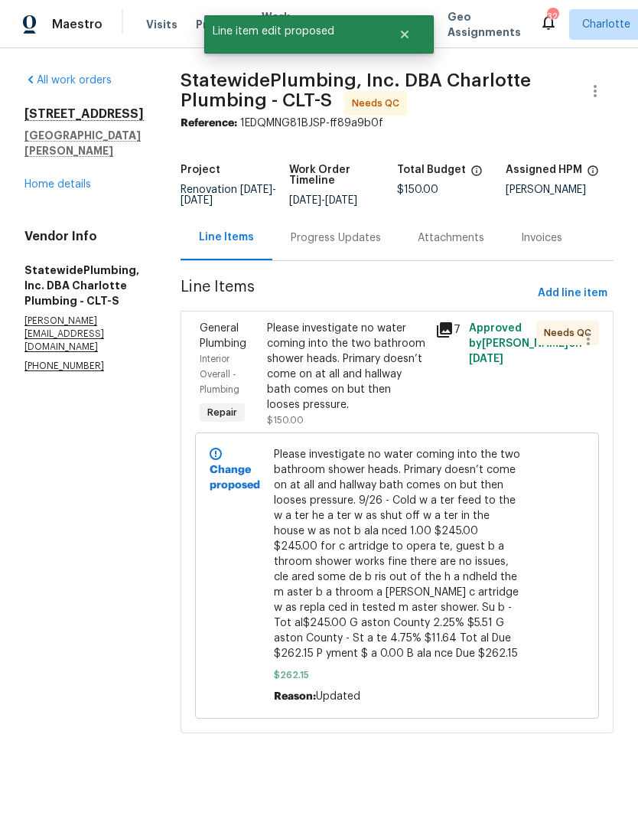
click at [41, 179] on link "Home details" at bounding box center [57, 184] width 67 height 11
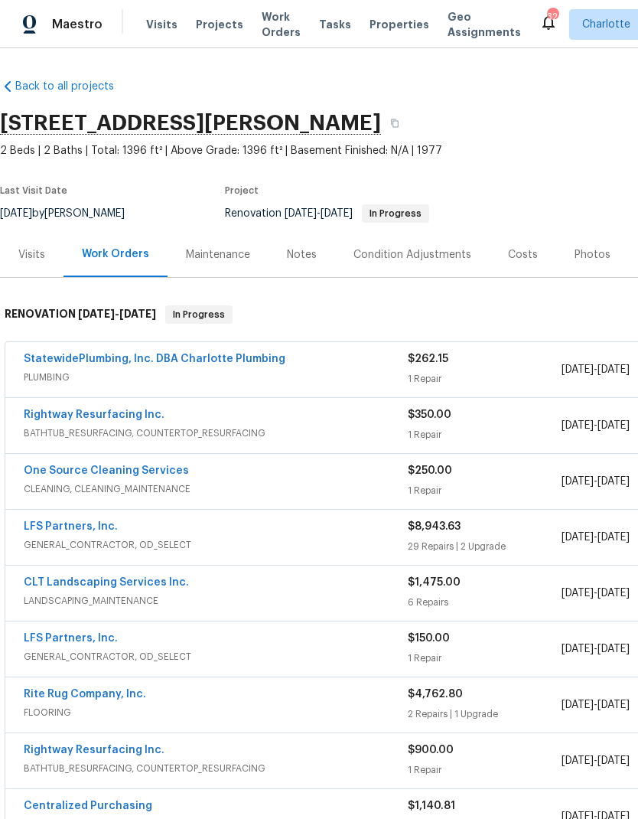
click at [35, 363] on link "StatewidePlumbing, Inc. DBA Charlotte Plumbing" at bounding box center [155, 358] width 262 height 11
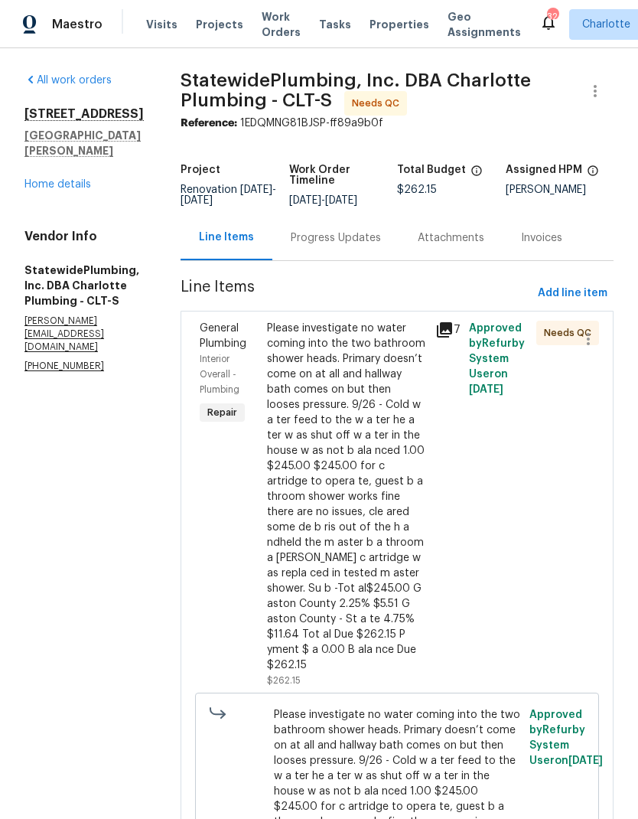
click at [376, 448] on div "Please investigate no water coming into the two bathroom shower heads. Primary …" at bounding box center [346, 497] width 159 height 352
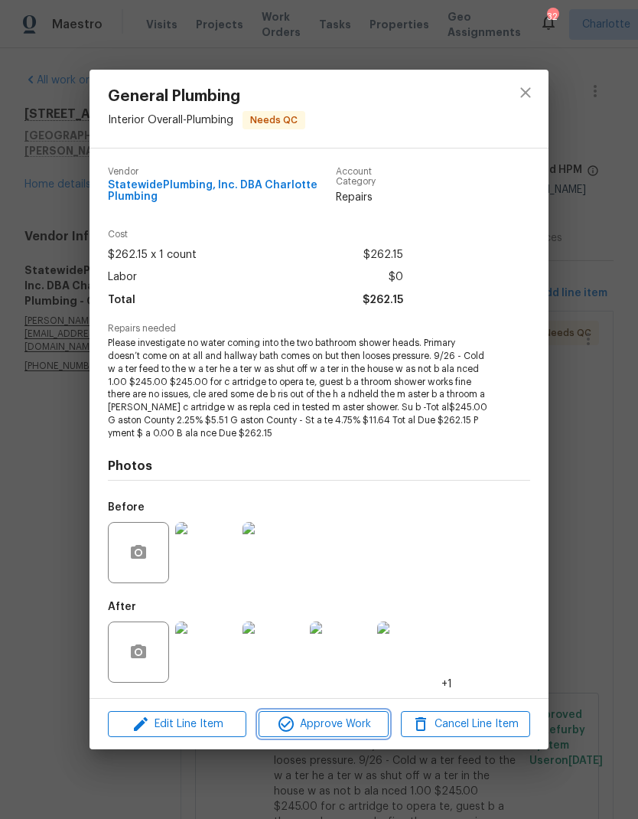
click at [360, 723] on span "Approve Work" at bounding box center [323, 724] width 120 height 19
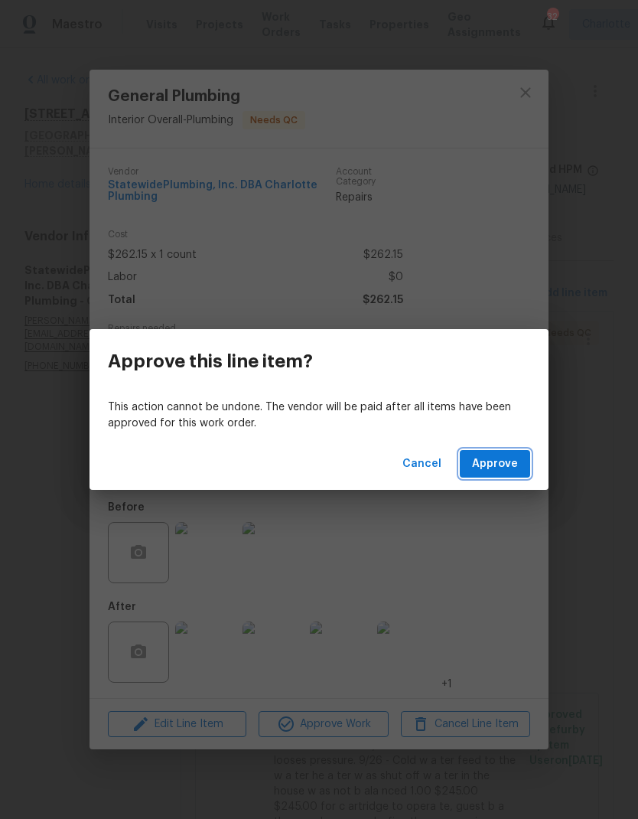
click at [504, 473] on button "Approve" at bounding box center [495, 464] width 70 height 28
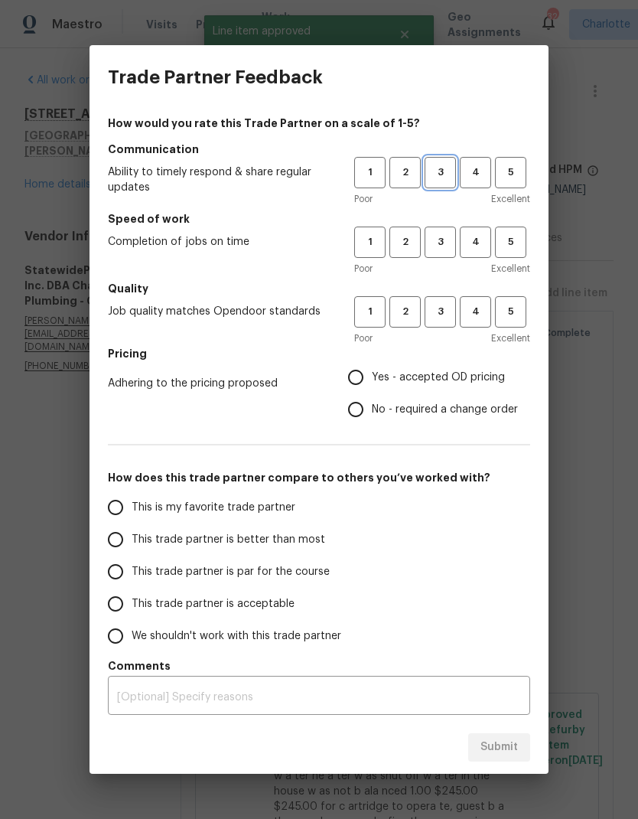
click at [452, 174] on span "3" at bounding box center [440, 173] width 28 height 18
click at [449, 250] on span "3" at bounding box center [440, 242] width 28 height 18
click at [445, 307] on span "3" at bounding box center [440, 312] width 28 height 18
click at [357, 379] on input "Yes - accepted OD pricing" at bounding box center [356, 377] width 32 height 32
radio input "true"
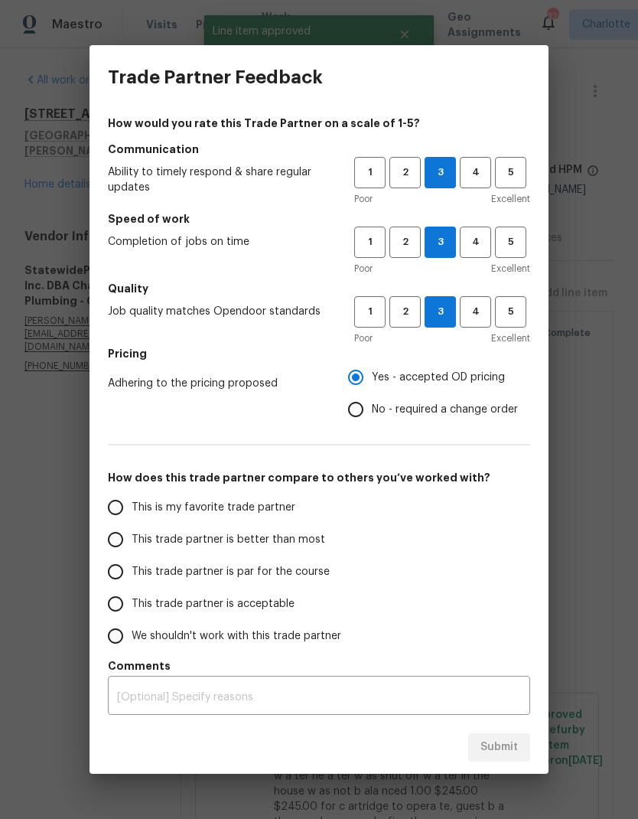
click at [119, 553] on input "This trade partner is better than most" at bounding box center [115, 539] width 32 height 32
click at [505, 752] on span "Submit" at bounding box center [498, 747] width 37 height 19
radio input "true"
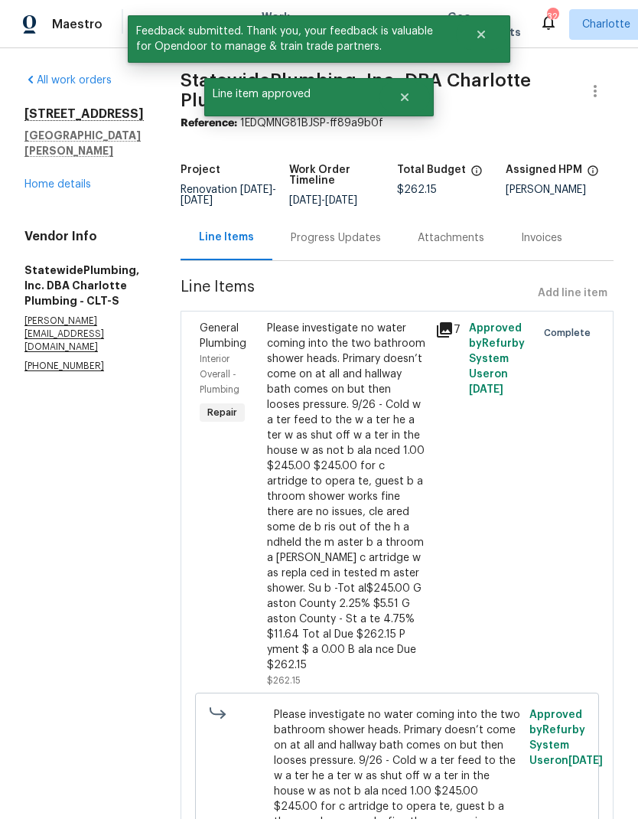
click at [31, 179] on link "Home details" at bounding box center [57, 184] width 67 height 11
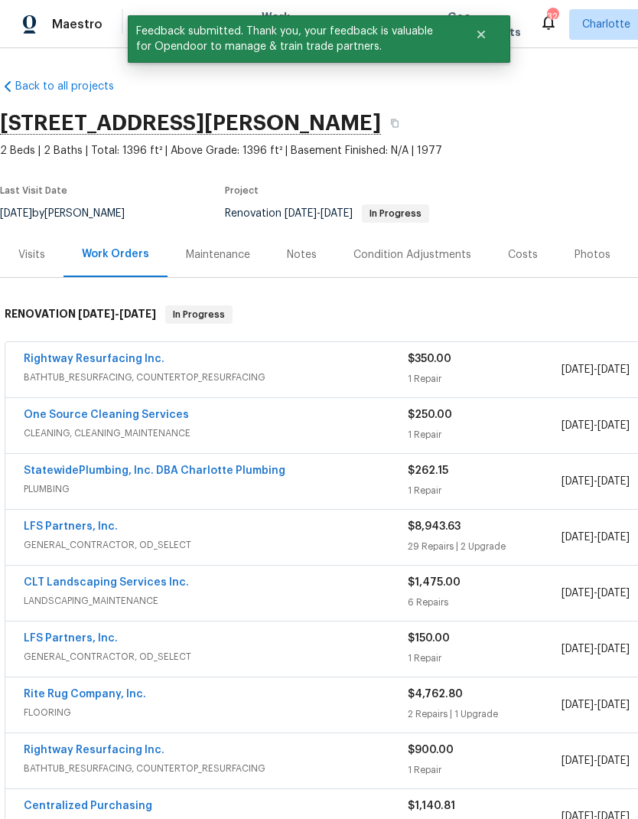
click at [35, 360] on link "Rightway Resurfacing Inc." at bounding box center [94, 358] width 141 height 11
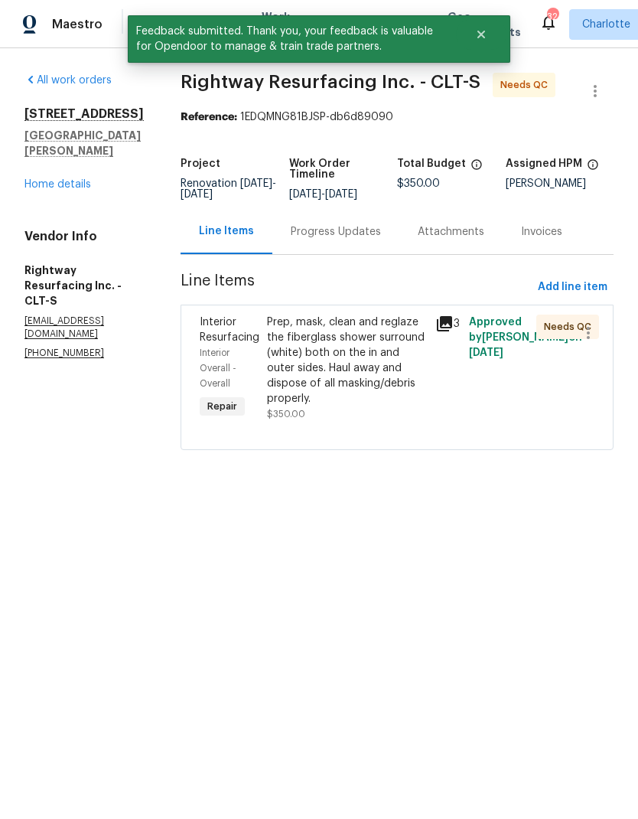
click at [384, 350] on div "Prep, mask, clean and reglaze the fiberglass shower surround (white) both on th…" at bounding box center [346, 360] width 159 height 92
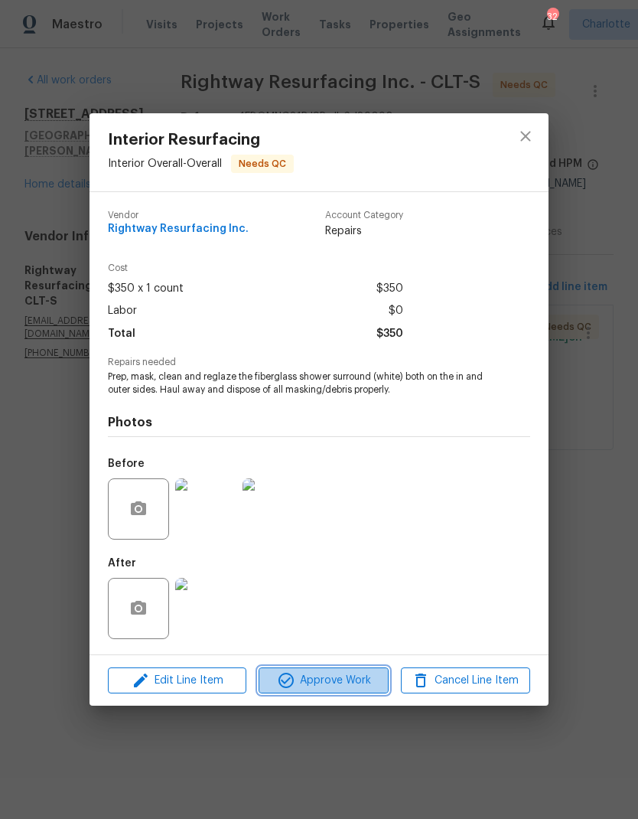
click at [330, 690] on span "Approve Work" at bounding box center [323, 680] width 120 height 19
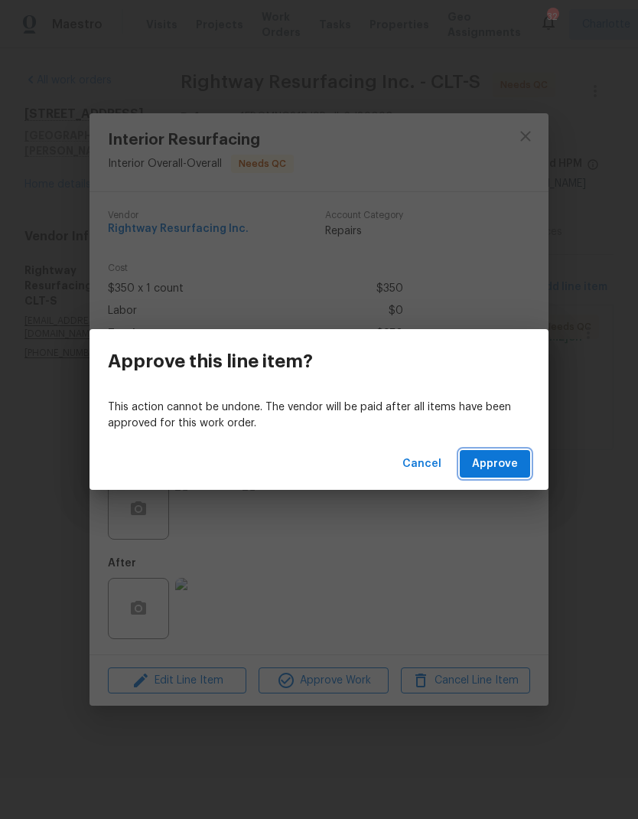
click at [506, 471] on span "Approve" at bounding box center [495, 463] width 46 height 19
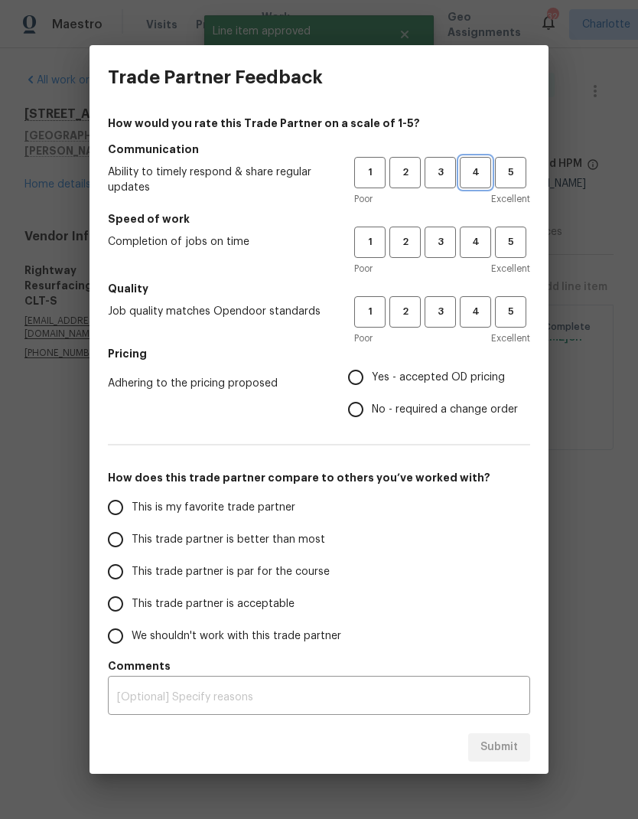
click at [480, 174] on span "4" at bounding box center [475, 173] width 28 height 18
click at [475, 254] on button "4" at bounding box center [475, 241] width 31 height 31
click at [484, 321] on button "4" at bounding box center [475, 311] width 31 height 31
click at [363, 385] on input "Yes - accepted OD pricing" at bounding box center [356, 377] width 32 height 32
radio input "true"
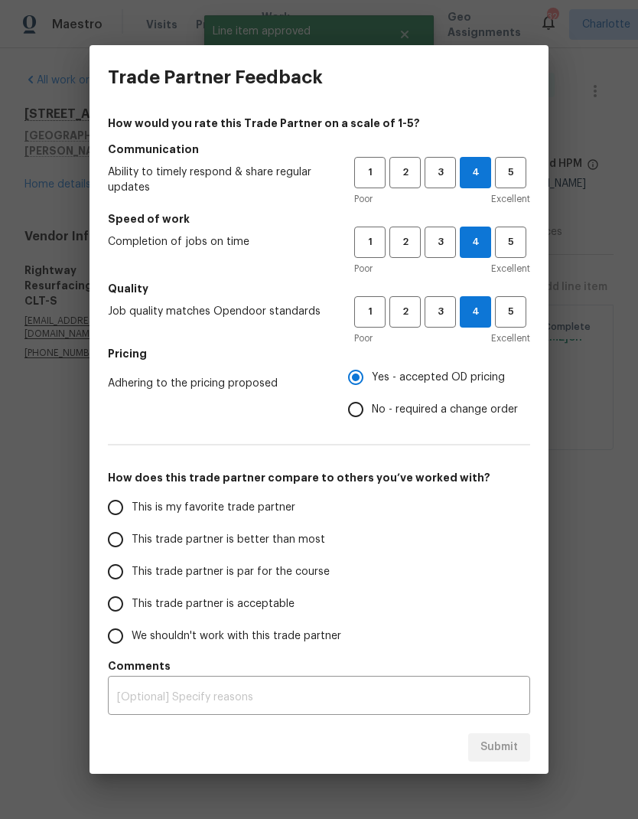
click at [272, 550] on label "This trade partner is better than most" at bounding box center [220, 539] width 242 height 32
click at [132, 550] on input "This trade partner is better than most" at bounding box center [115, 539] width 32 height 32
click at [507, 749] on span "Submit" at bounding box center [498, 747] width 37 height 19
radio input "true"
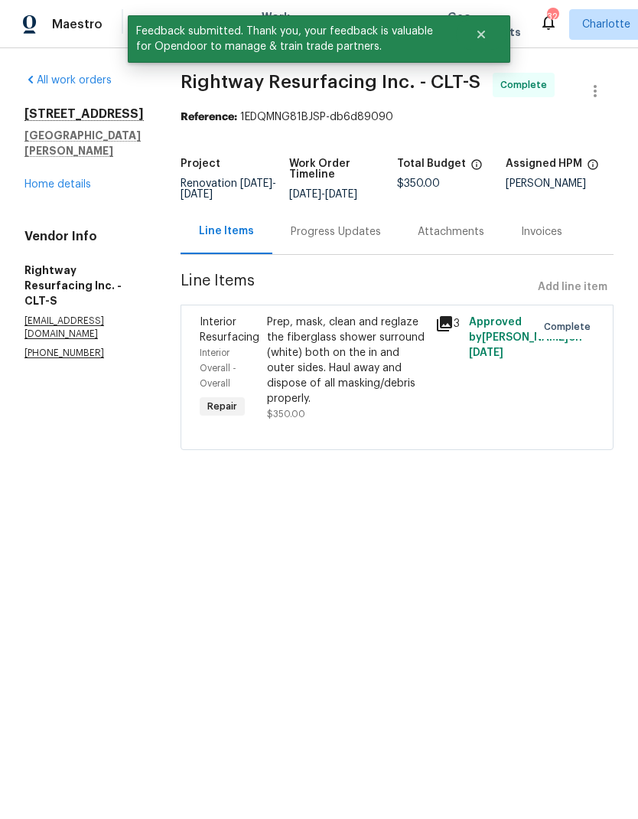
click at [88, 179] on link "Home details" at bounding box center [57, 184] width 67 height 11
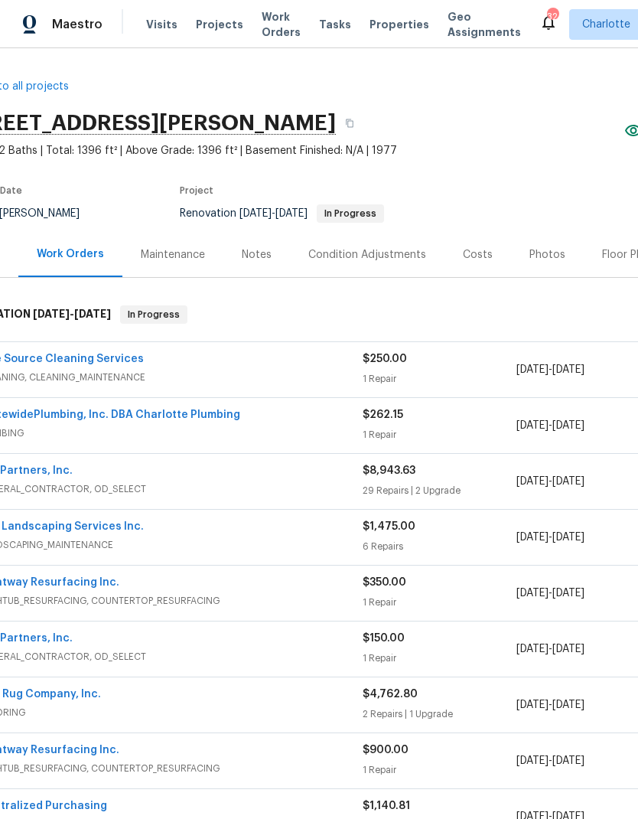
scroll to position [0, 47]
click at [23, 362] on link "One Source Cleaning Services" at bounding box center [59, 358] width 165 height 11
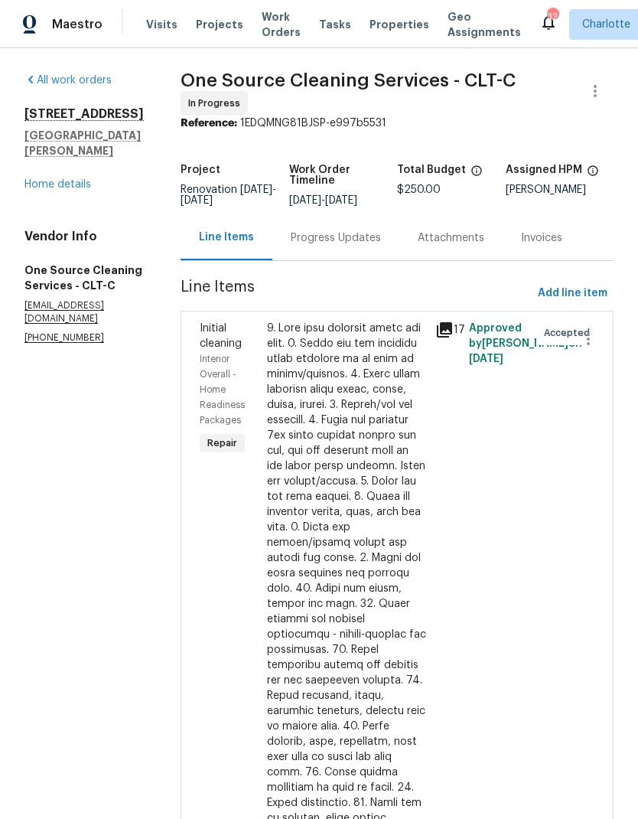
click at [225, 24] on span "Projects" at bounding box center [219, 24] width 47 height 15
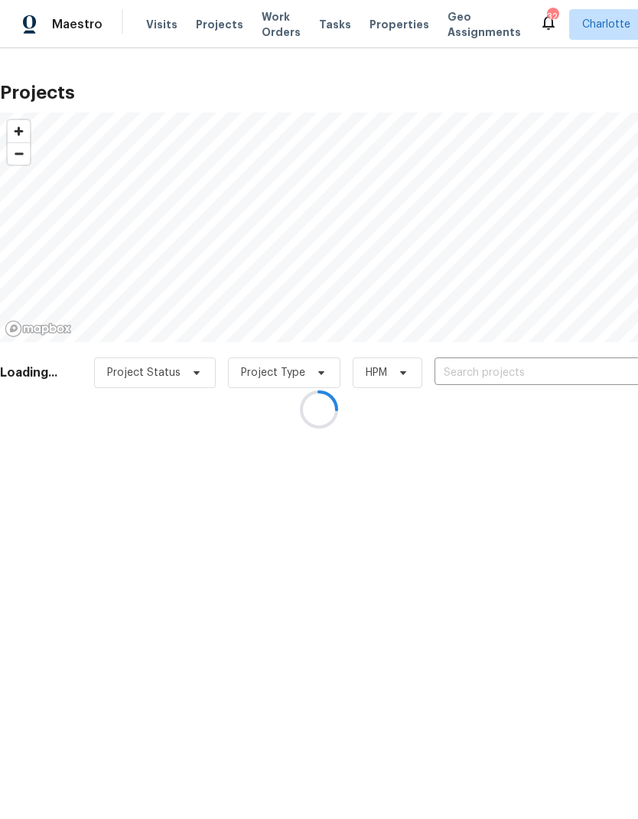
click at [577, 376] on div at bounding box center [319, 409] width 638 height 819
click at [579, 376] on div at bounding box center [319, 409] width 638 height 819
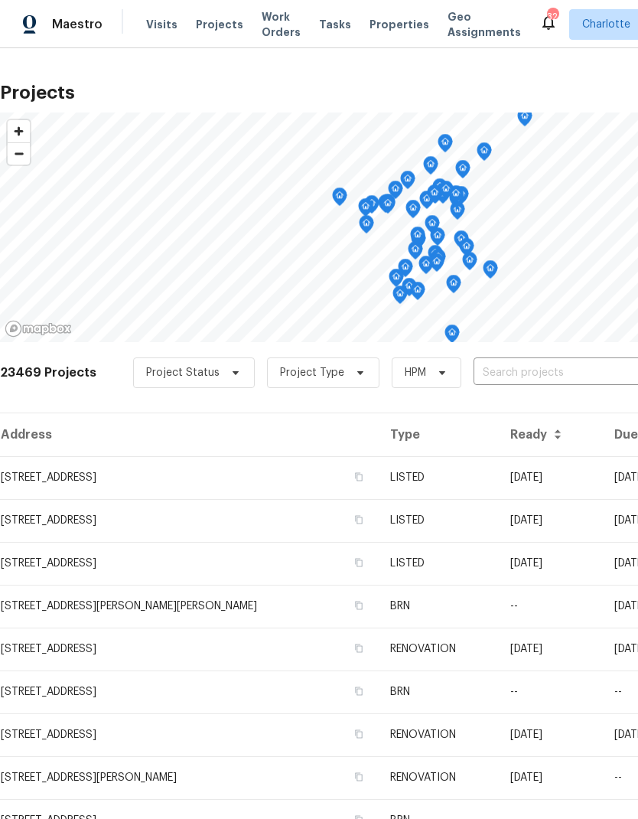
click at [583, 373] on input "text" at bounding box center [561, 373] width 175 height 24
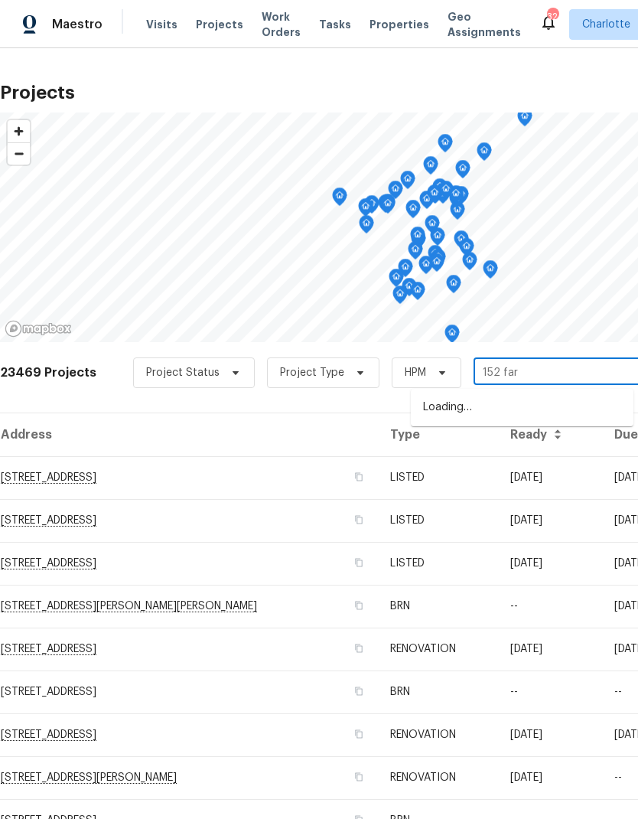
type input "152 farm"
click at [573, 410] on li "152 Farm Springs Dr, Mount Holly, NC 28120" at bounding box center [522, 408] width 223 height 26
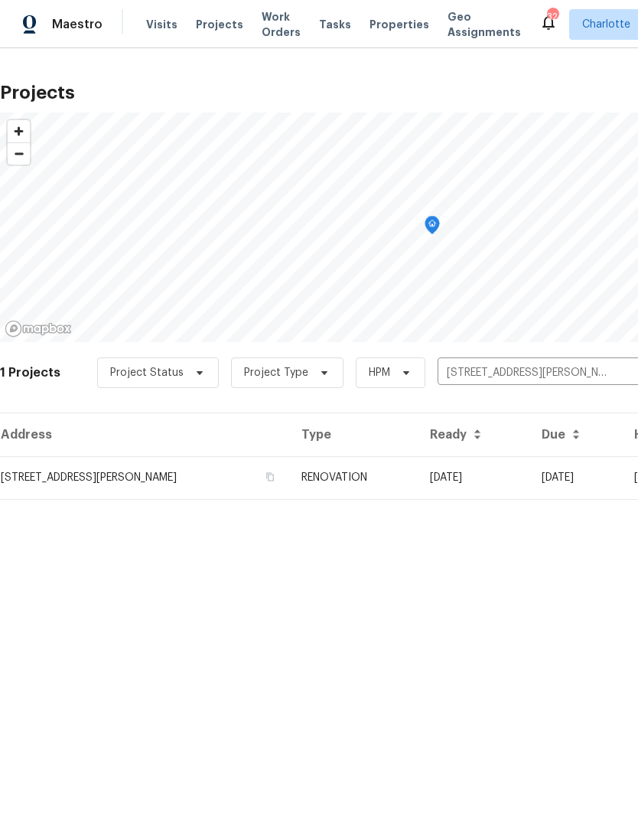
click at [569, 479] on td "10/06/25" at bounding box center [575, 477] width 93 height 43
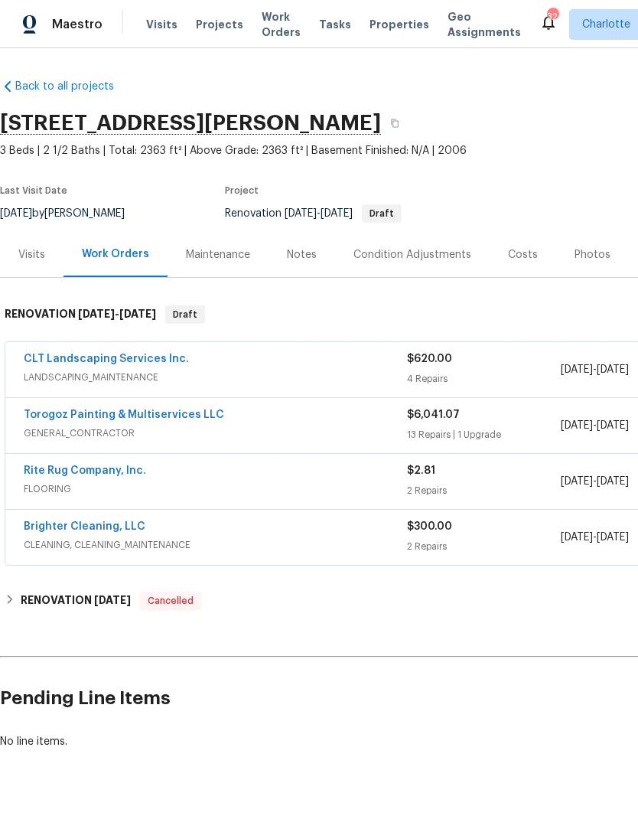
click at [26, 418] on link "Torogoz Painting & Multiservices LLC" at bounding box center [124, 414] width 200 height 11
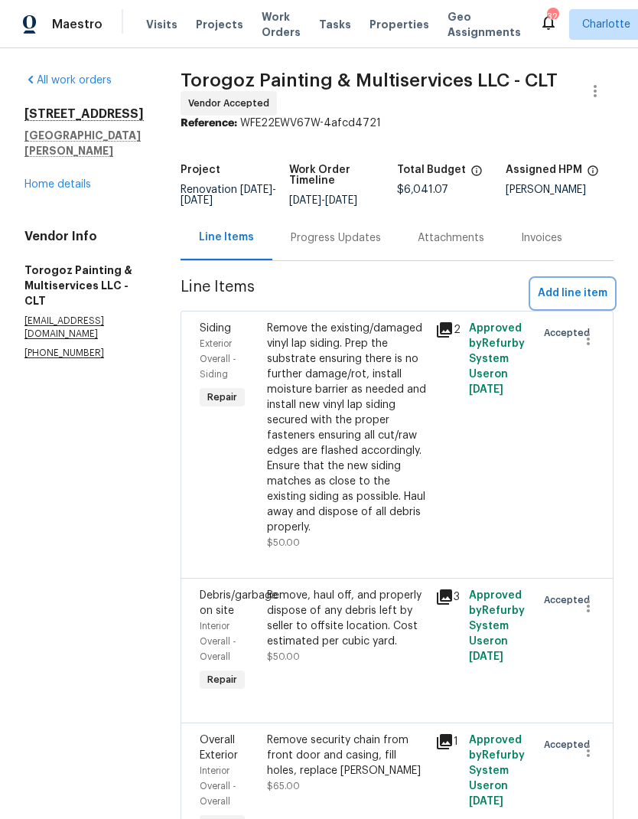
click at [585, 303] on span "Add line item" at bounding box center [573, 293] width 70 height 19
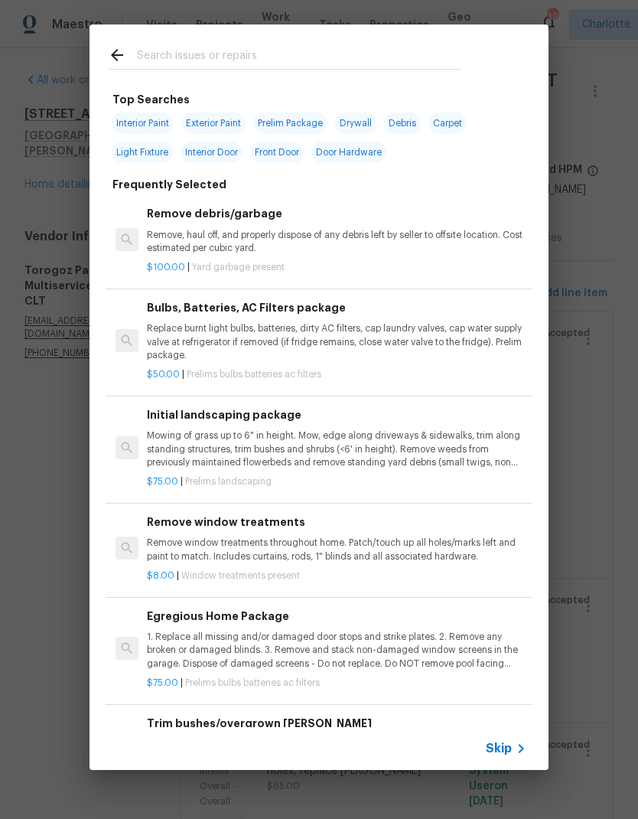
click at [283, 51] on input "text" at bounding box center [299, 57] width 324 height 23
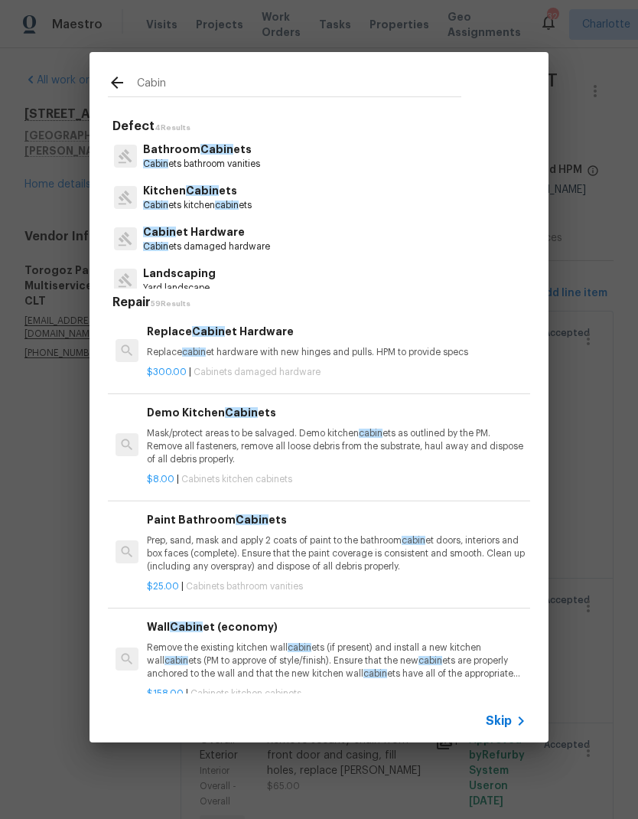
type input "Cabin"
click at [321, 200] on div "Kitchen Cabin ets Cabin ets kitchen cabin ets" at bounding box center [319, 197] width 422 height 41
click at [234, 201] on span "cabin" at bounding box center [227, 204] width 24 height 9
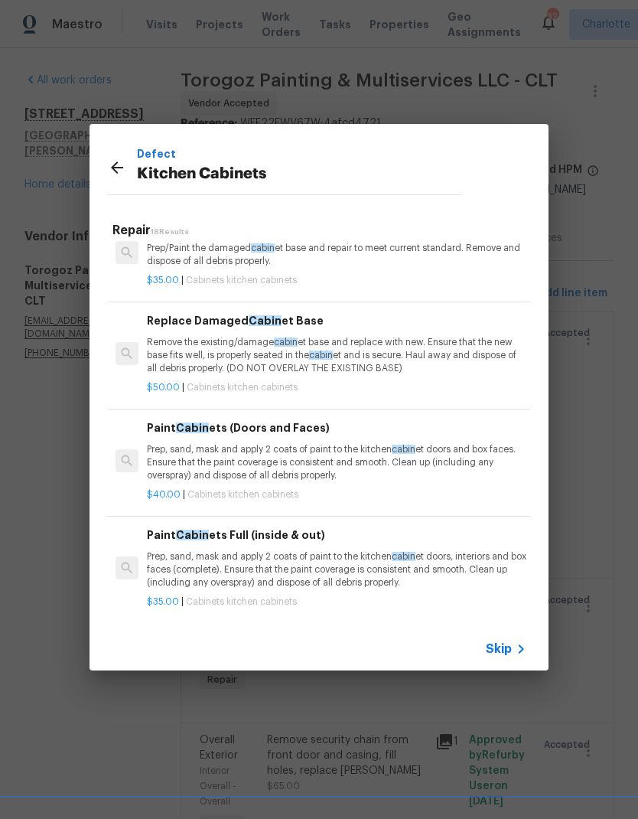
scroll to position [890, 0]
click at [386, 443] on p "Prep, sand, mask and apply 2 coats of paint to the kitchen cabin et doors and b…" at bounding box center [336, 462] width 379 height 39
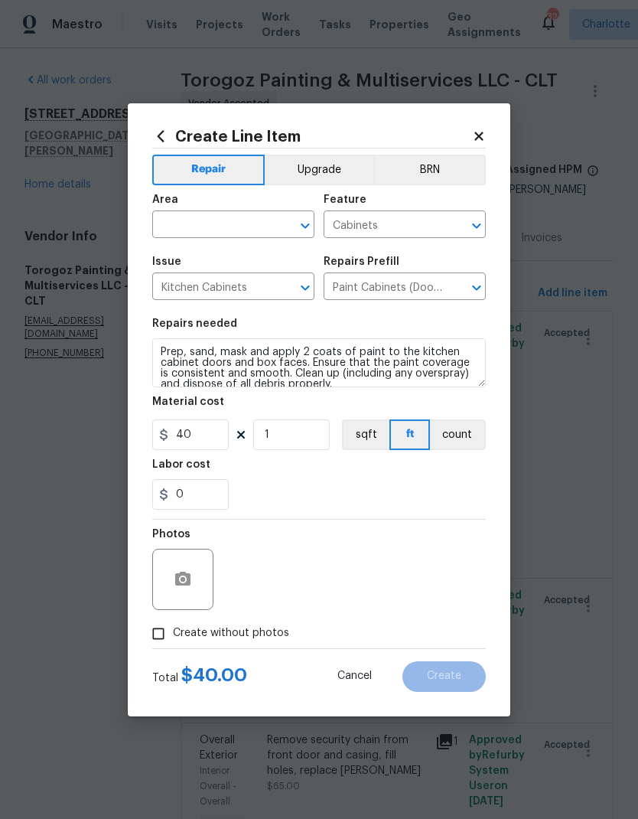
click at [269, 224] on input "text" at bounding box center [211, 226] width 119 height 24
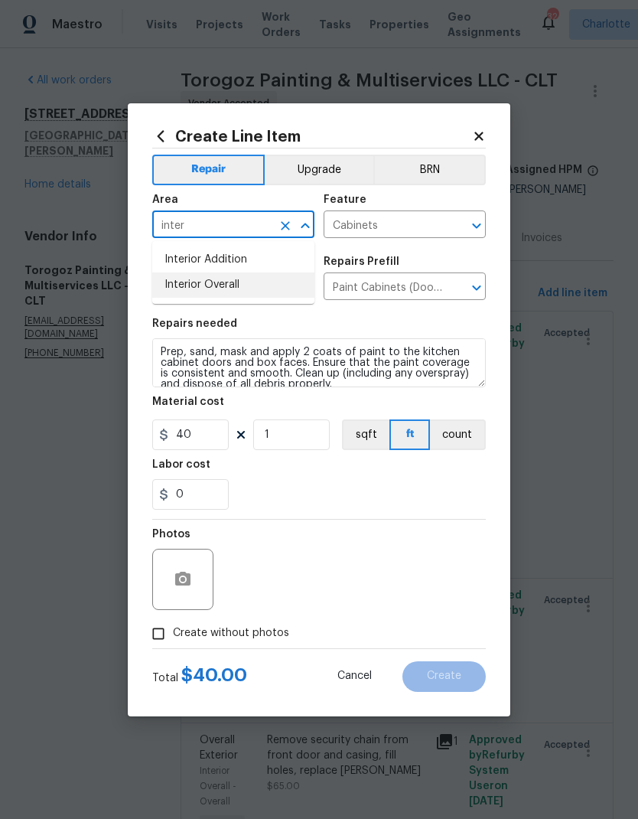
click at [254, 284] on li "Interior Overall" at bounding box center [233, 284] width 162 height 25
type input "Interior Overall"
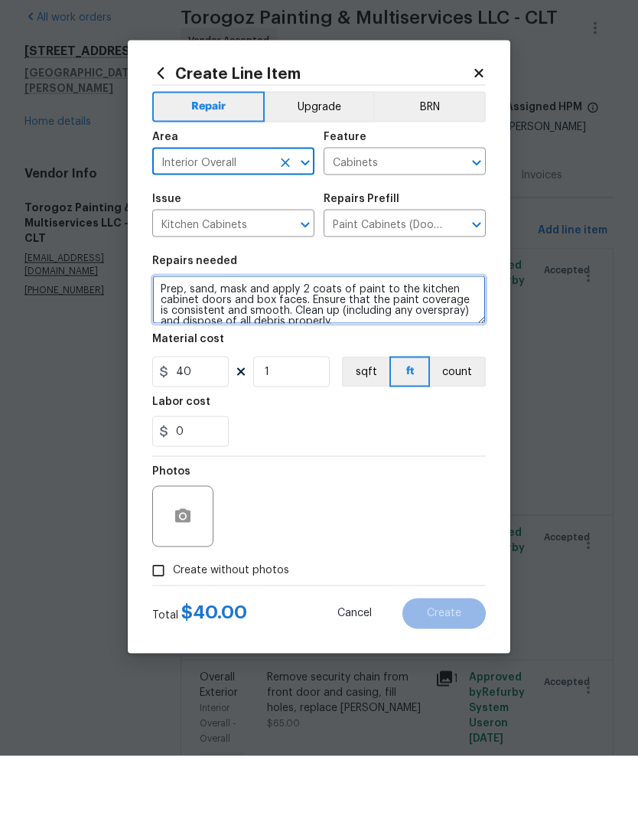
click at [385, 338] on textarea "Prep, sand, mask and apply 2 coats of paint to the kitchen cabinet doors and bo…" at bounding box center [319, 362] width 334 height 49
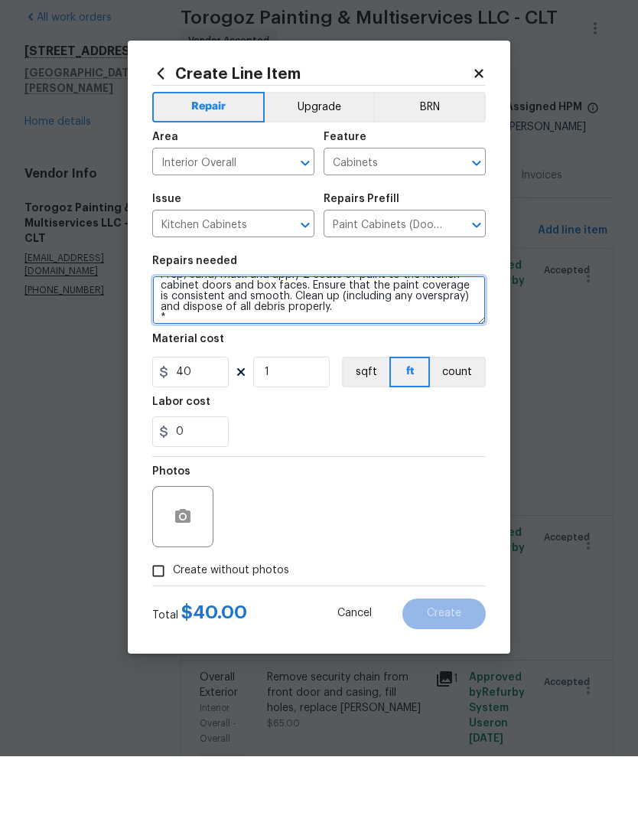
scroll to position [15, 0]
type textarea "Prep, sand, mask and apply 2 coats of paint to the kitchen cabinet doors and bo…"
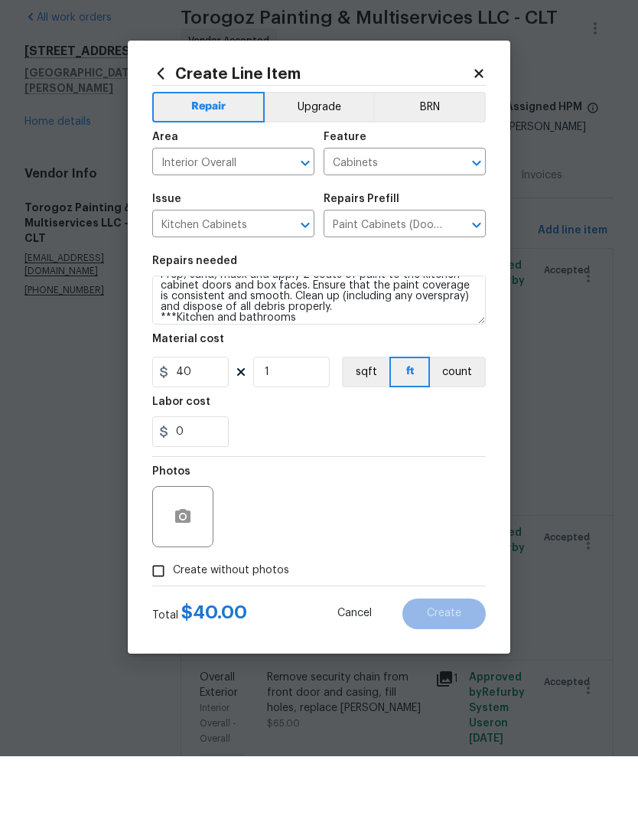
click at [419, 479] on div "0" at bounding box center [319, 494] width 334 height 31
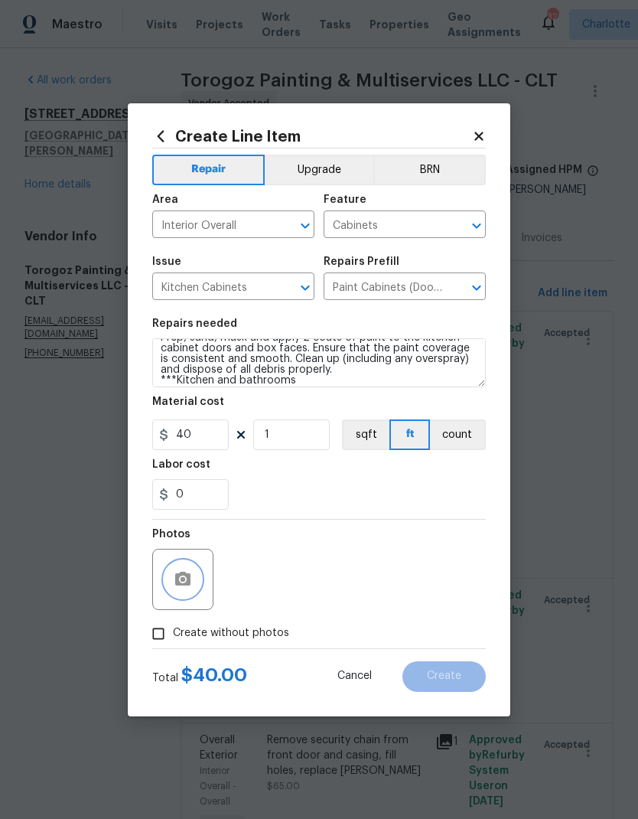
click at [183, 580] on circle "button" at bounding box center [183, 578] width 5 height 5
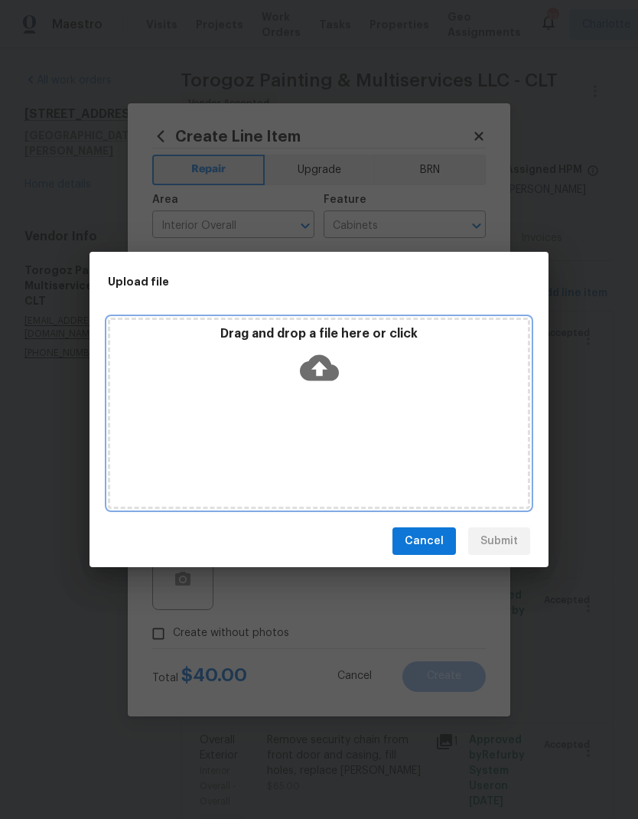
click at [317, 376] on icon at bounding box center [319, 367] width 39 height 39
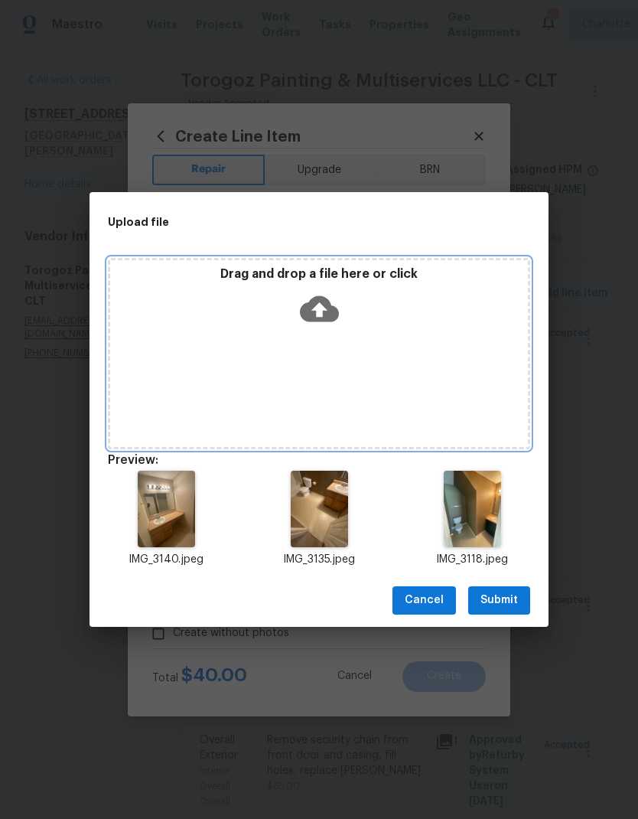
click at [318, 297] on icon at bounding box center [319, 308] width 39 height 26
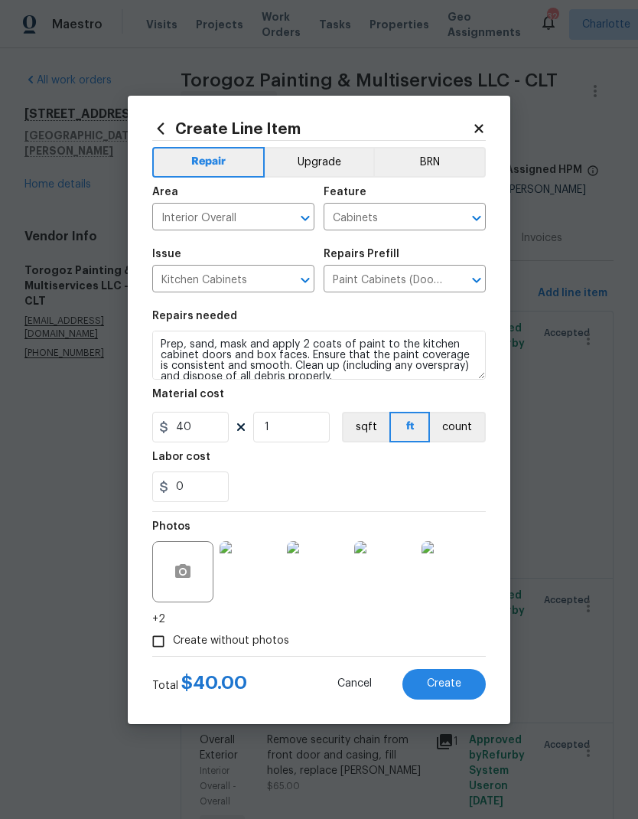
scroll to position [15, 0]
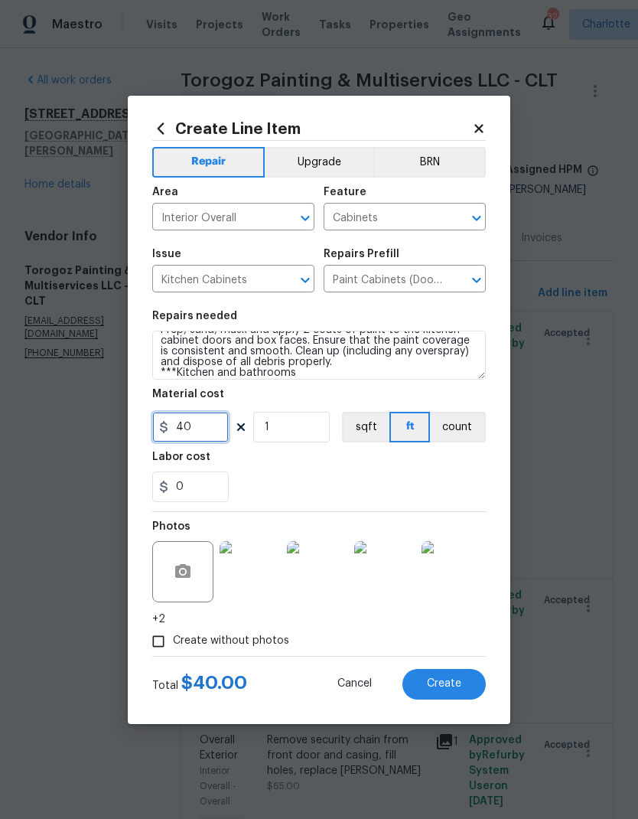
click at [192, 435] on input "40" at bounding box center [190, 427] width 77 height 31
type input "1200"
click at [466, 484] on div "0" at bounding box center [319, 486] width 334 height 31
click at [337, 164] on button "Upgrade" at bounding box center [319, 162] width 109 height 31
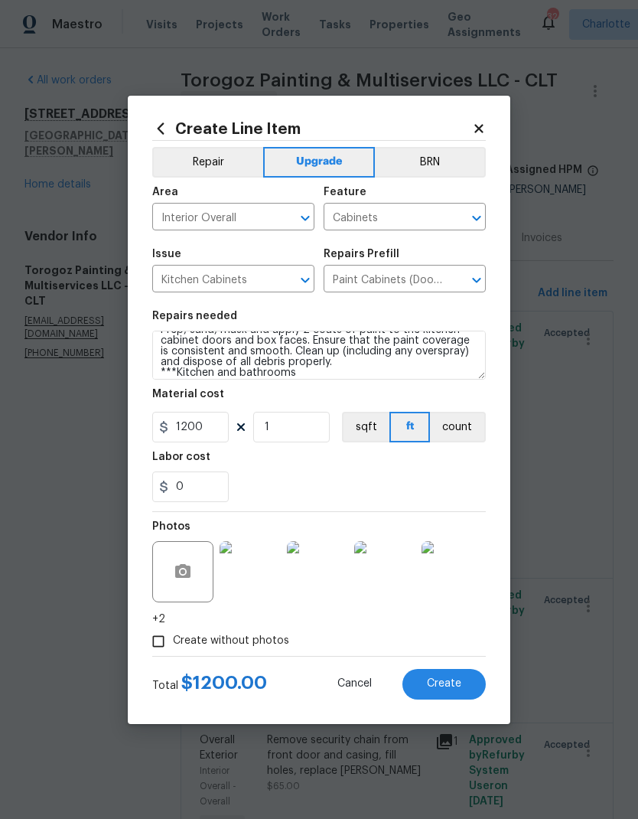
click at [458, 686] on span "Create" at bounding box center [444, 683] width 34 height 11
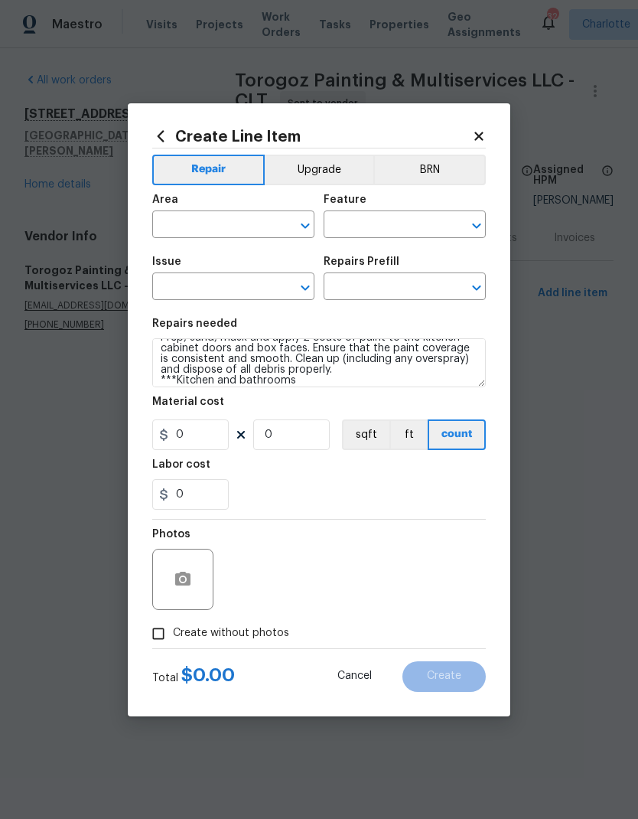
scroll to position [0, 0]
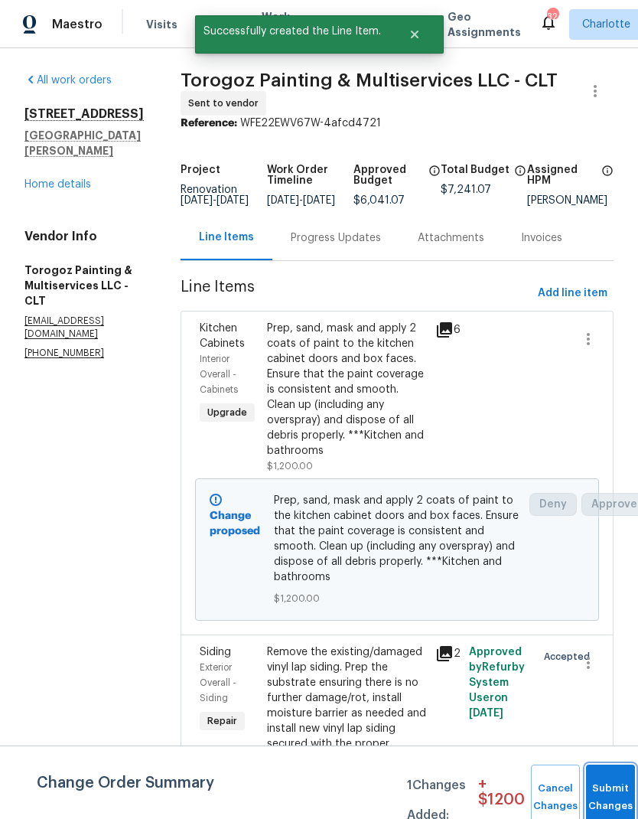
click at [610, 795] on span "Submit Changes" at bounding box center [611, 797] width 34 height 35
